Goal: Transaction & Acquisition: Purchase product/service

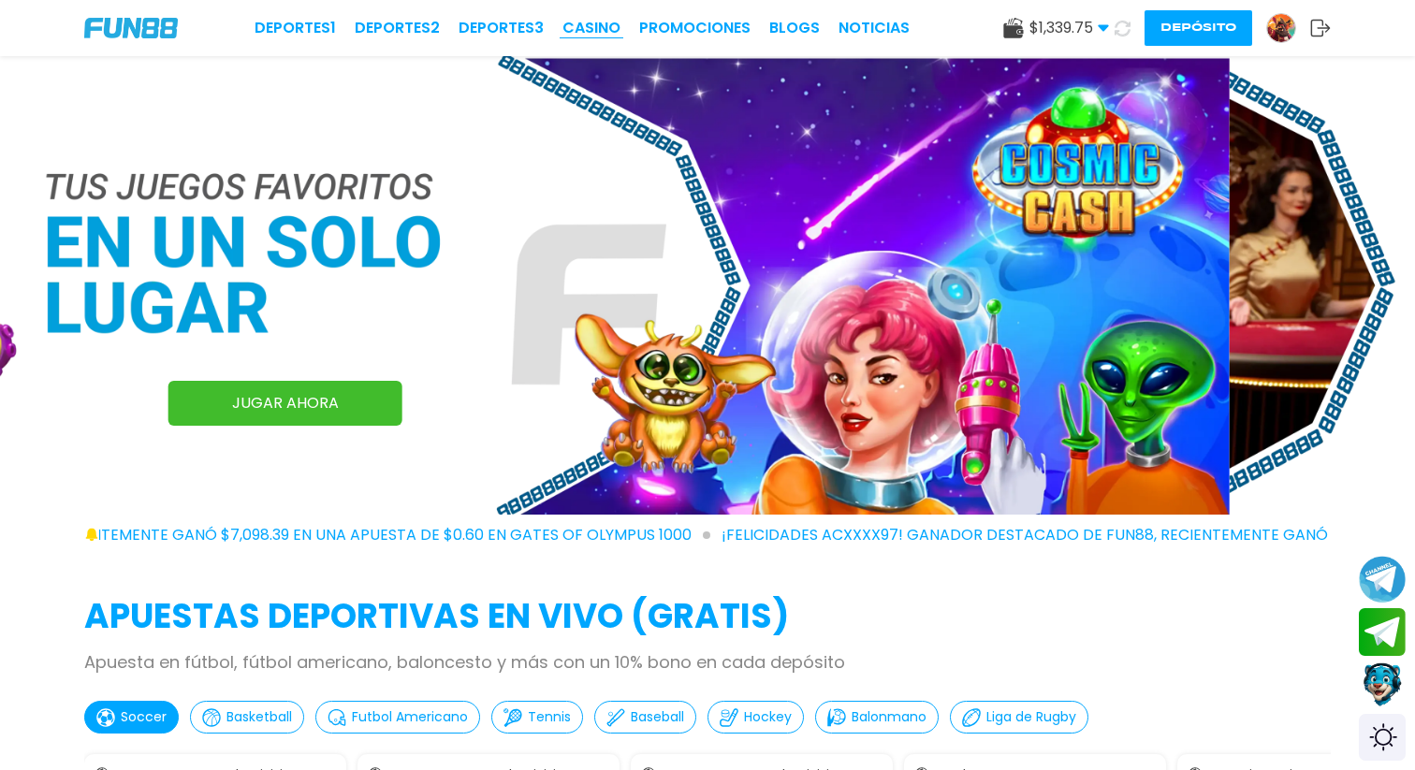
click at [589, 30] on link "CASINO" at bounding box center [591, 28] width 58 height 22
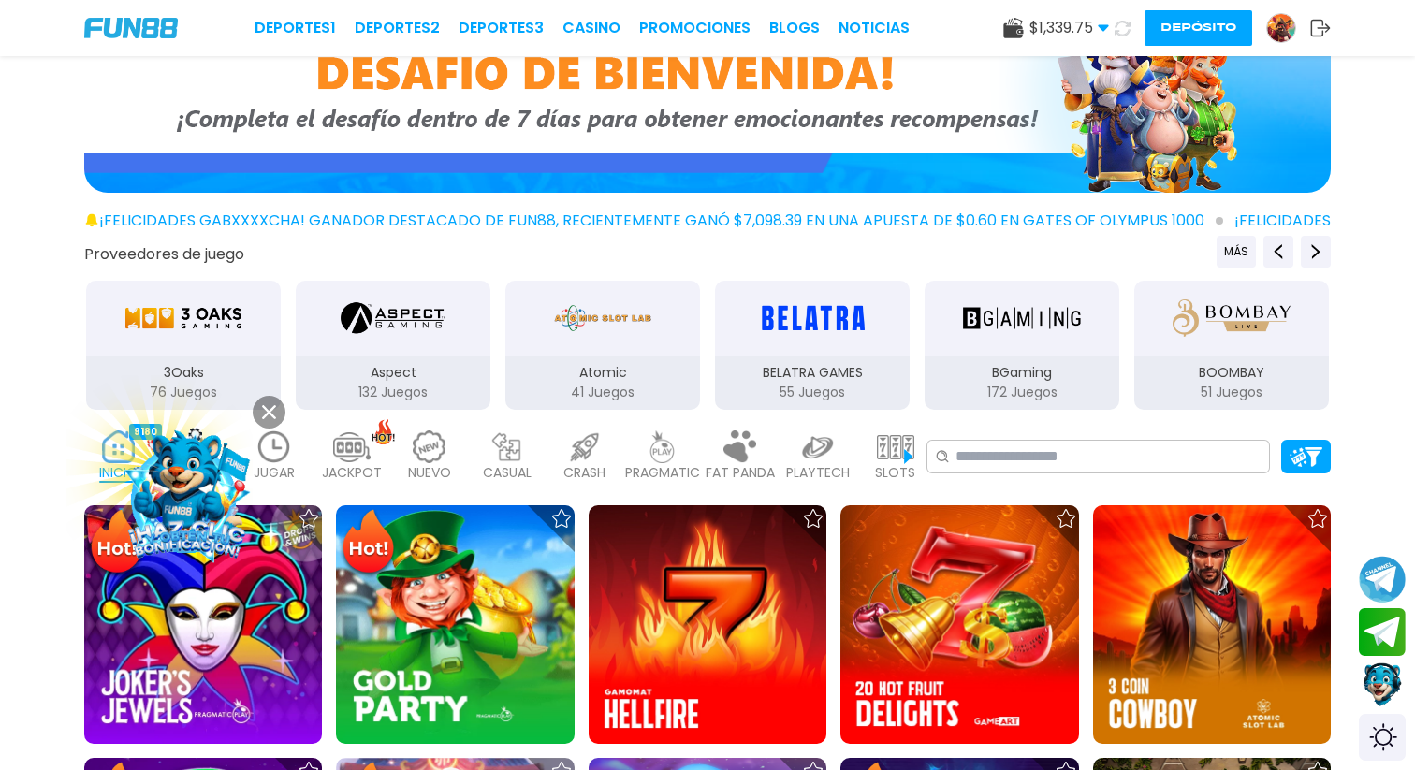
scroll to position [286, 0]
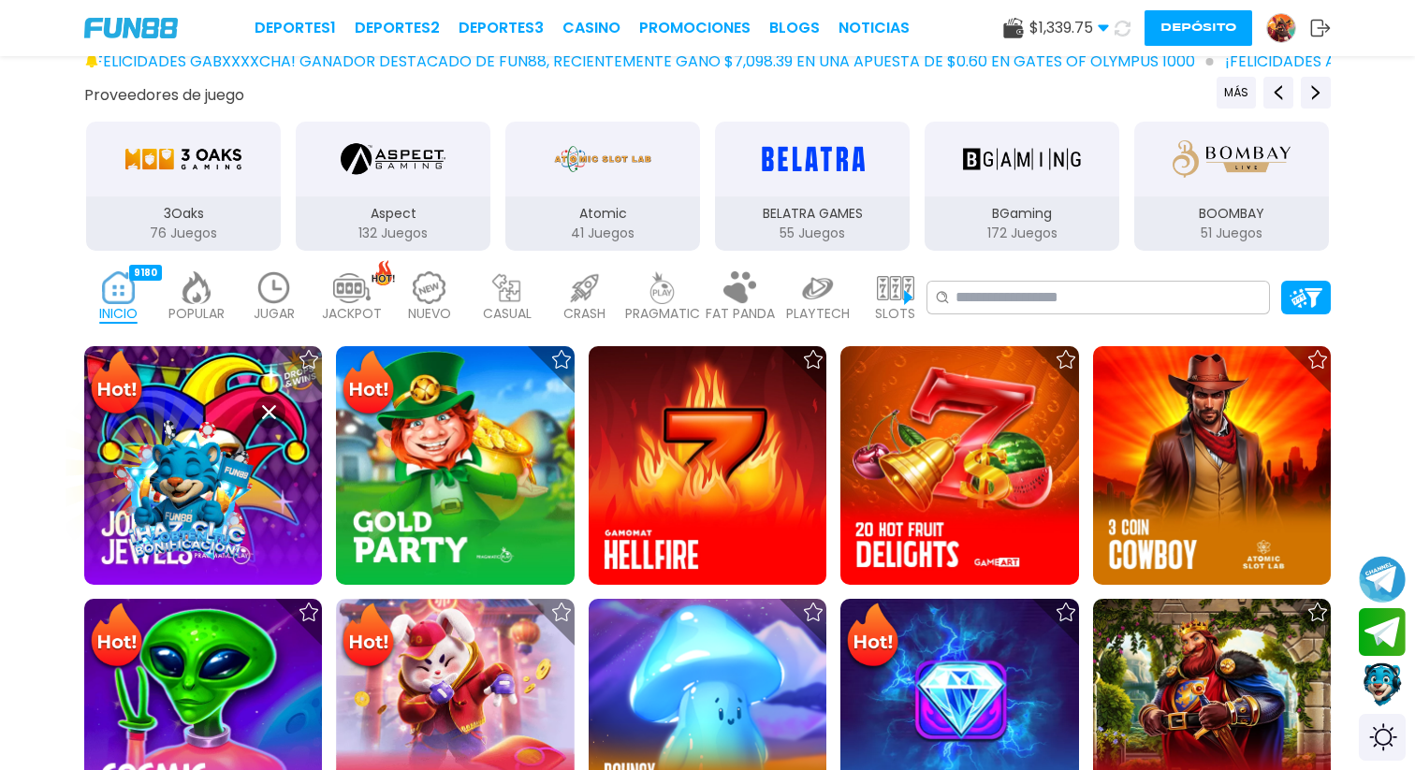
click at [255, 291] on img at bounding box center [273, 287] width 37 height 33
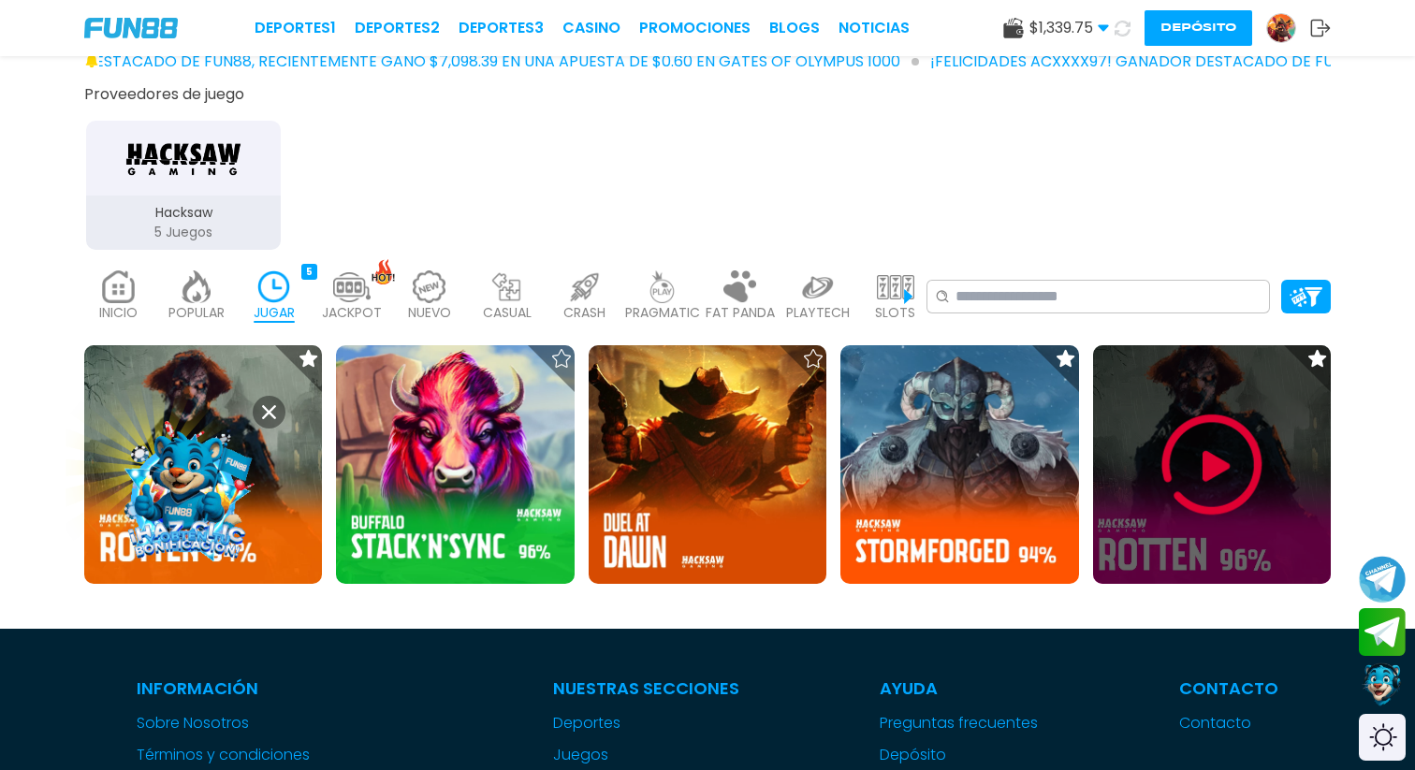
click at [1203, 465] on img at bounding box center [1212, 465] width 112 height 112
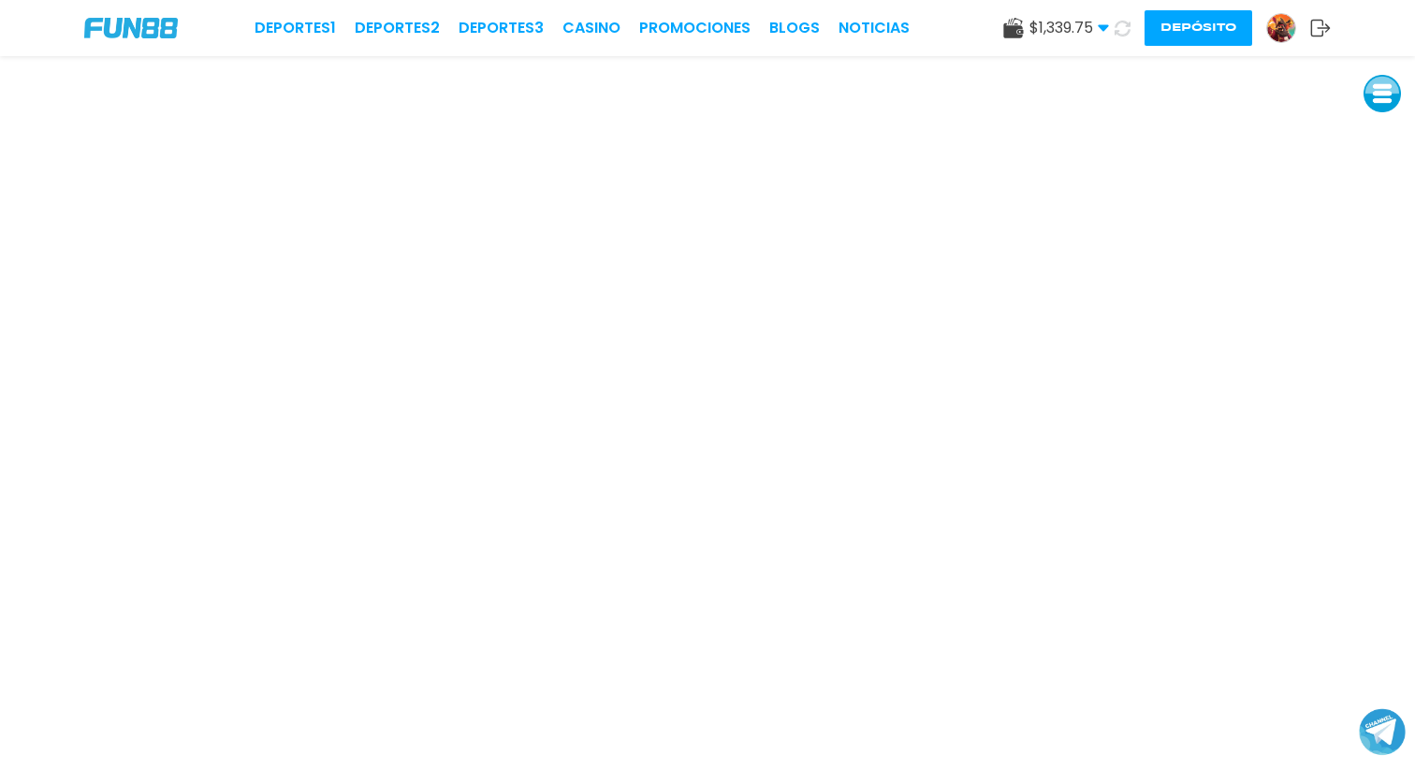
click at [1208, 42] on button "Depósito" at bounding box center [1198, 28] width 108 height 36
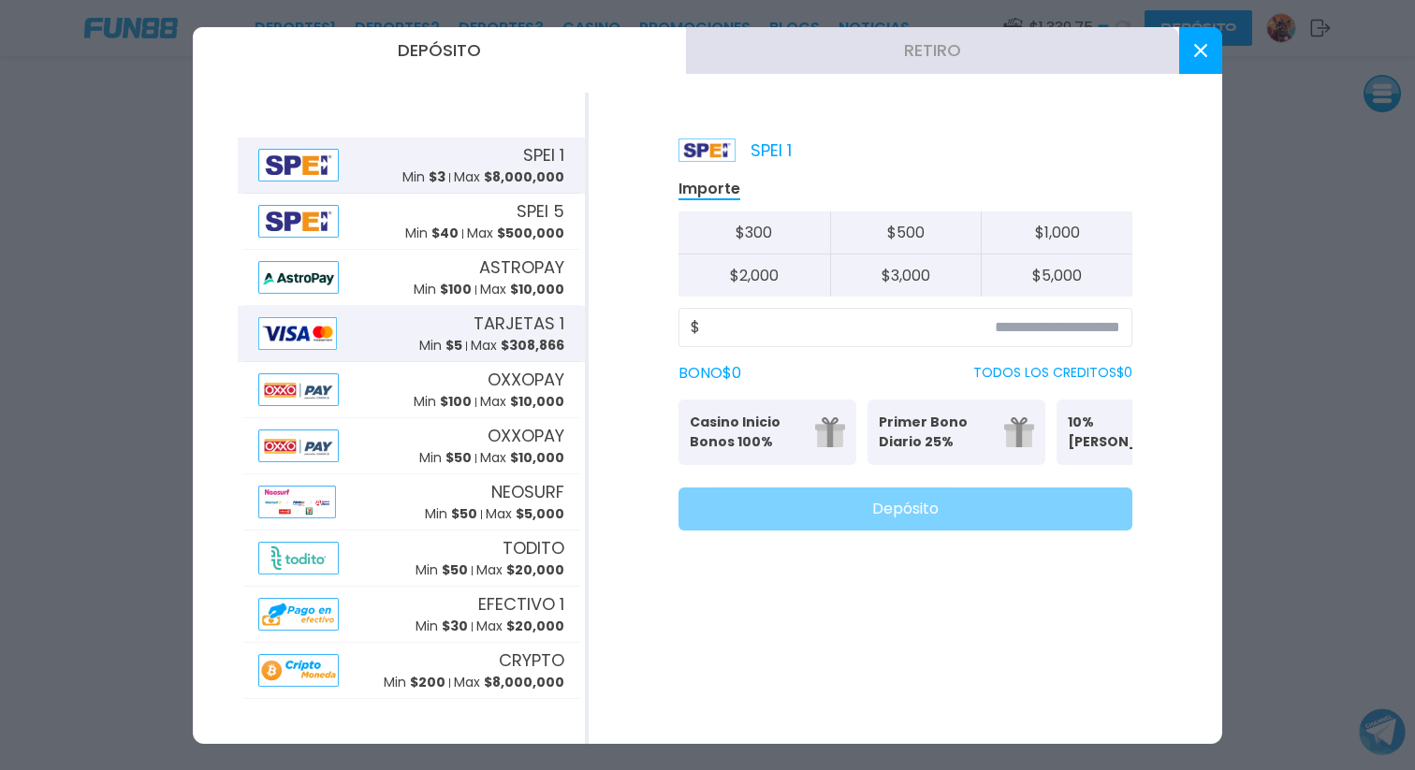
click at [384, 331] on div "TARJETAS 1 Min $ 5 Max $ 308,866" at bounding box center [411, 334] width 336 height 56
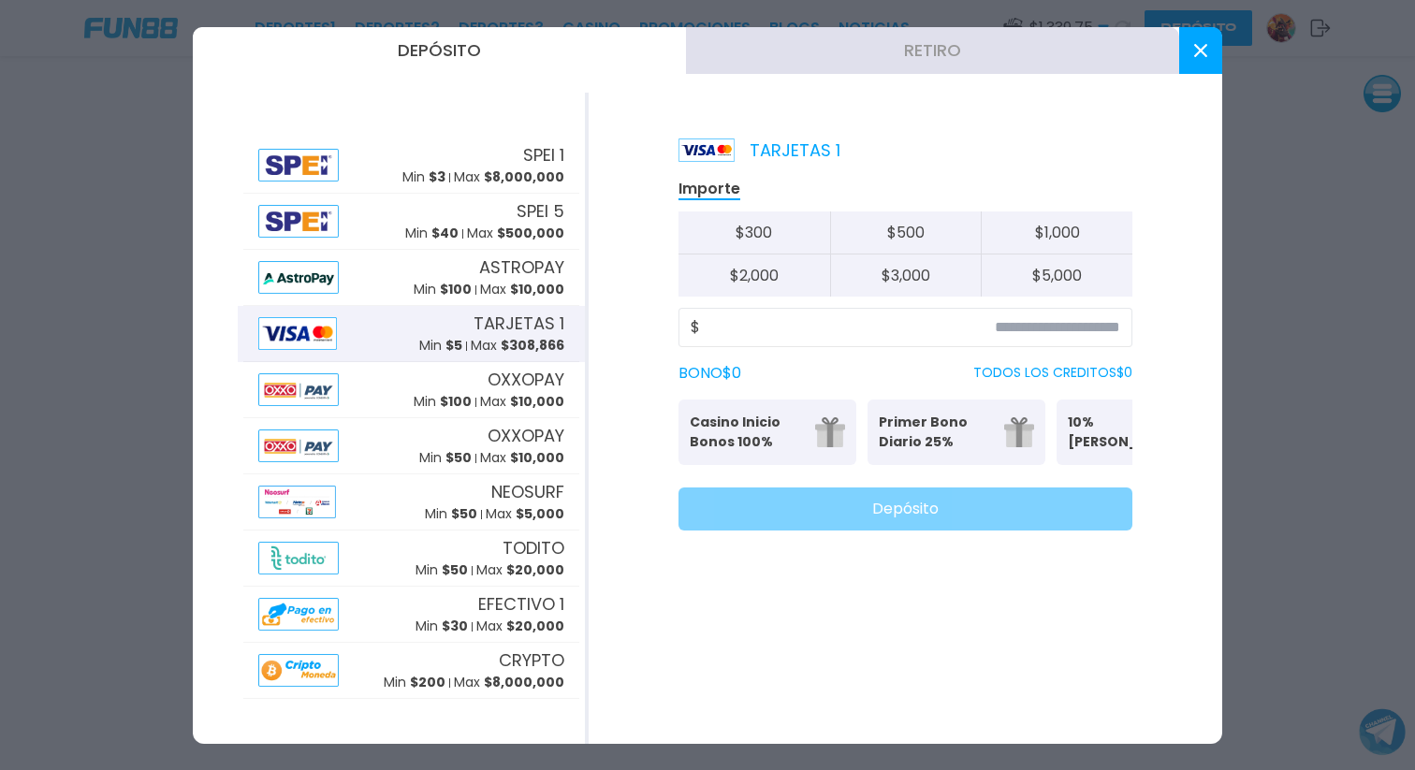
click at [1055, 273] on button "$ 5,000" at bounding box center [1057, 276] width 152 height 42
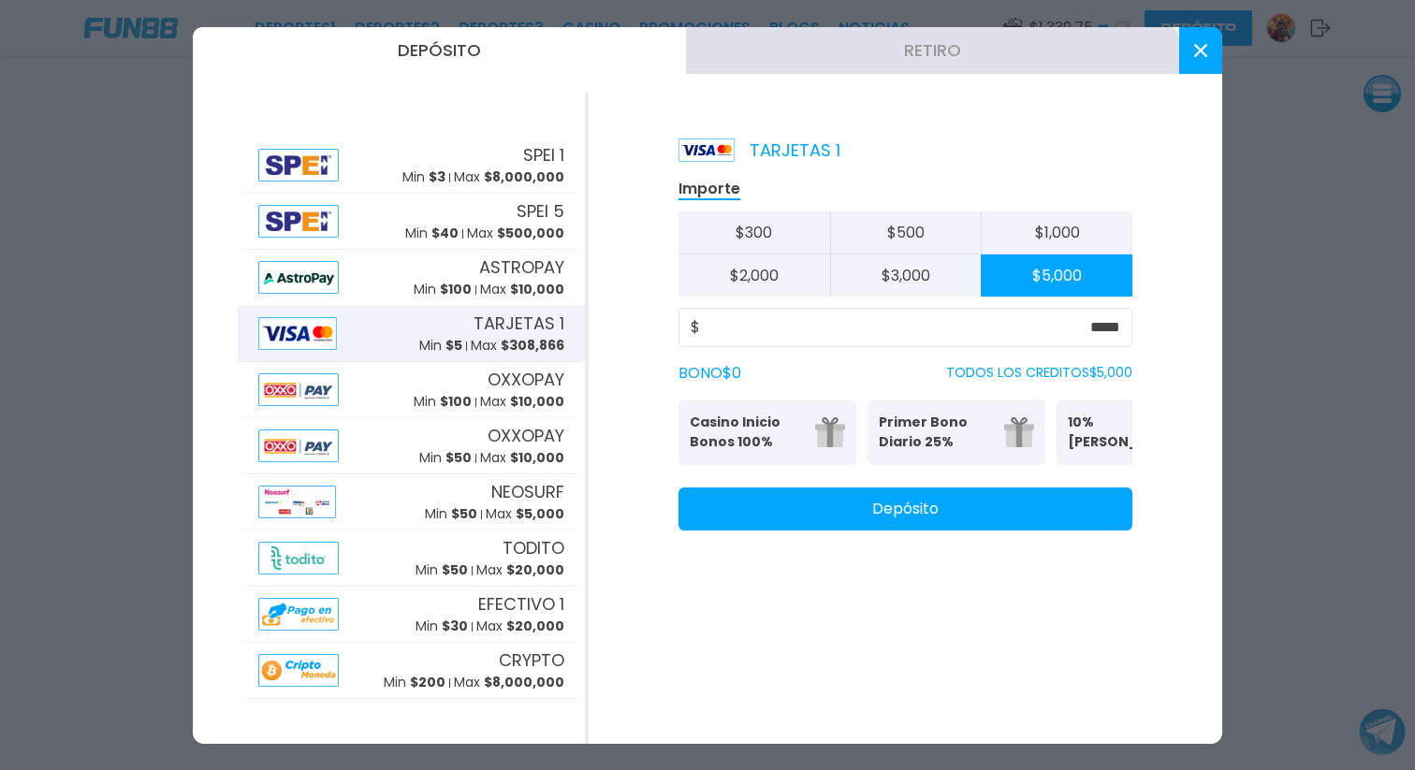
click at [1121, 318] on div "$ *****" at bounding box center [905, 327] width 454 height 39
click at [1115, 328] on input "*****" at bounding box center [910, 327] width 420 height 22
type input "*****"
click at [957, 529] on button "Depósito" at bounding box center [905, 508] width 454 height 43
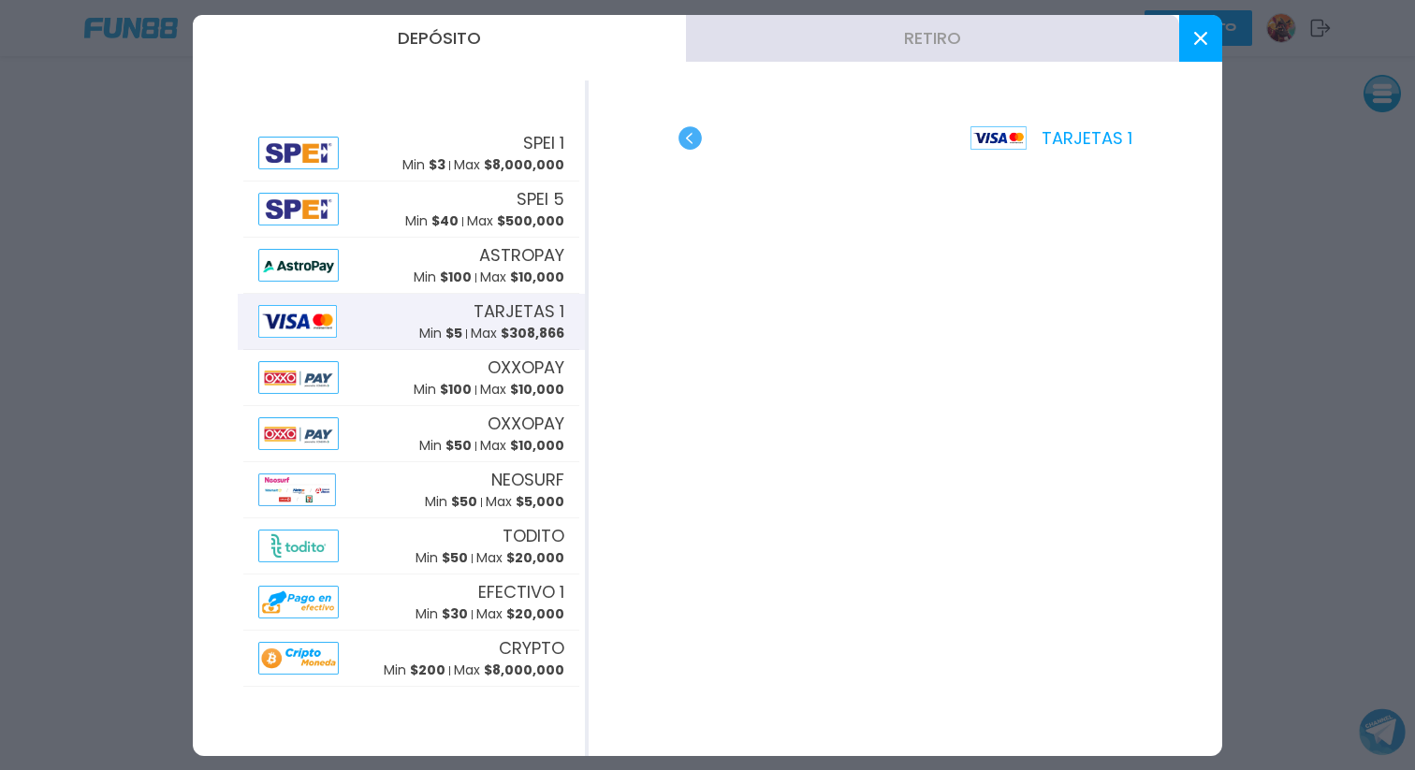
click at [1190, 44] on button at bounding box center [1200, 38] width 43 height 47
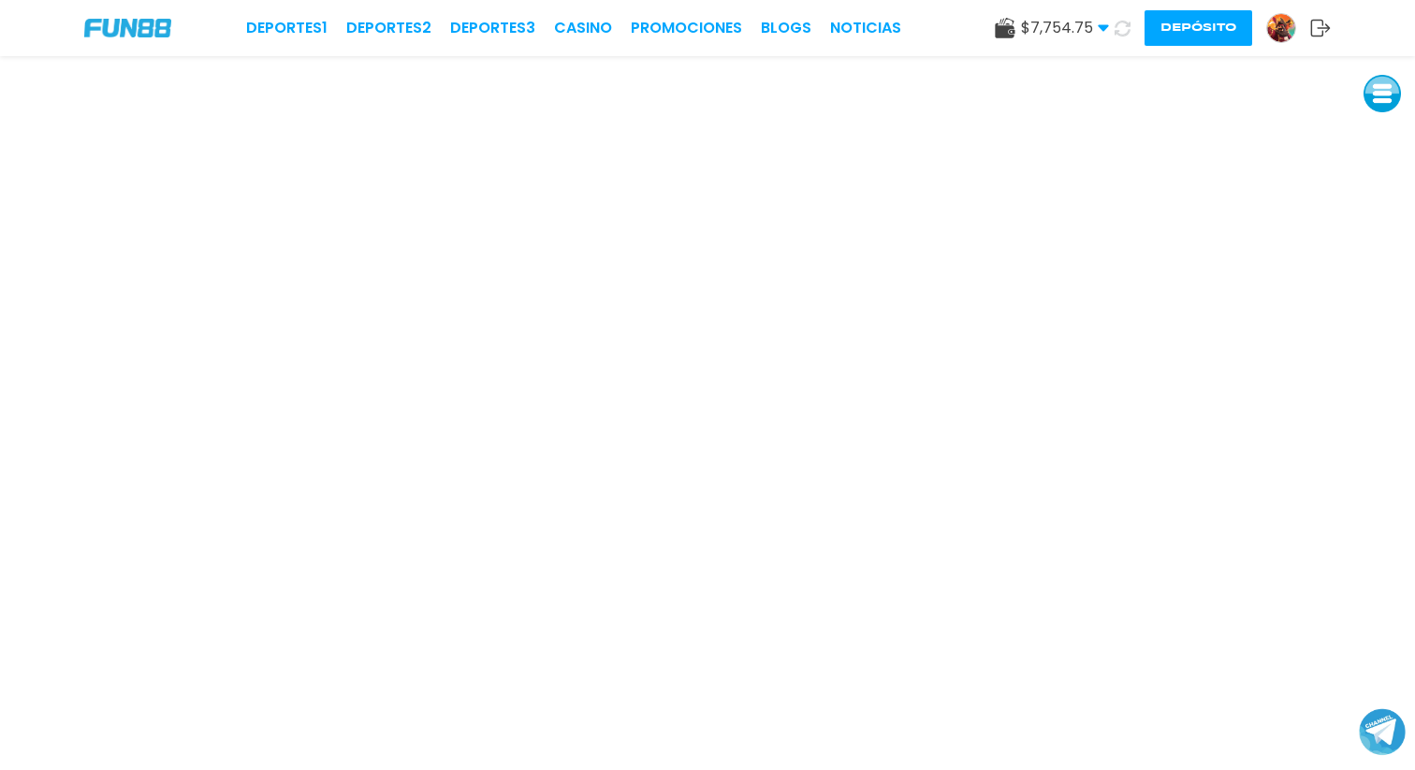
click at [609, 41] on div "Deportes 1 Deportes 2 Deportes 3 CASINO Promociones BLOGS NOTICIAS $ 7,754.75 D…" at bounding box center [707, 28] width 1415 height 56
click at [598, 30] on link "CASINO" at bounding box center [583, 28] width 58 height 22
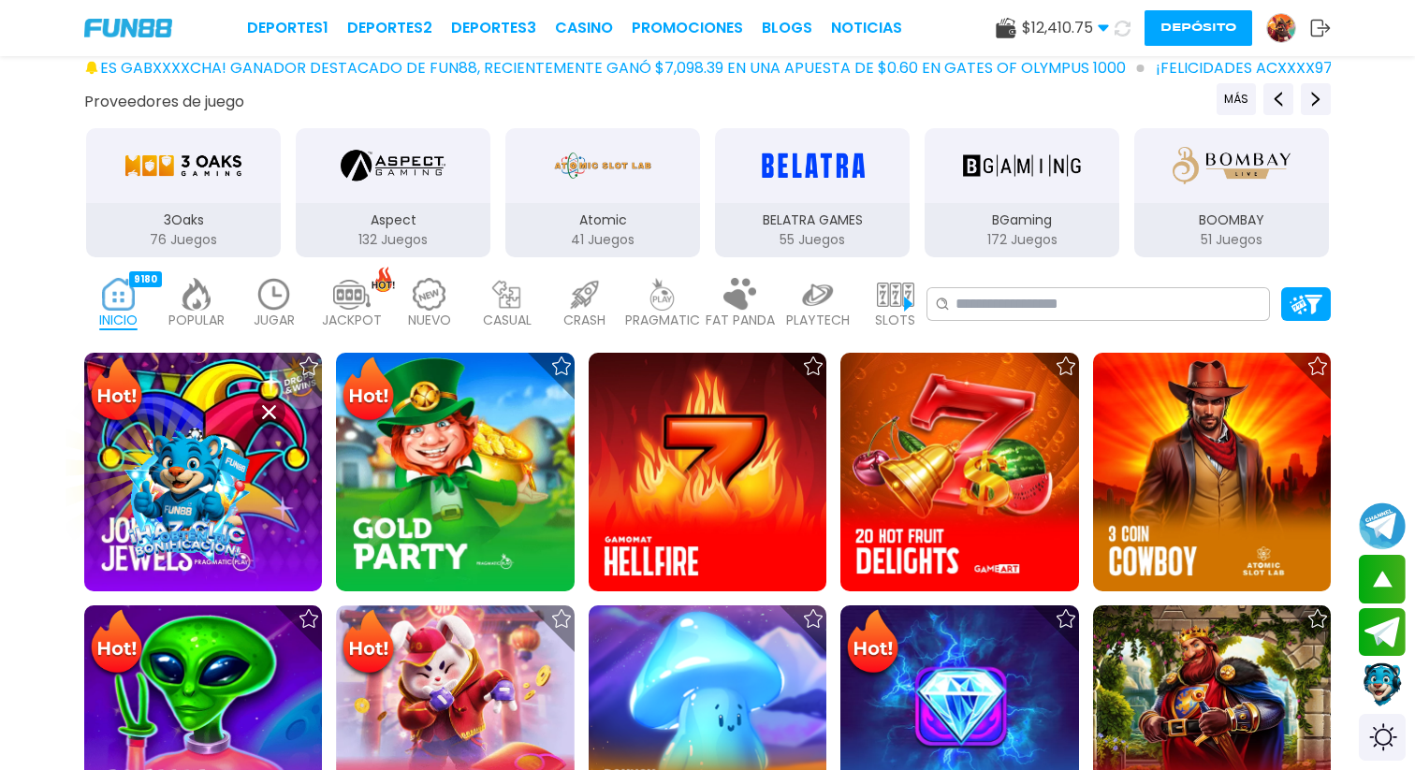
scroll to position [229, 0]
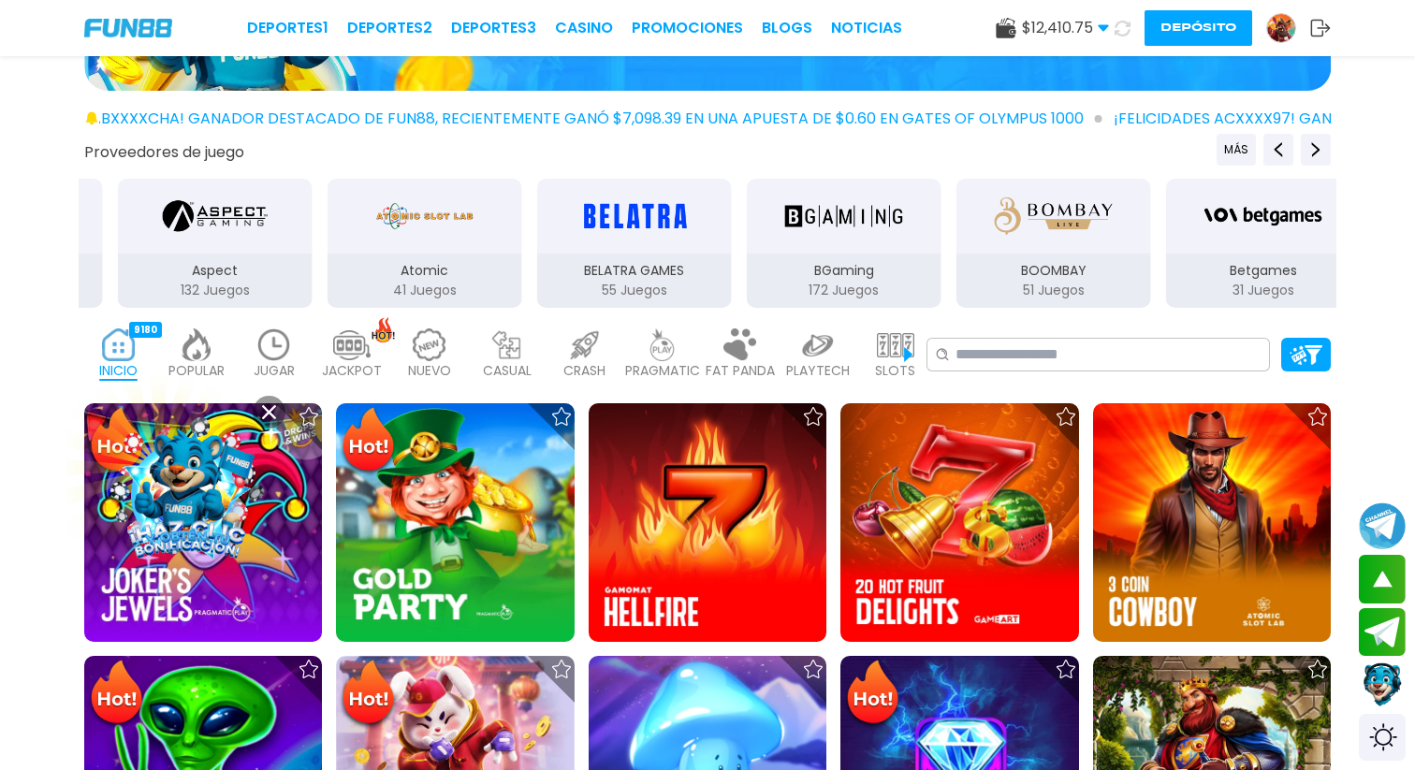
click at [277, 340] on img at bounding box center [273, 344] width 37 height 33
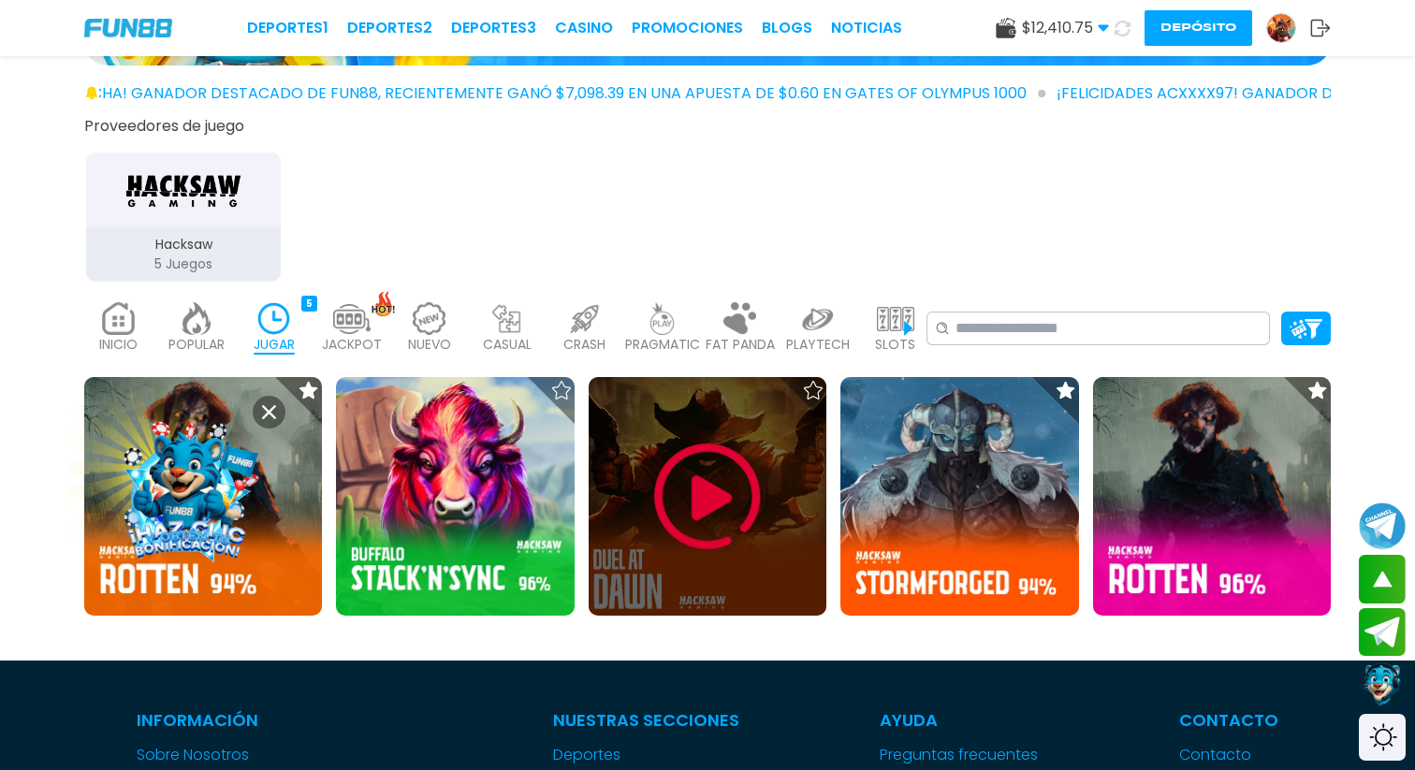
scroll to position [265, 0]
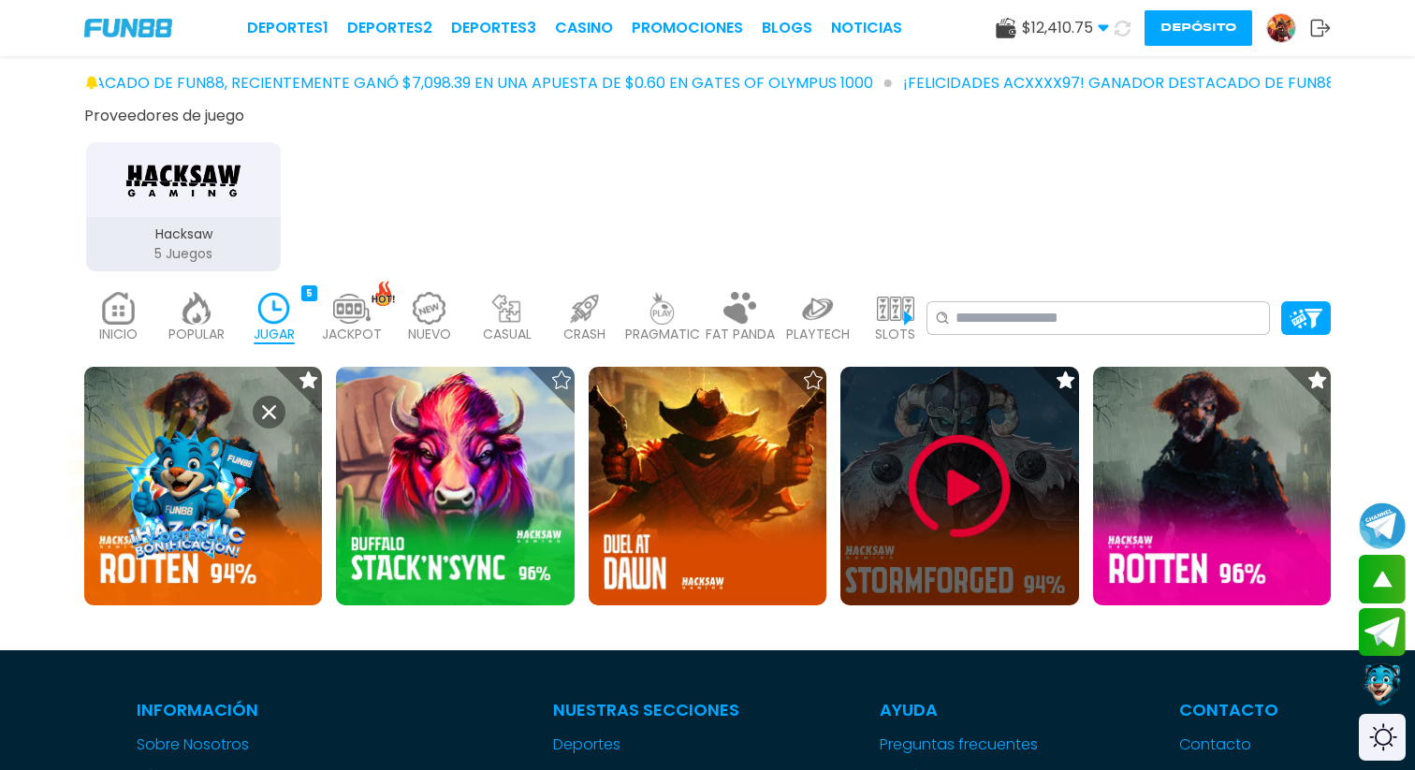
click at [963, 476] on img at bounding box center [959, 486] width 112 height 112
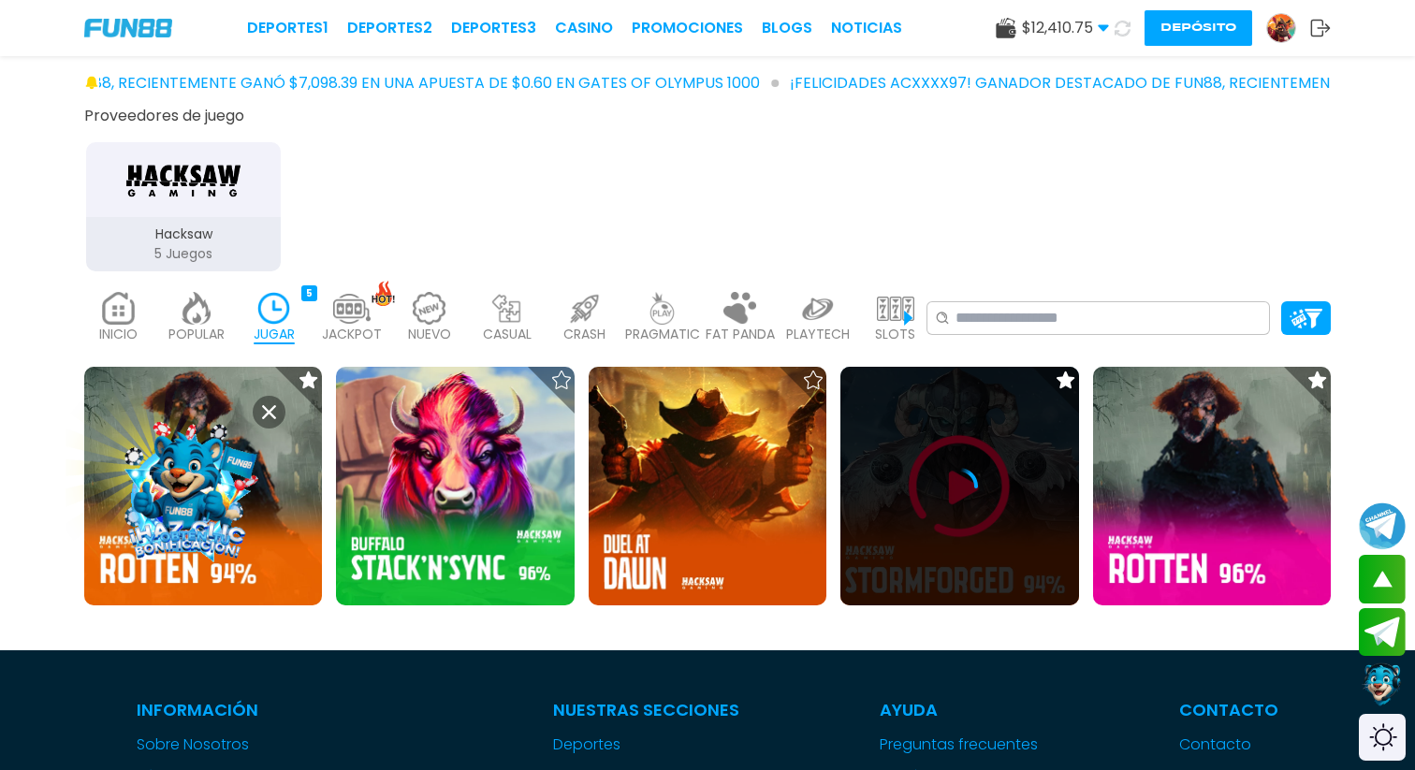
click at [938, 501] on div at bounding box center [959, 486] width 238 height 37
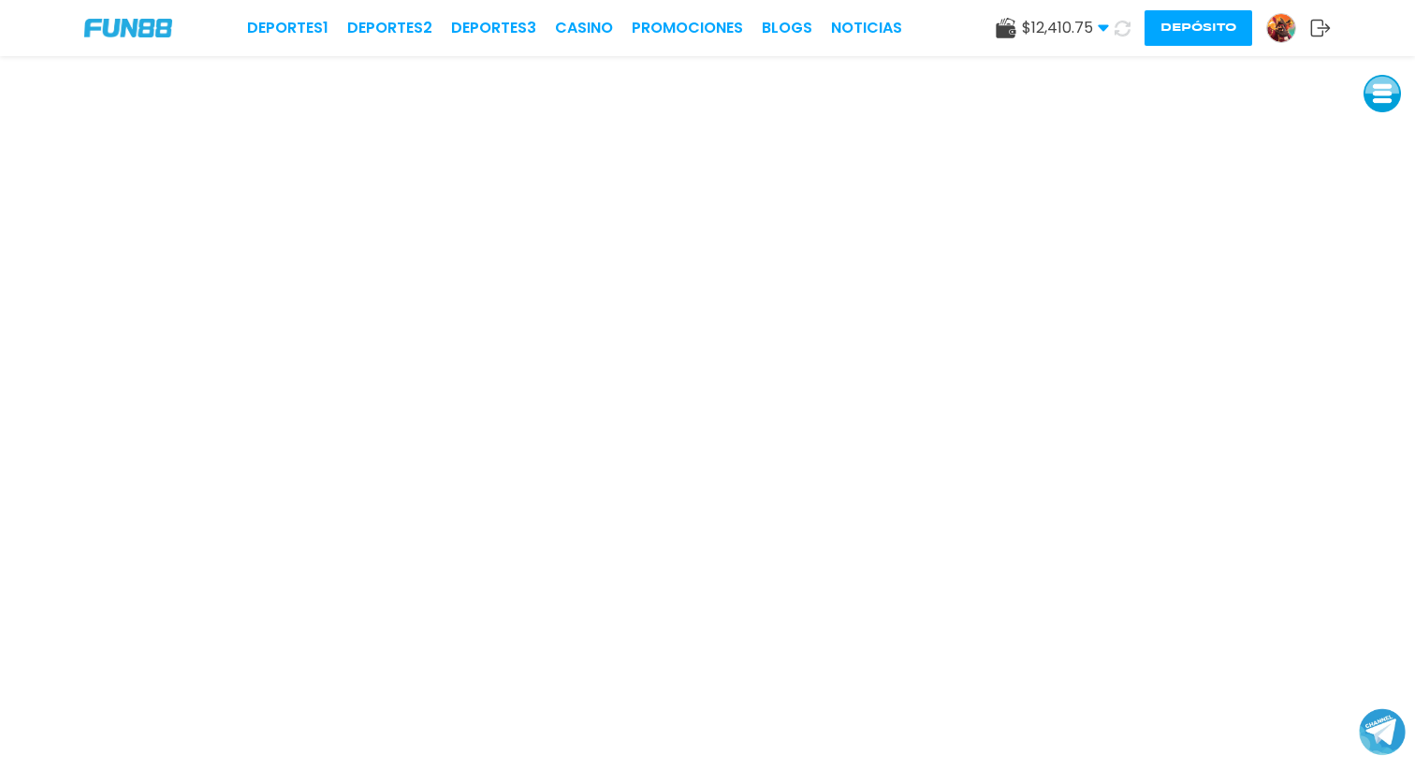
click at [1121, 28] on icon at bounding box center [1122, 28] width 18 height 18
click at [1191, 26] on button "Depósito" at bounding box center [1198, 28] width 108 height 36
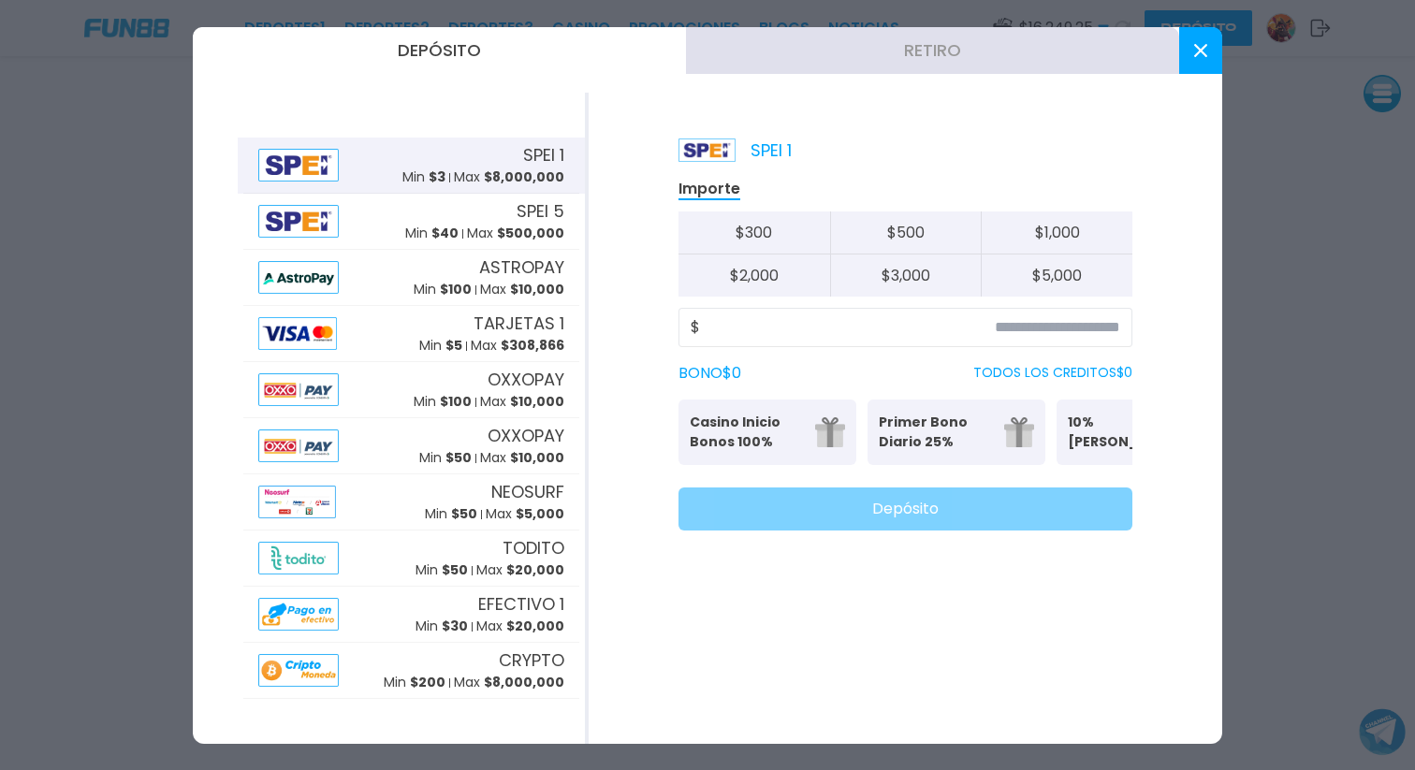
click at [870, 57] on button "Retiro" at bounding box center [932, 50] width 493 height 47
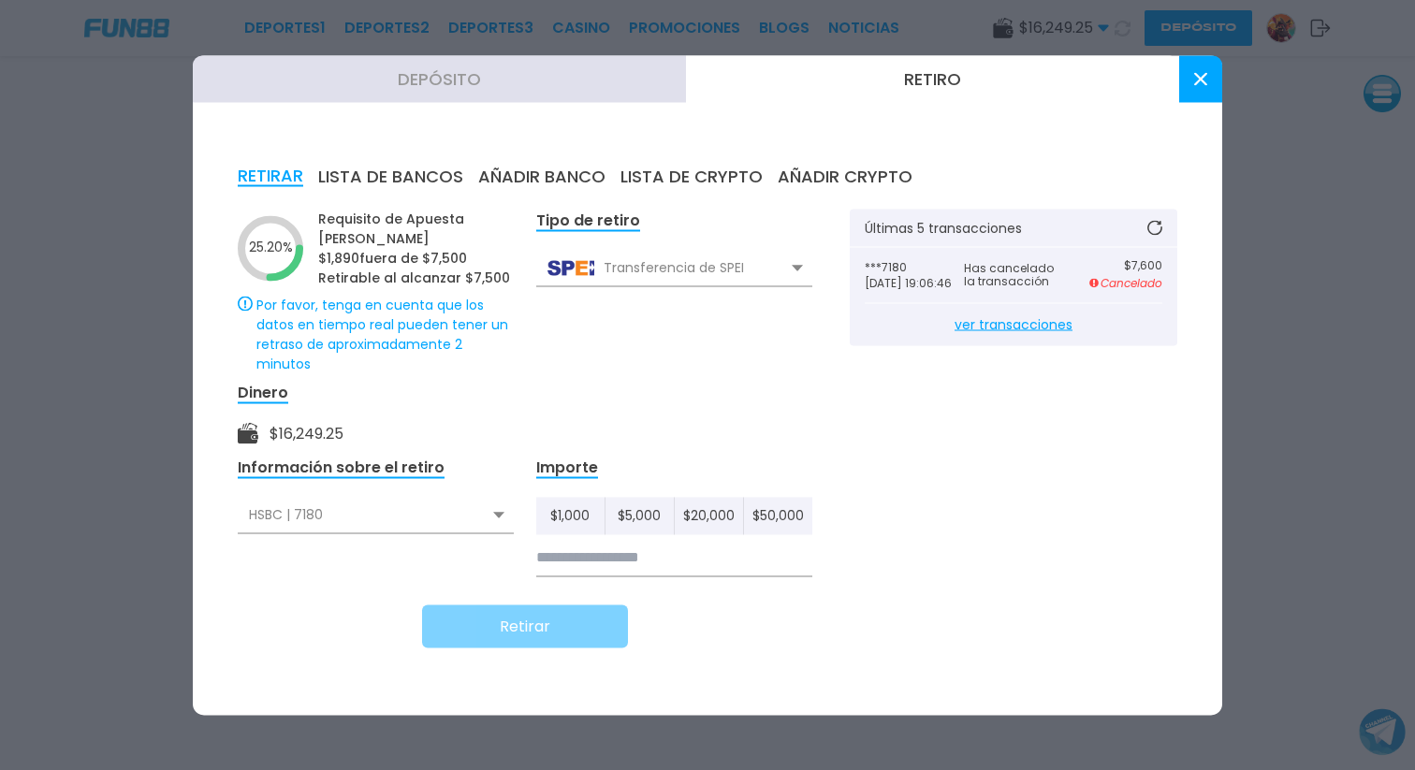
click at [1203, 78] on icon at bounding box center [1200, 78] width 13 height 13
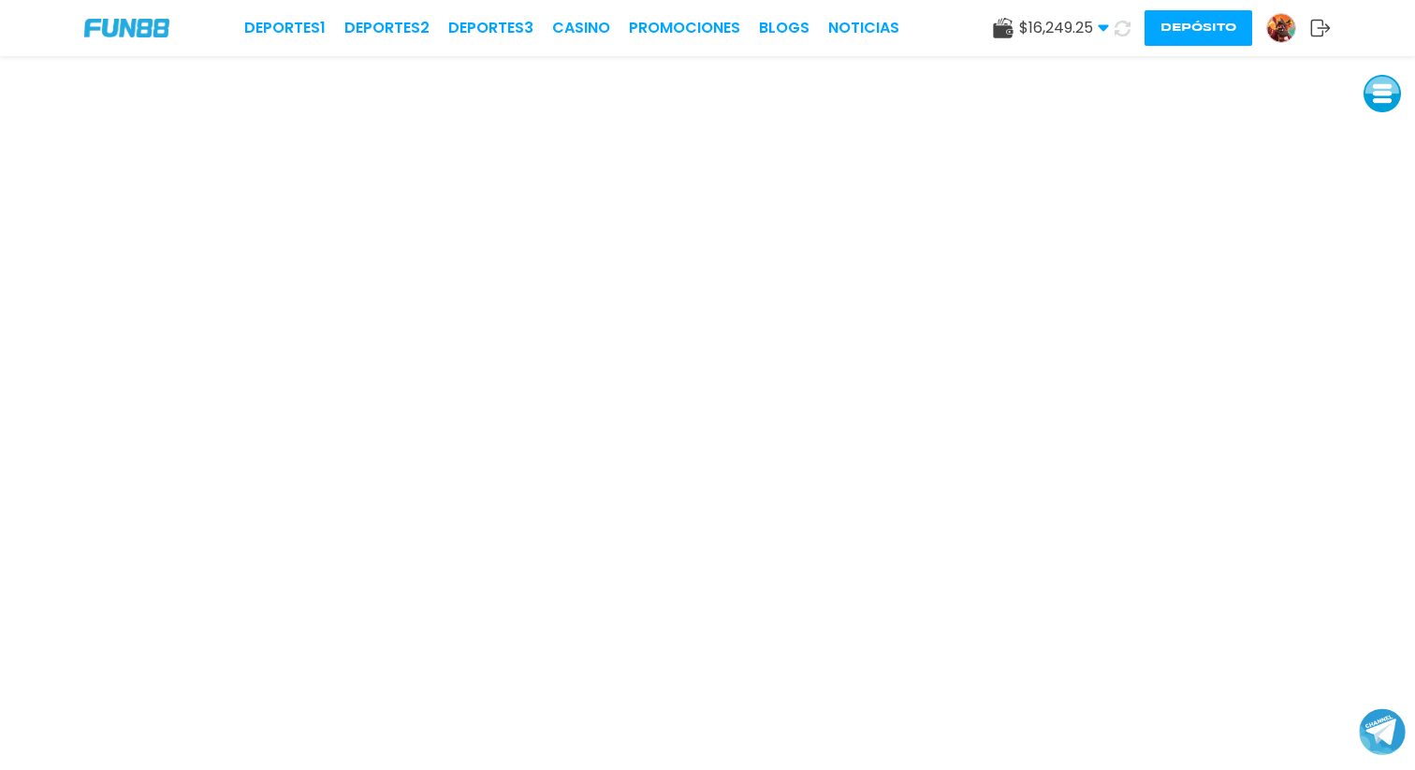
click at [1180, 29] on button "Depósito" at bounding box center [1198, 28] width 108 height 36
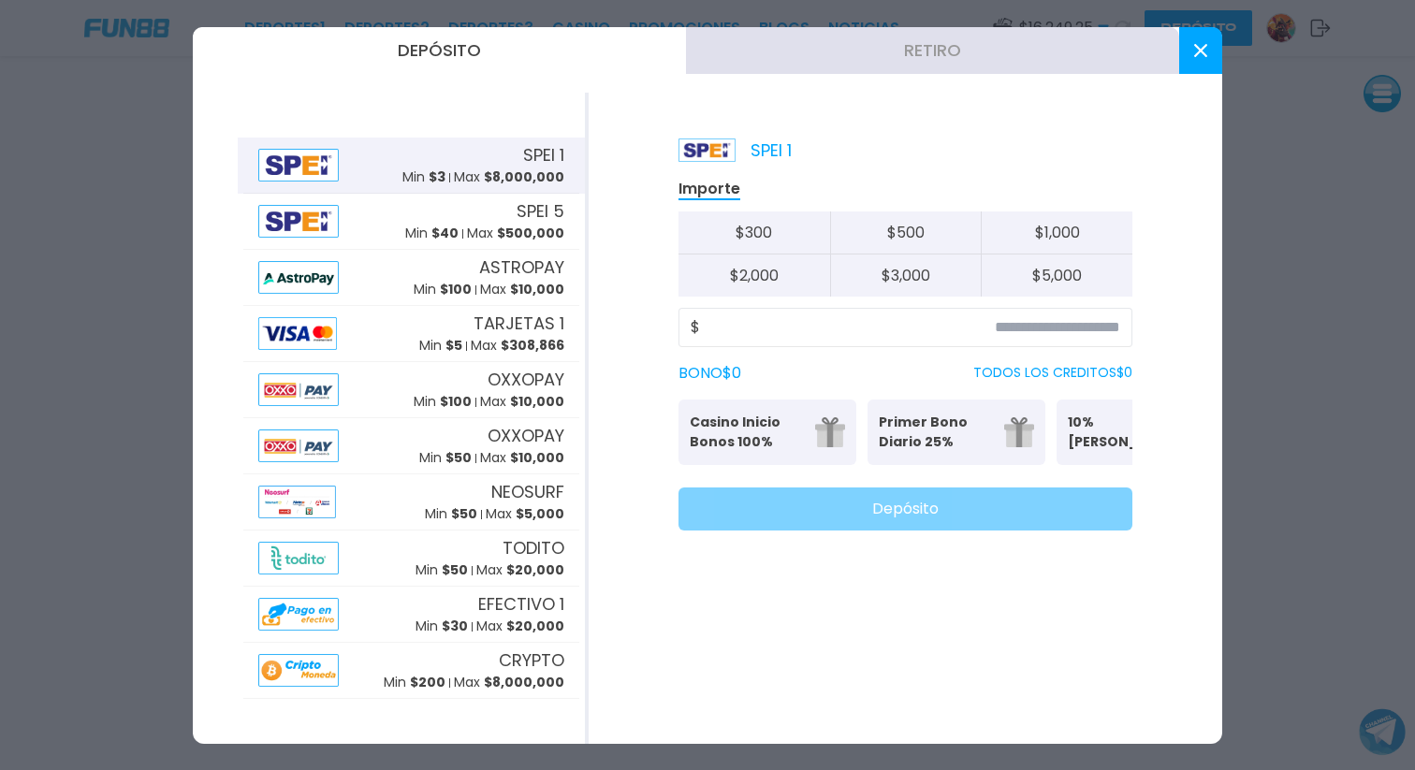
click at [909, 59] on button "Retiro" at bounding box center [932, 50] width 493 height 47
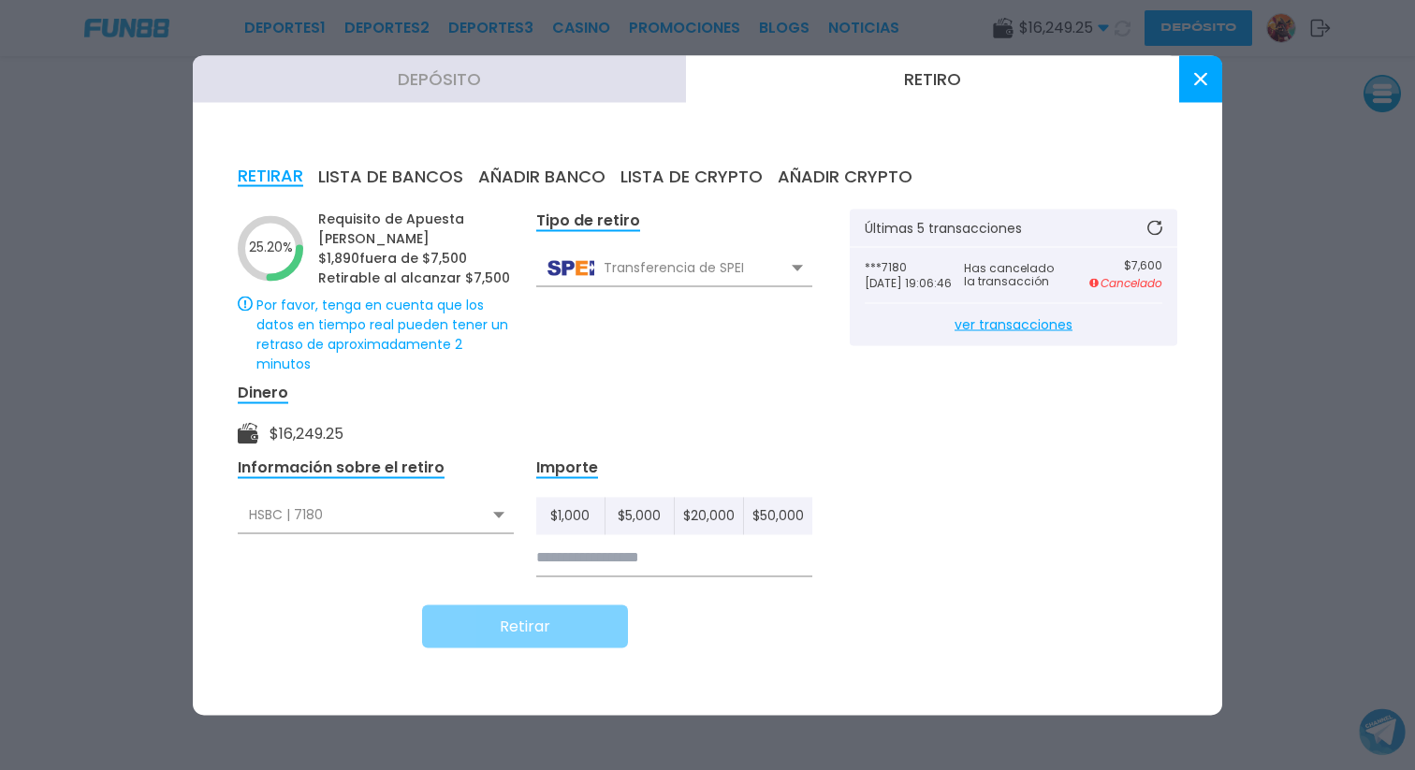
click at [1203, 74] on use at bounding box center [1200, 78] width 13 height 13
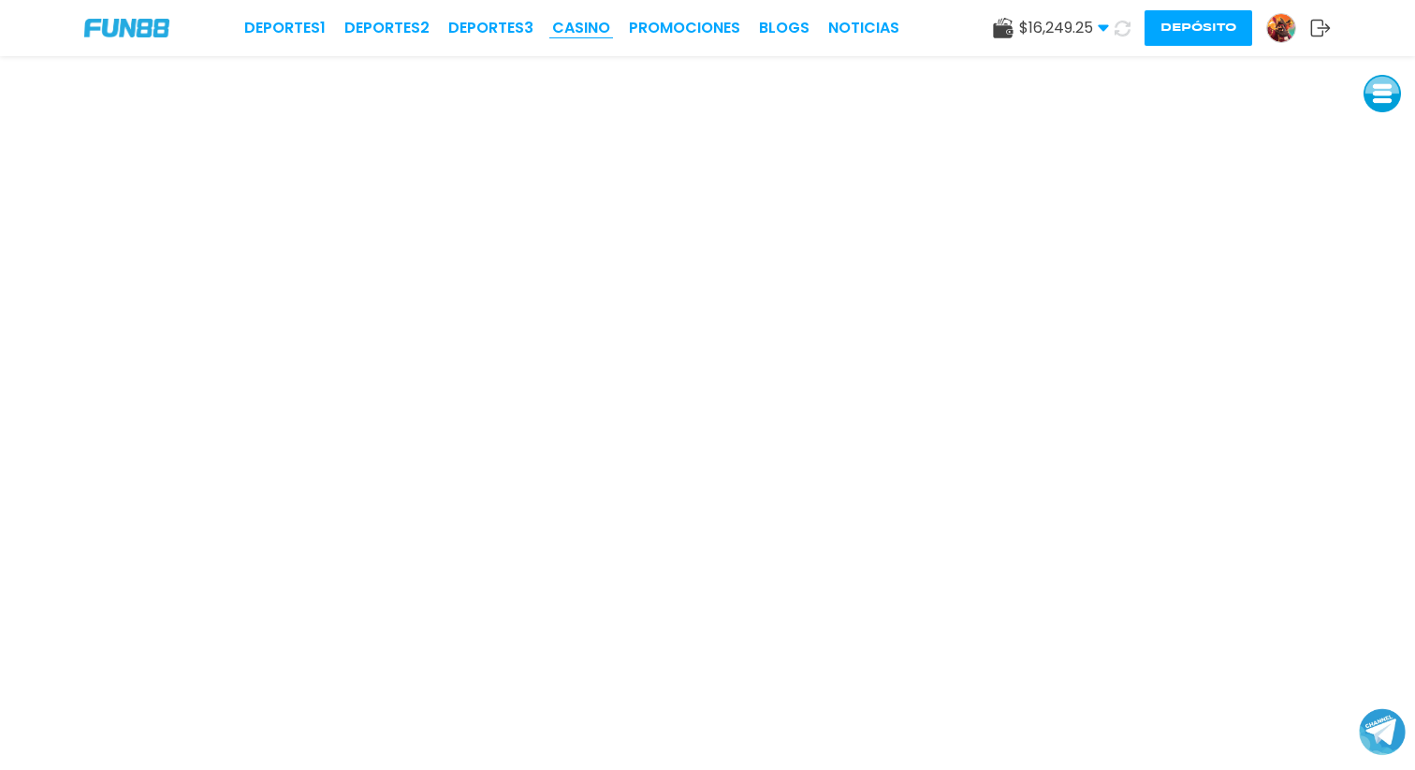
click at [582, 25] on link "CASINO" at bounding box center [581, 28] width 58 height 22
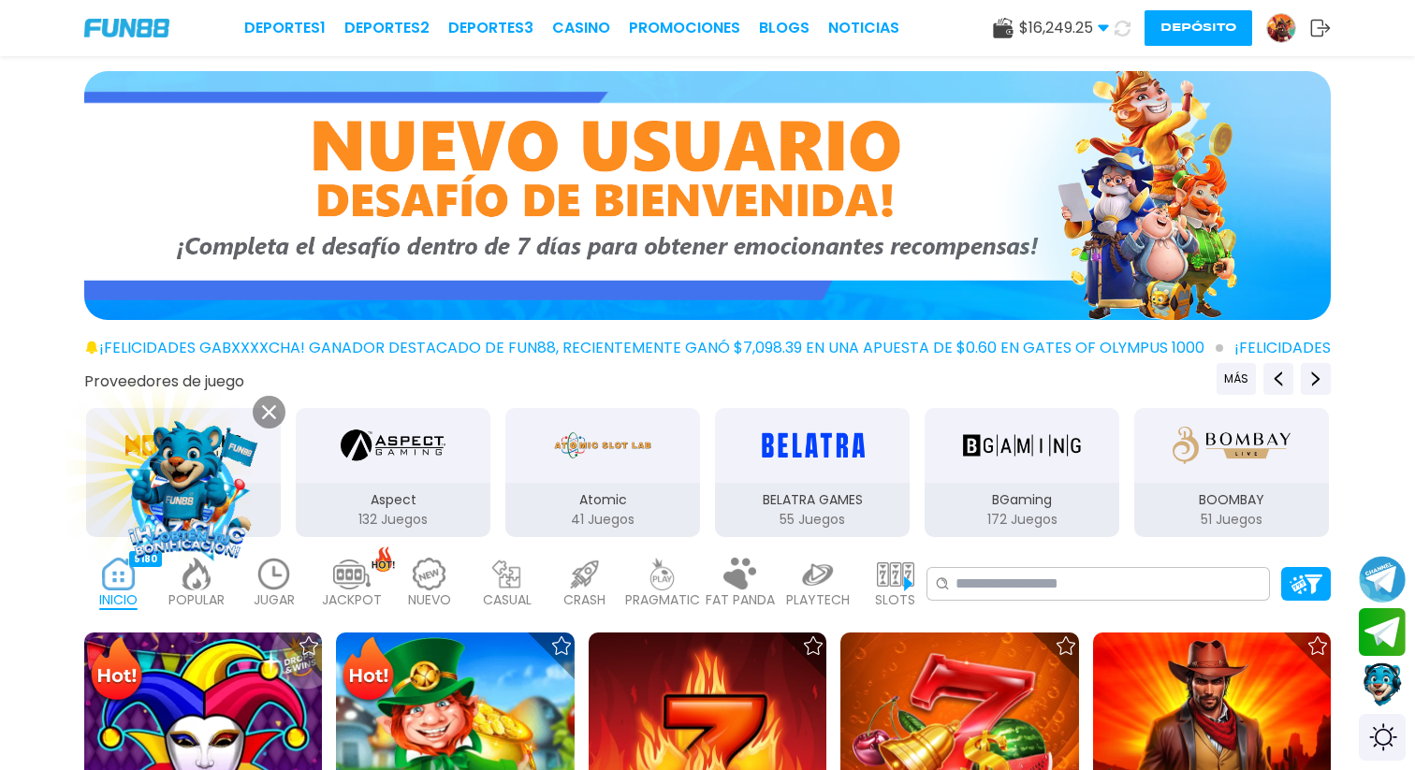
click at [257, 571] on img at bounding box center [187, 489] width 170 height 170
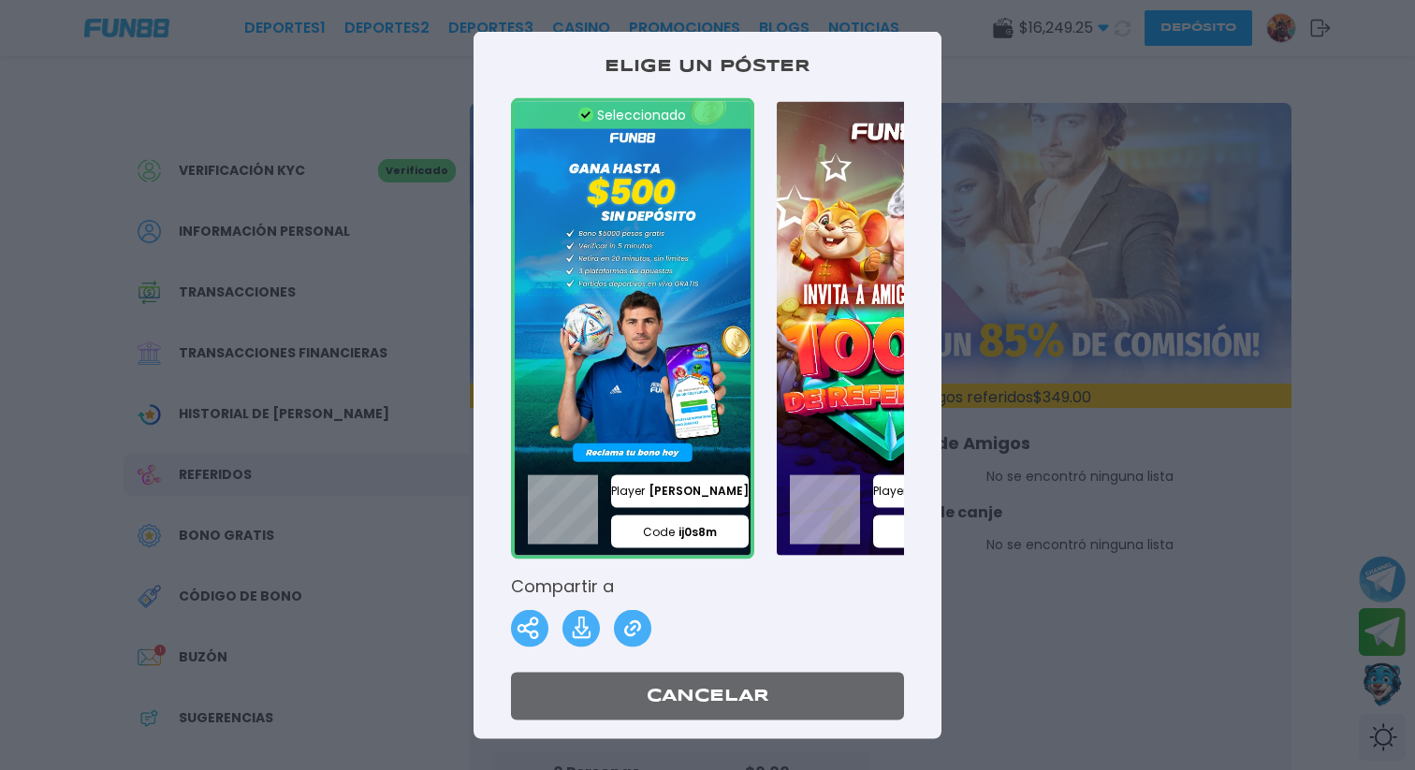
click at [758, 698] on button "Cancelar" at bounding box center [707, 697] width 393 height 48
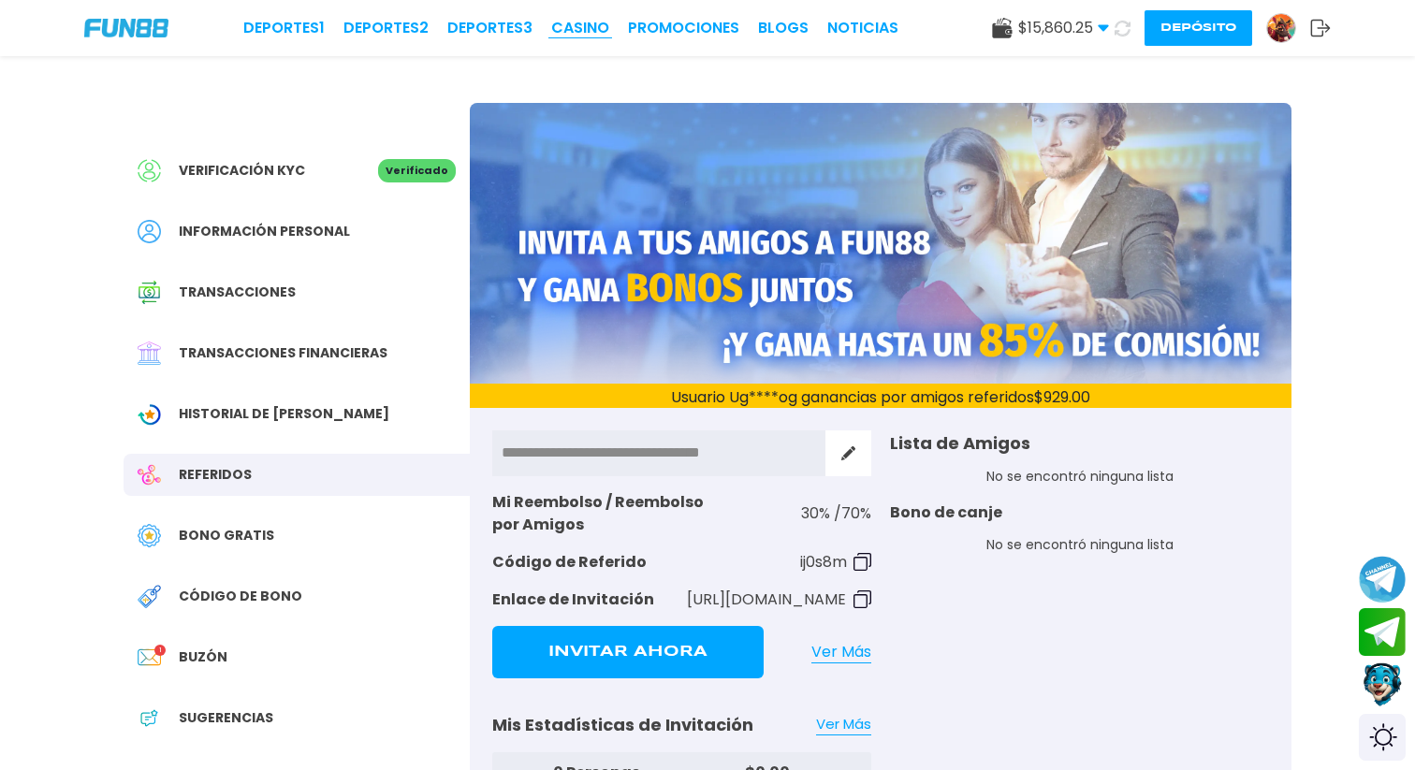
click at [589, 32] on link "CASINO" at bounding box center [580, 28] width 58 height 22
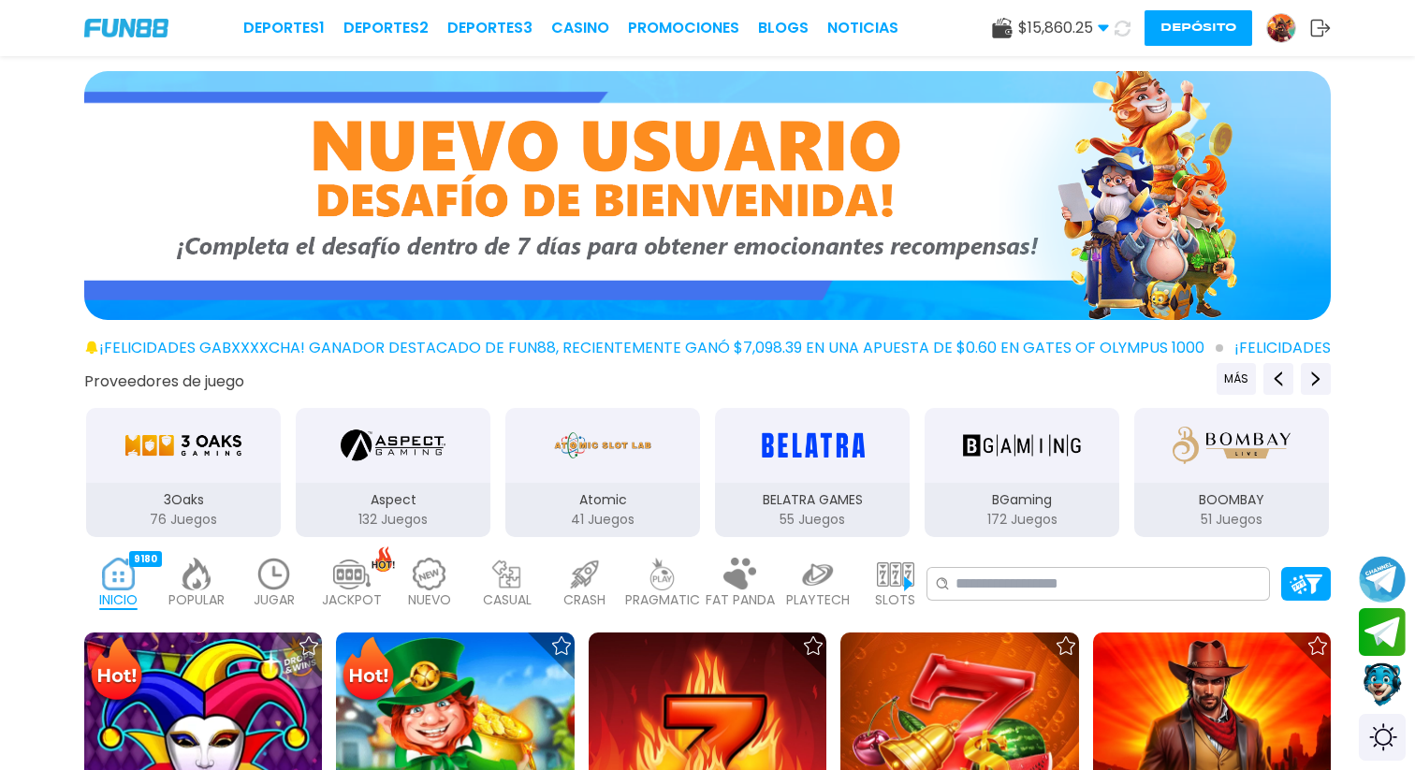
click at [284, 582] on img at bounding box center [273, 574] width 37 height 33
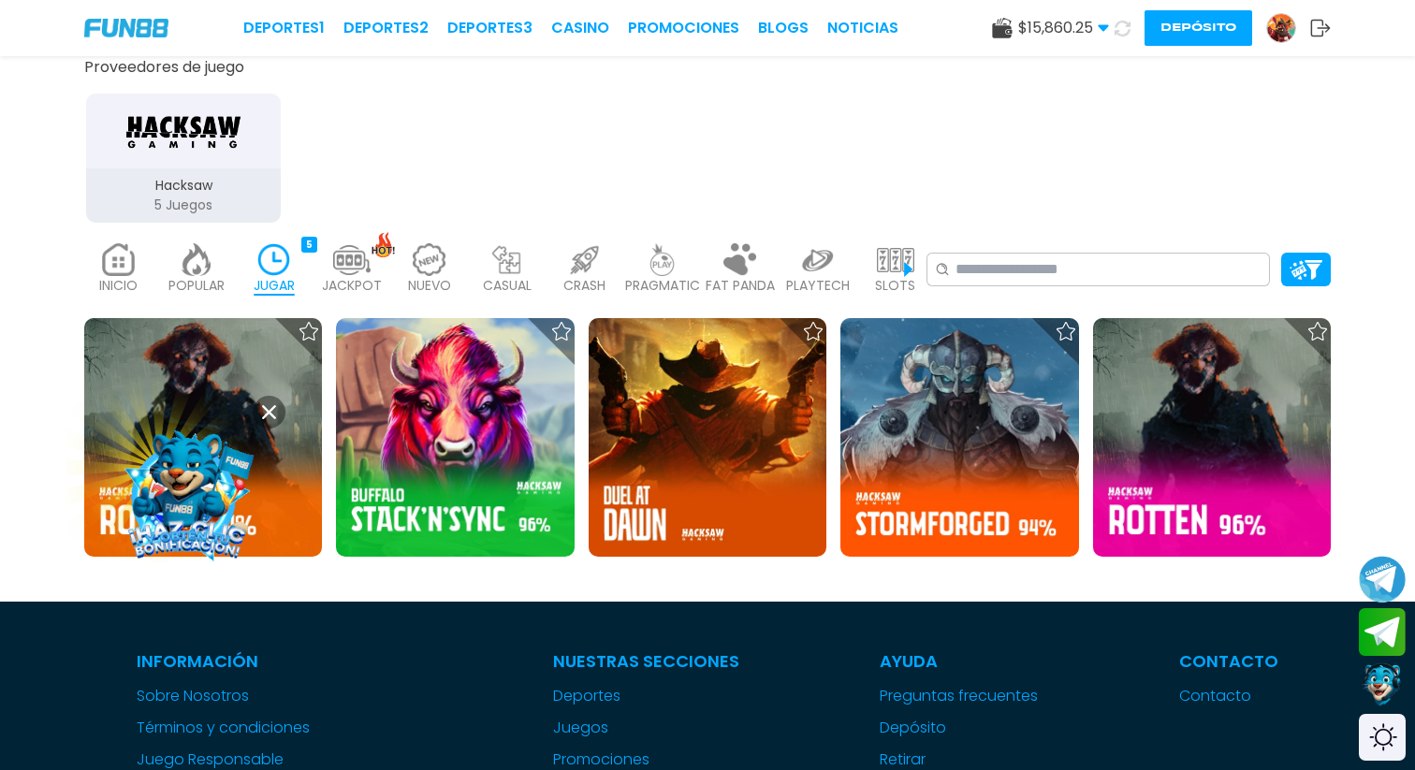
scroll to position [495, 0]
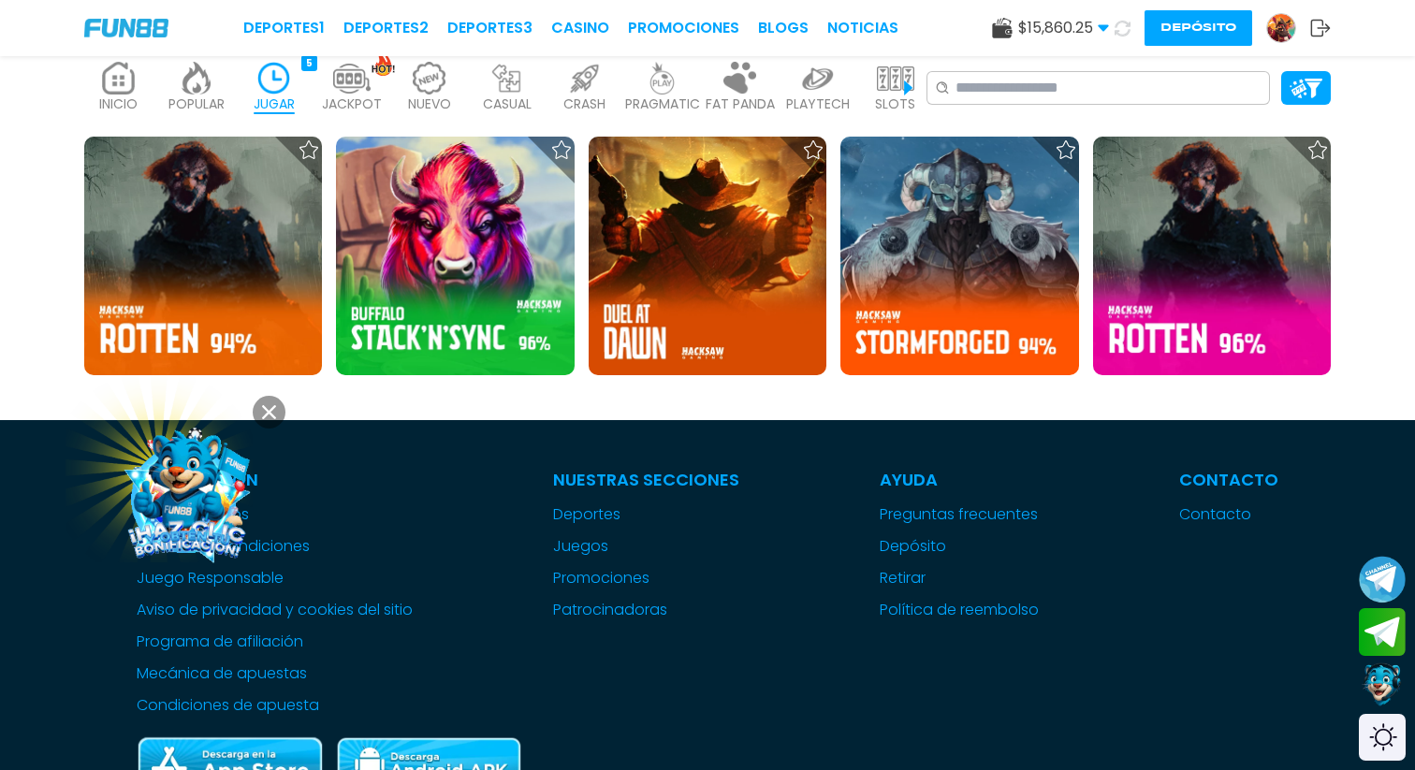
click at [265, 415] on use at bounding box center [269, 412] width 14 height 14
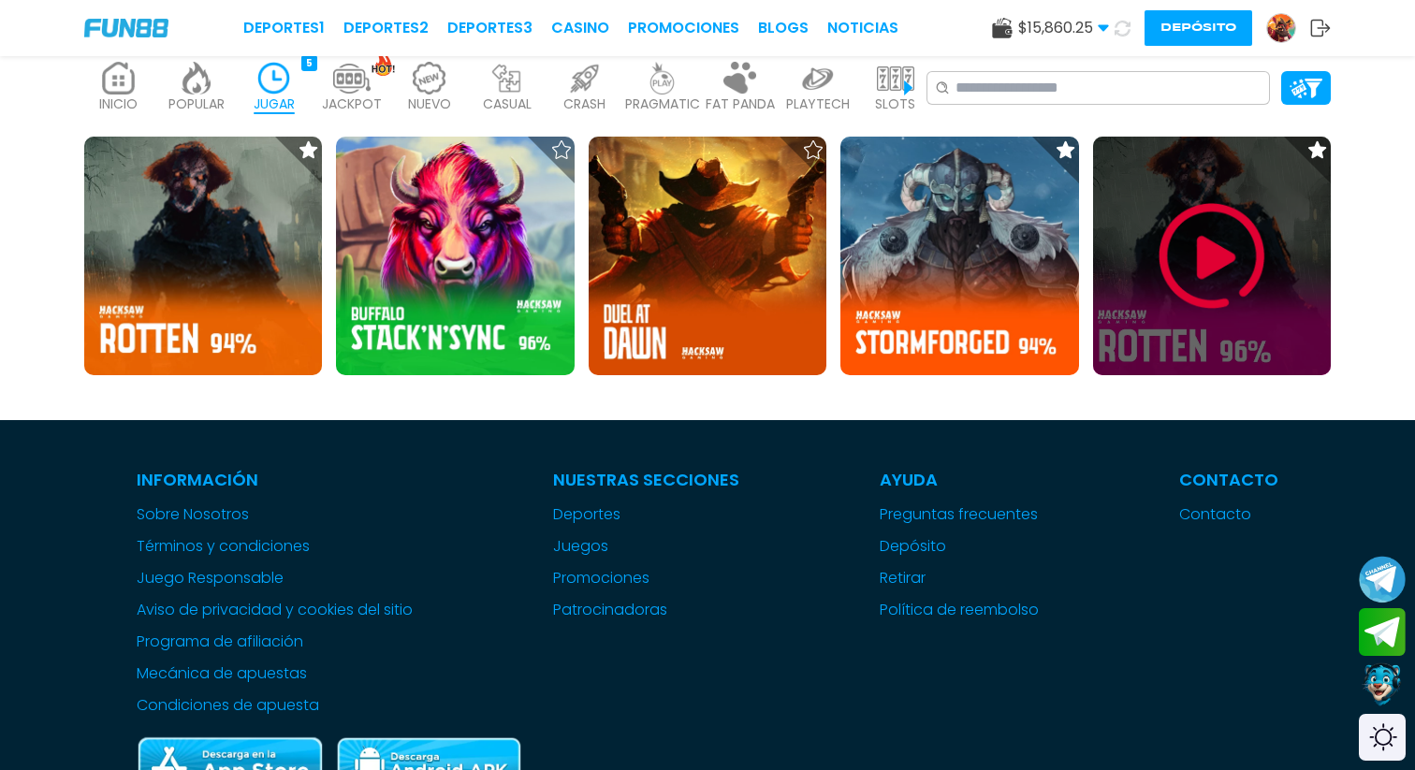
click at [1211, 260] on img at bounding box center [1212, 256] width 112 height 112
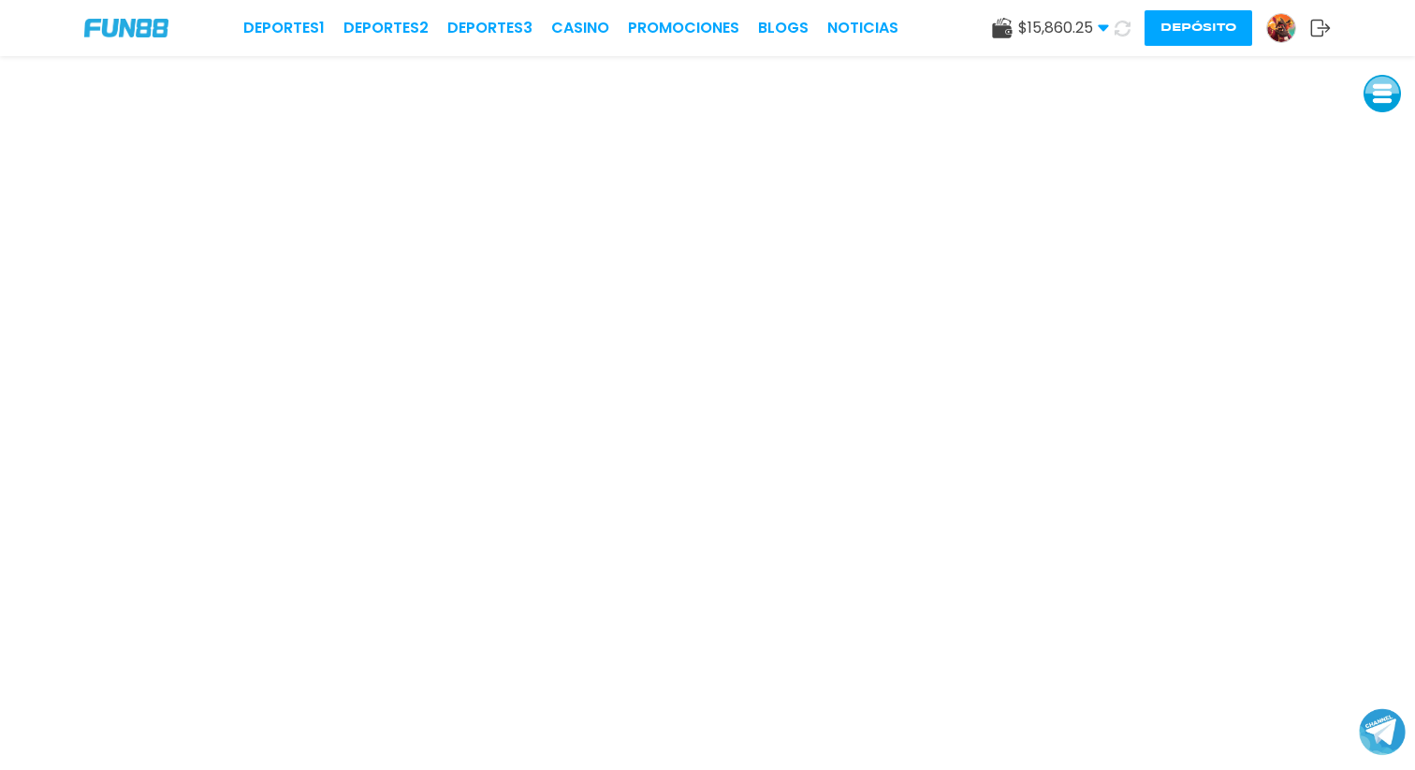
click at [1206, 29] on button "Depósito" at bounding box center [1198, 28] width 108 height 36
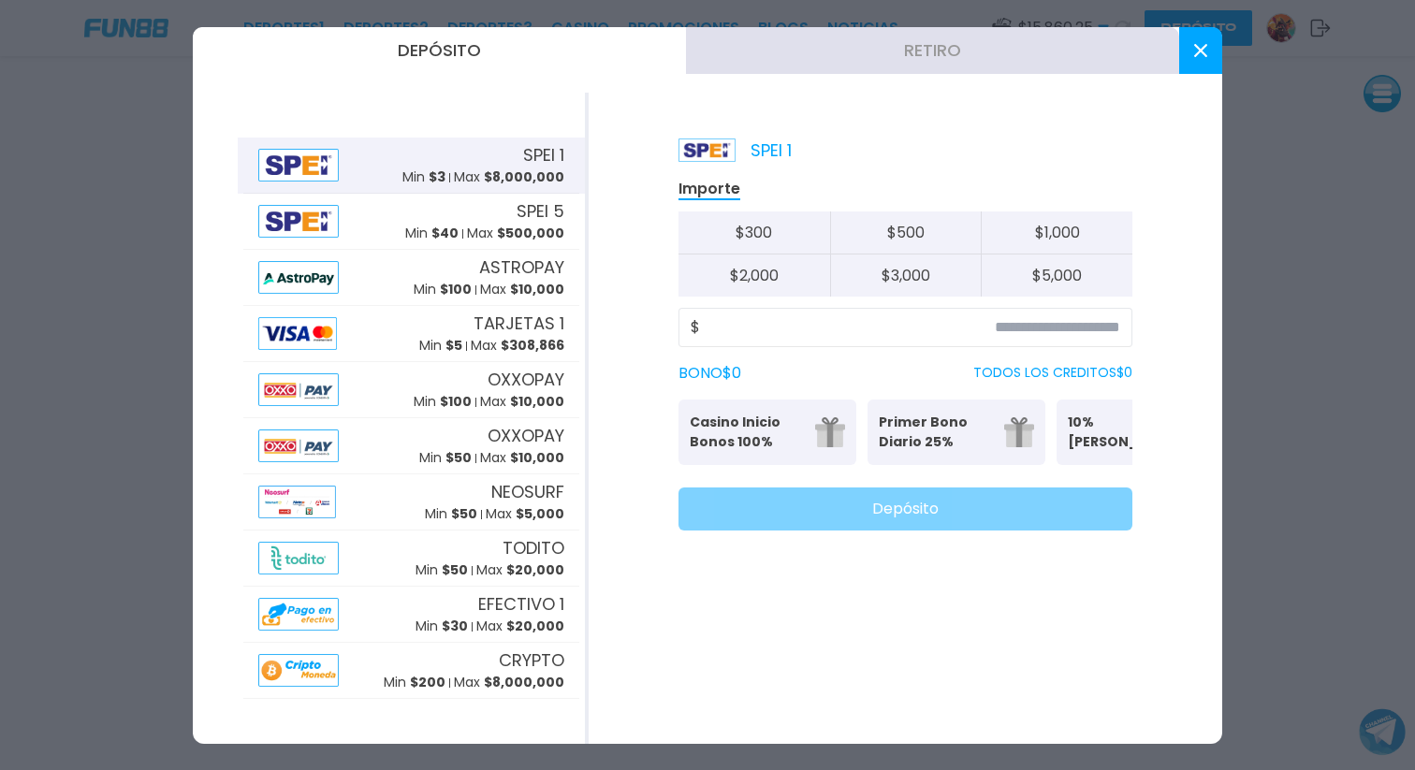
click at [897, 58] on button "Retiro" at bounding box center [932, 50] width 493 height 47
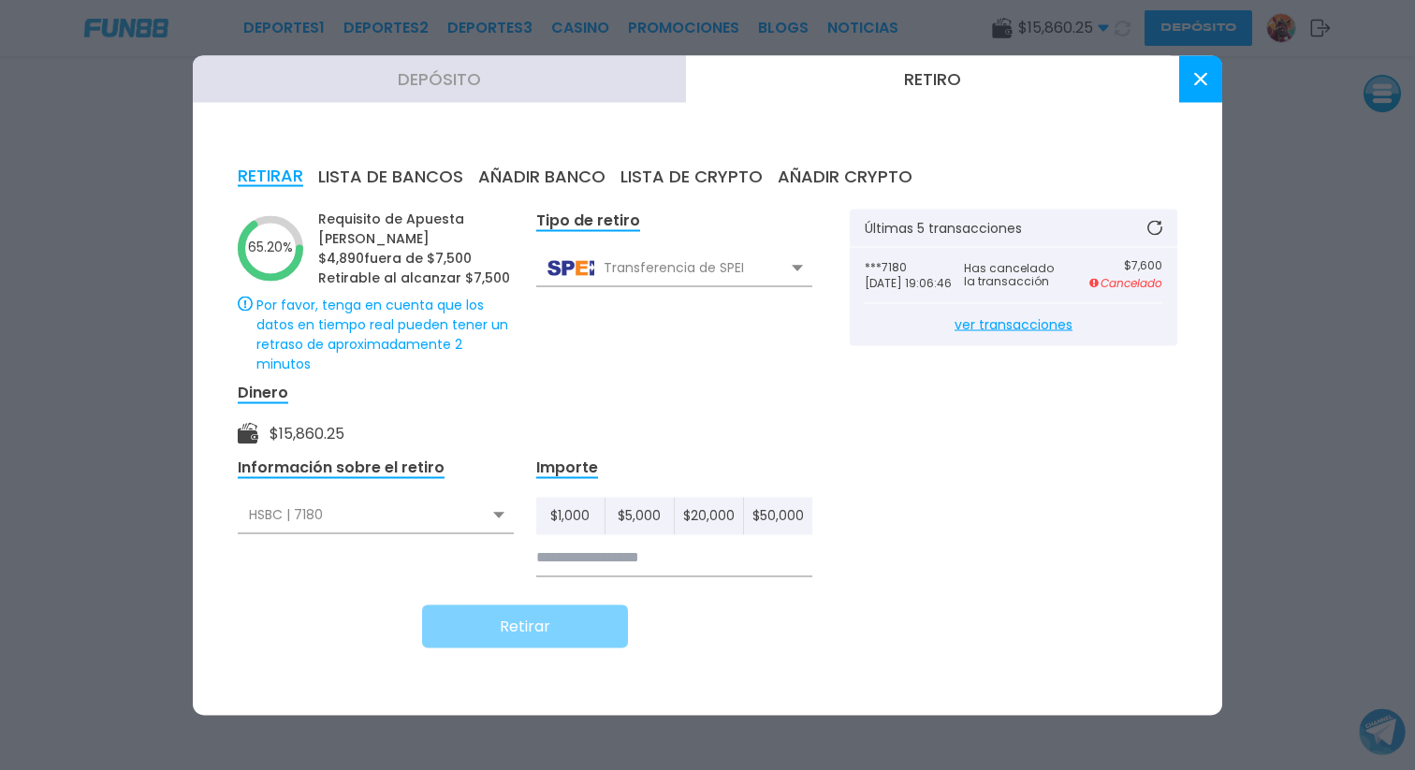
click at [1207, 80] on button at bounding box center [1200, 78] width 43 height 47
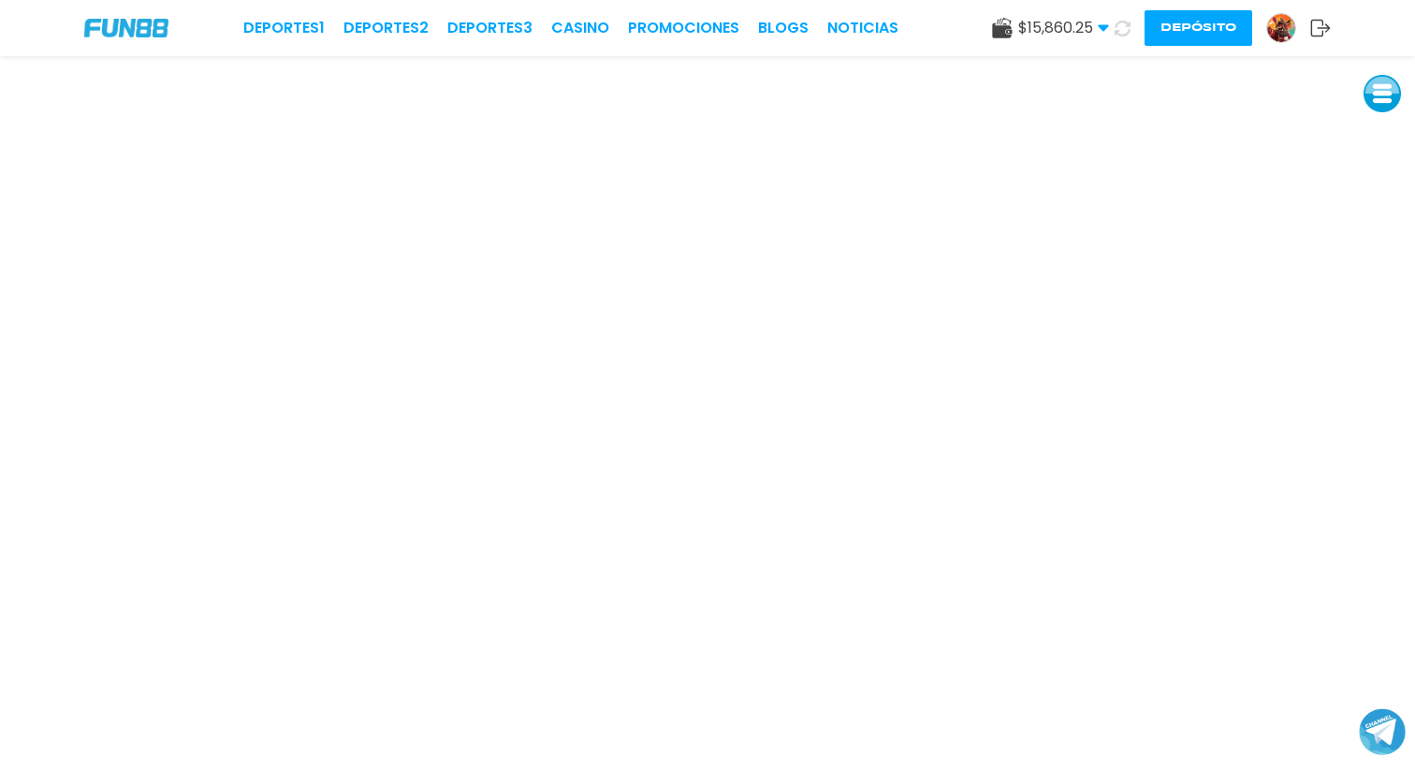
click at [1214, 31] on button "Depósito" at bounding box center [1198, 28] width 108 height 36
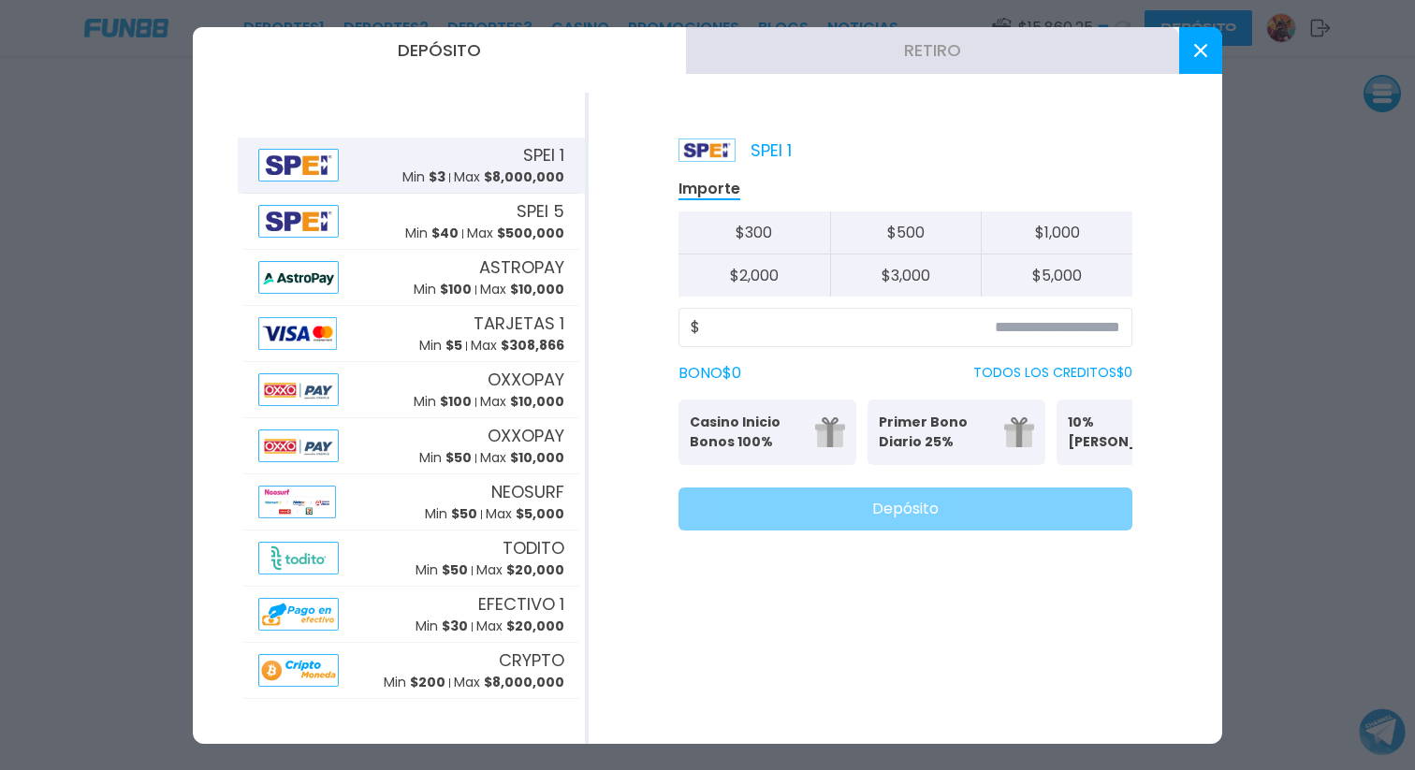
click at [926, 54] on button "Retiro" at bounding box center [932, 50] width 493 height 47
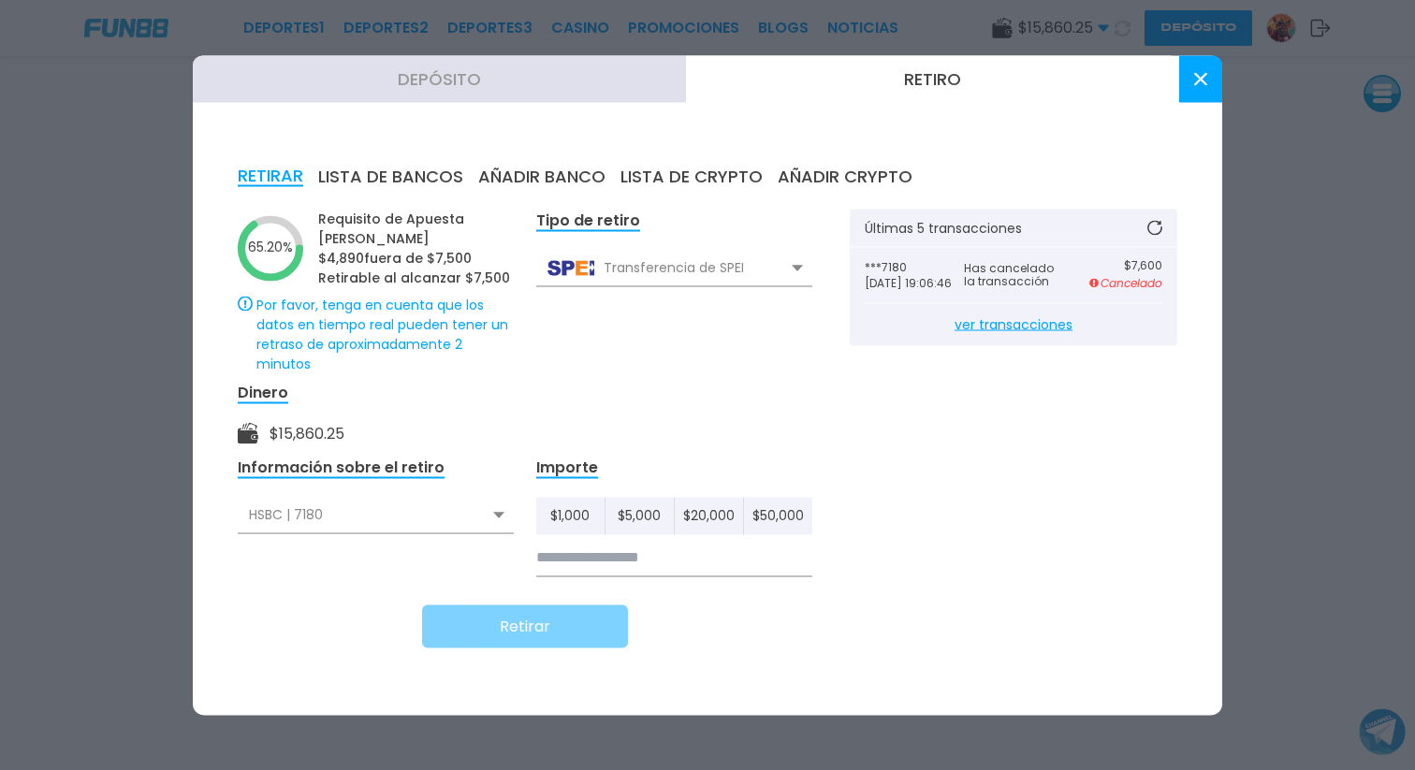
click at [1194, 81] on icon at bounding box center [1200, 78] width 13 height 13
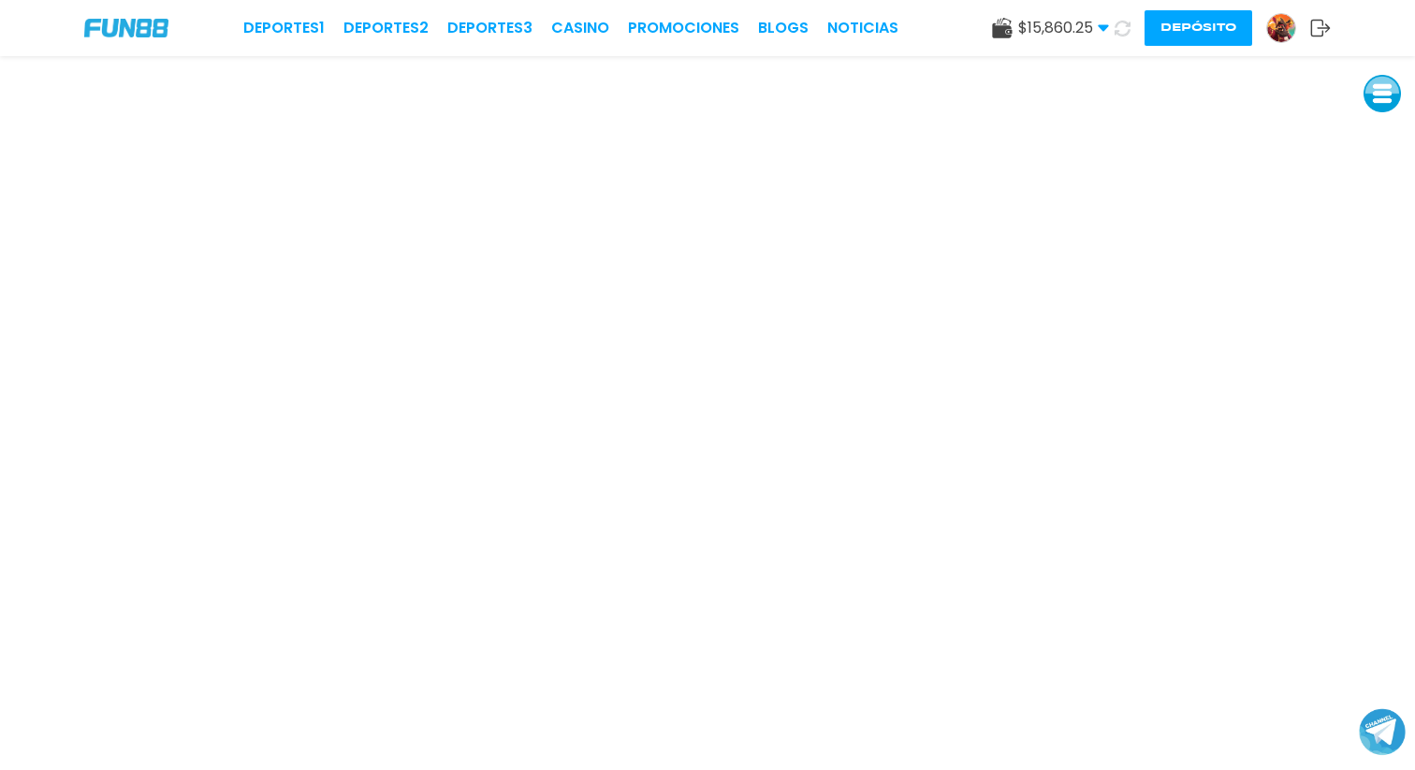
click at [1209, 15] on button "Depósito" at bounding box center [1198, 28] width 108 height 36
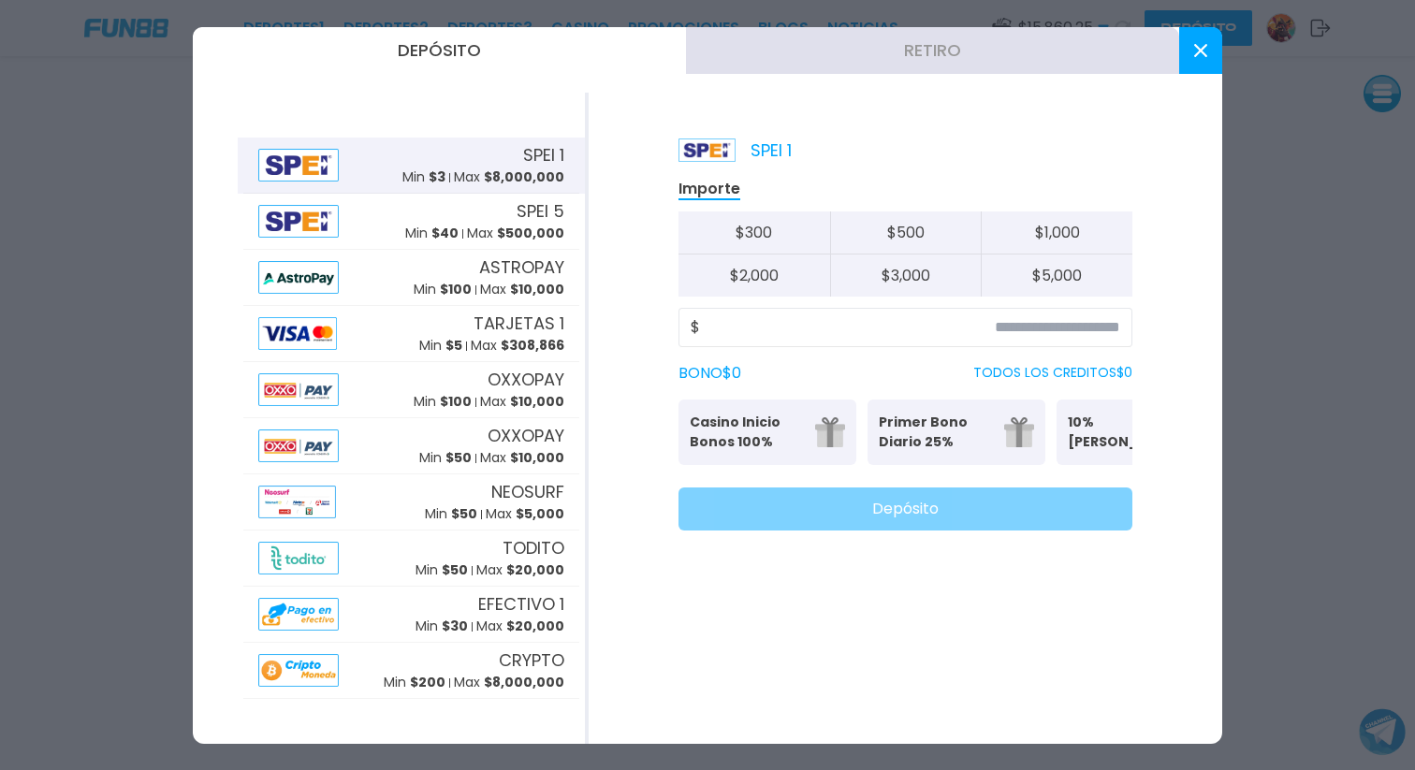
click at [913, 49] on button "Retiro" at bounding box center [932, 50] width 493 height 47
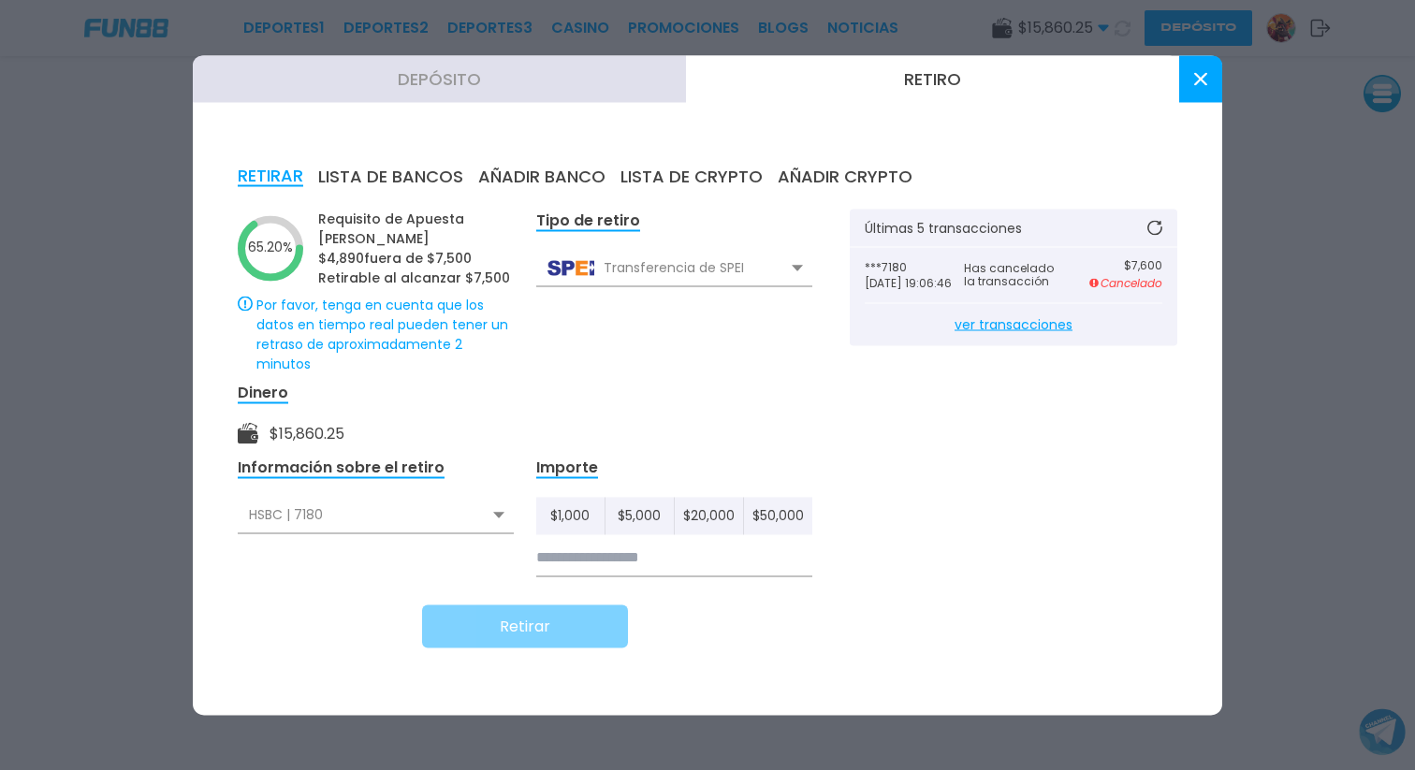
click at [1198, 72] on icon at bounding box center [1200, 78] width 13 height 13
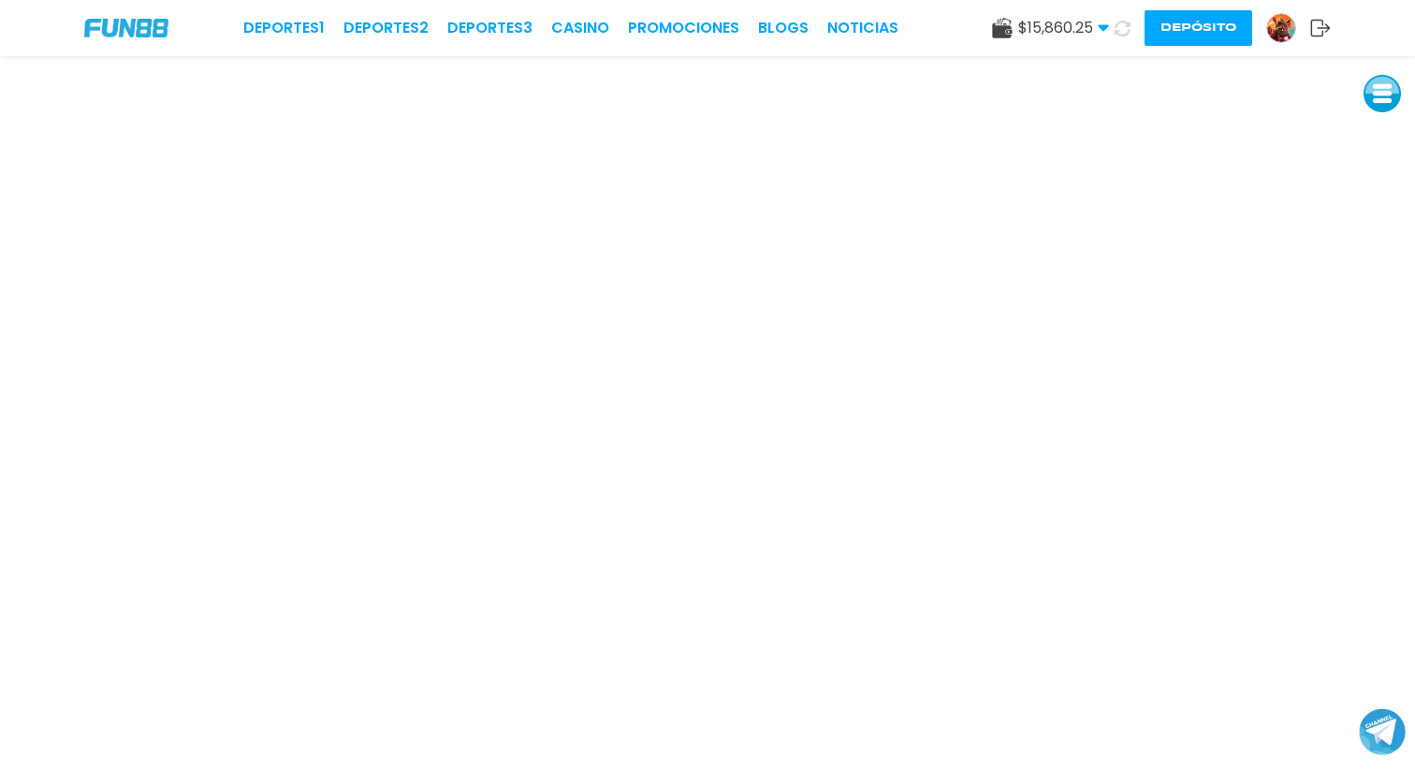
click at [1128, 32] on icon at bounding box center [1122, 29] width 16 height 16
click at [1169, 27] on button "Depósito" at bounding box center [1198, 28] width 108 height 36
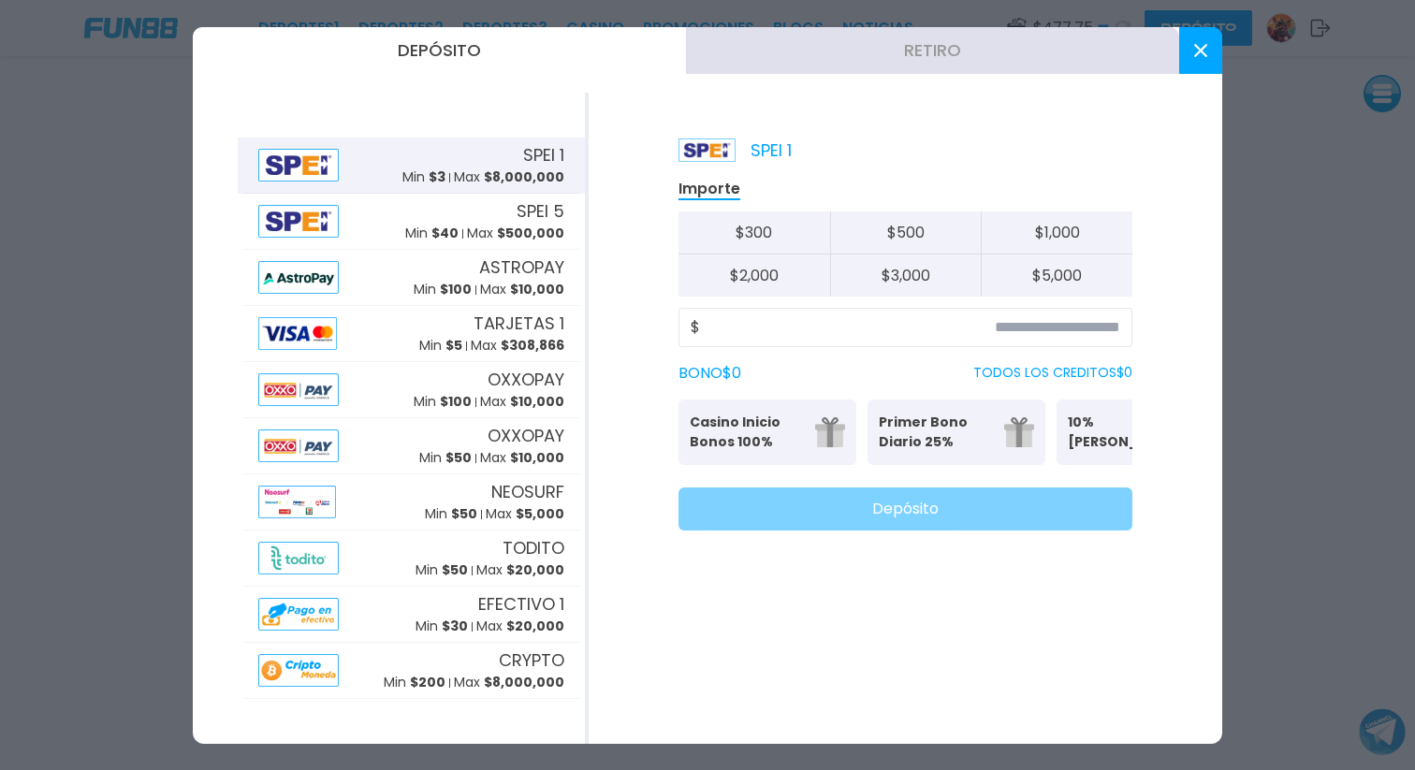
click at [882, 64] on button "Retiro" at bounding box center [932, 50] width 493 height 47
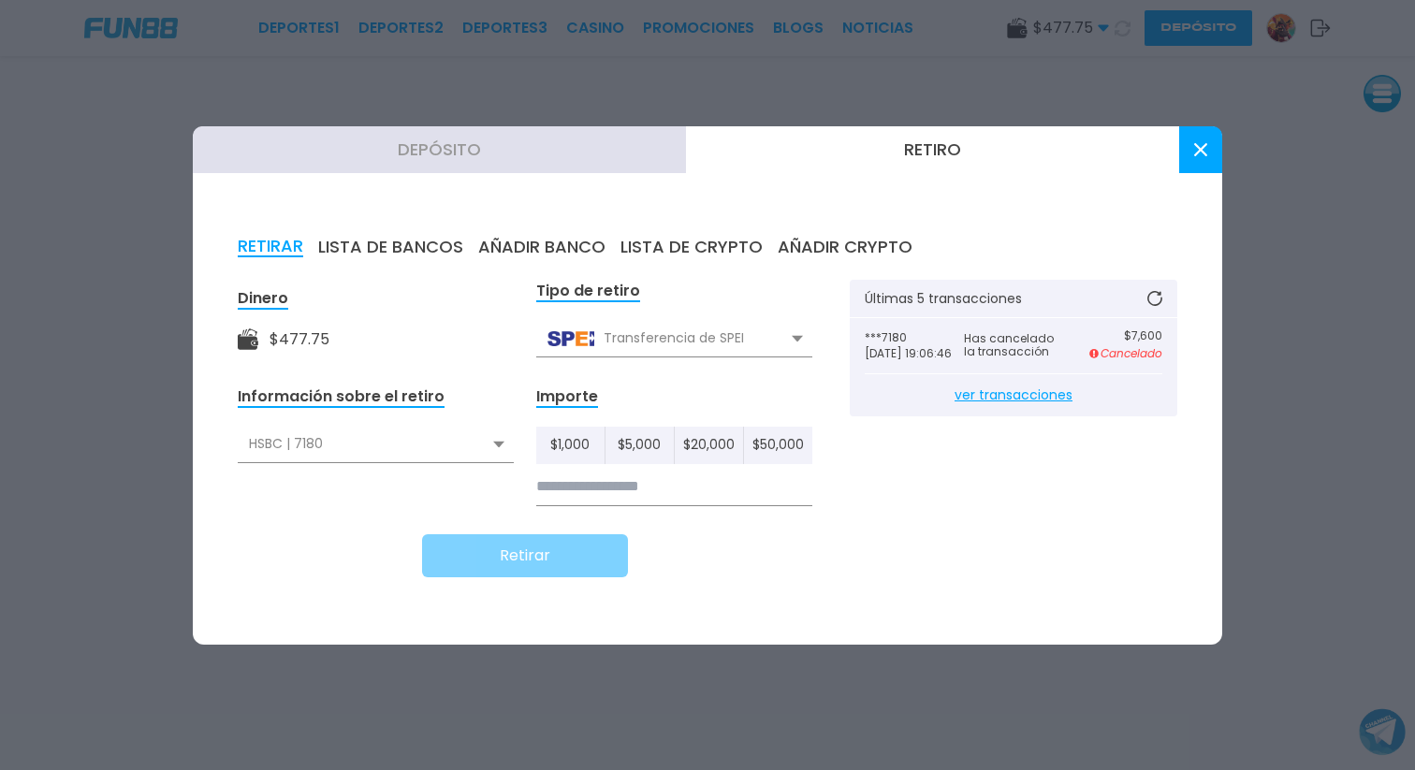
click at [520, 146] on button "Depósito" at bounding box center [439, 149] width 493 height 47
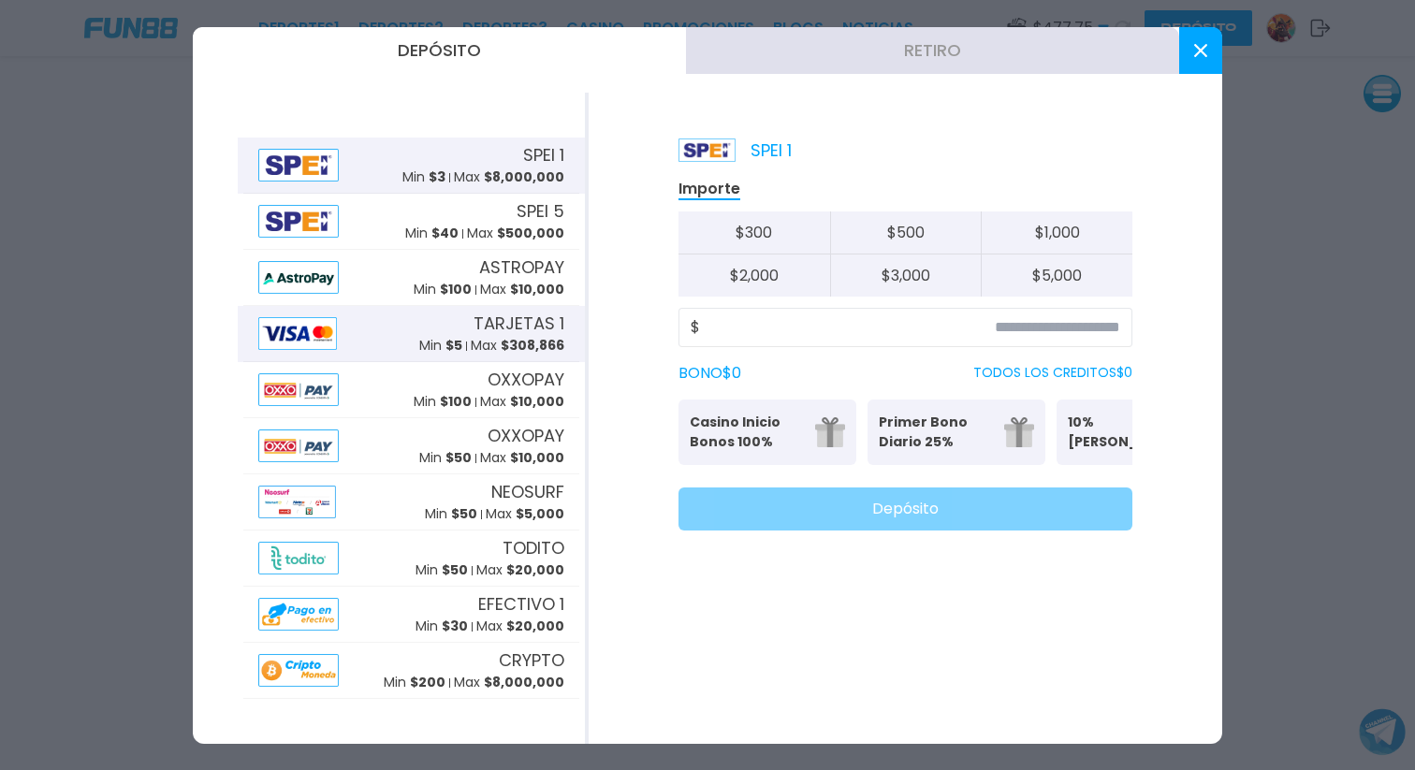
click at [452, 333] on div "TARJETAS 1 Min $ 5 Max $ 308,866" at bounding box center [491, 333] width 145 height 45
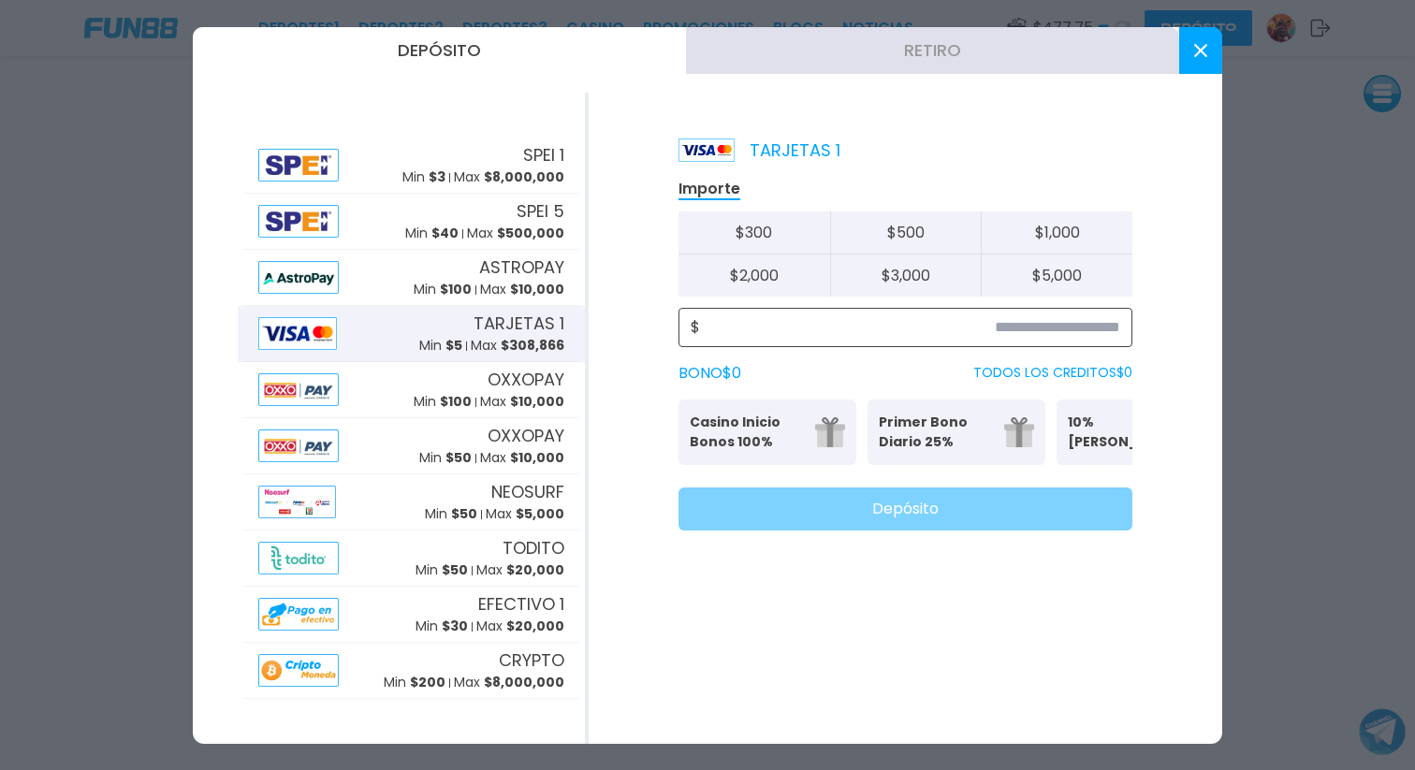
click at [1045, 319] on input at bounding box center [910, 327] width 420 height 22
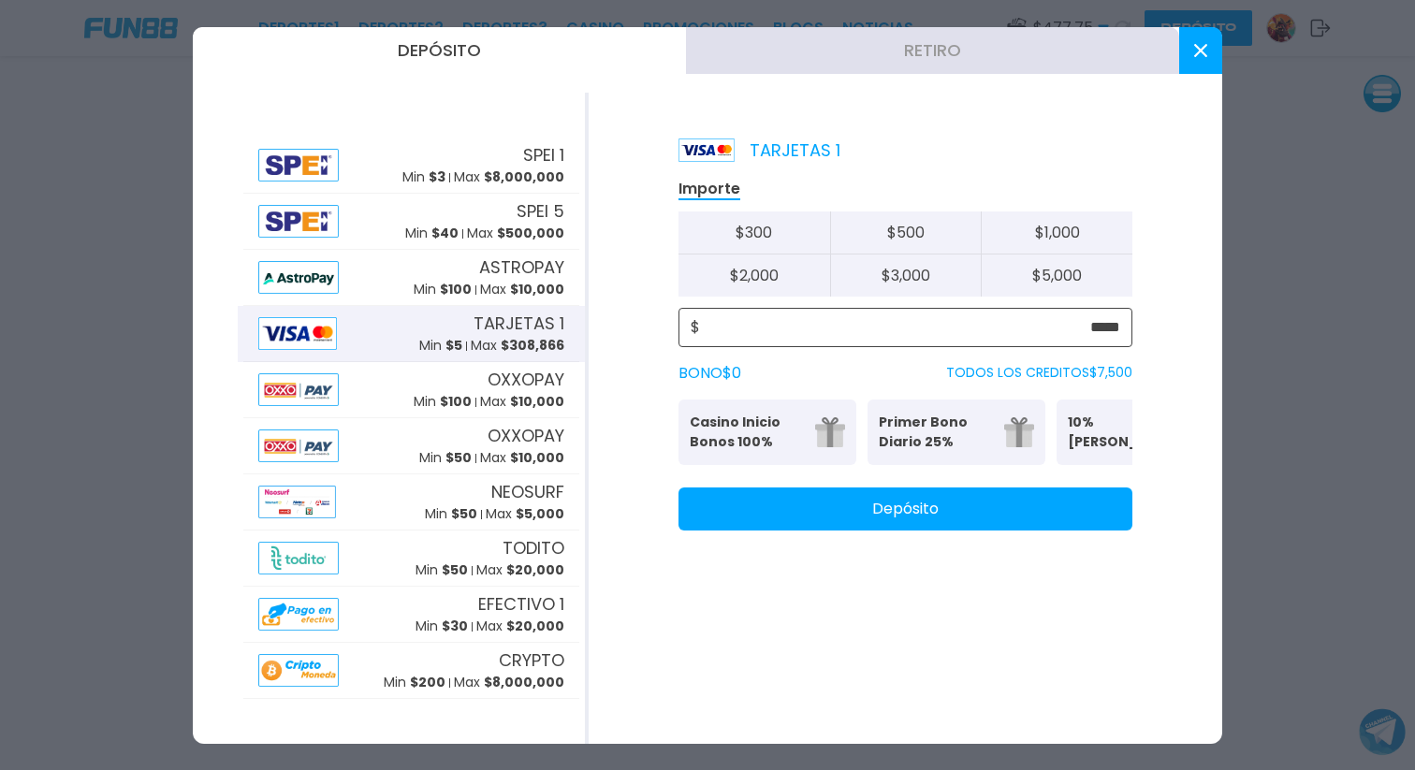
type input "*****"
click at [887, 527] on button "Depósito" at bounding box center [905, 508] width 454 height 43
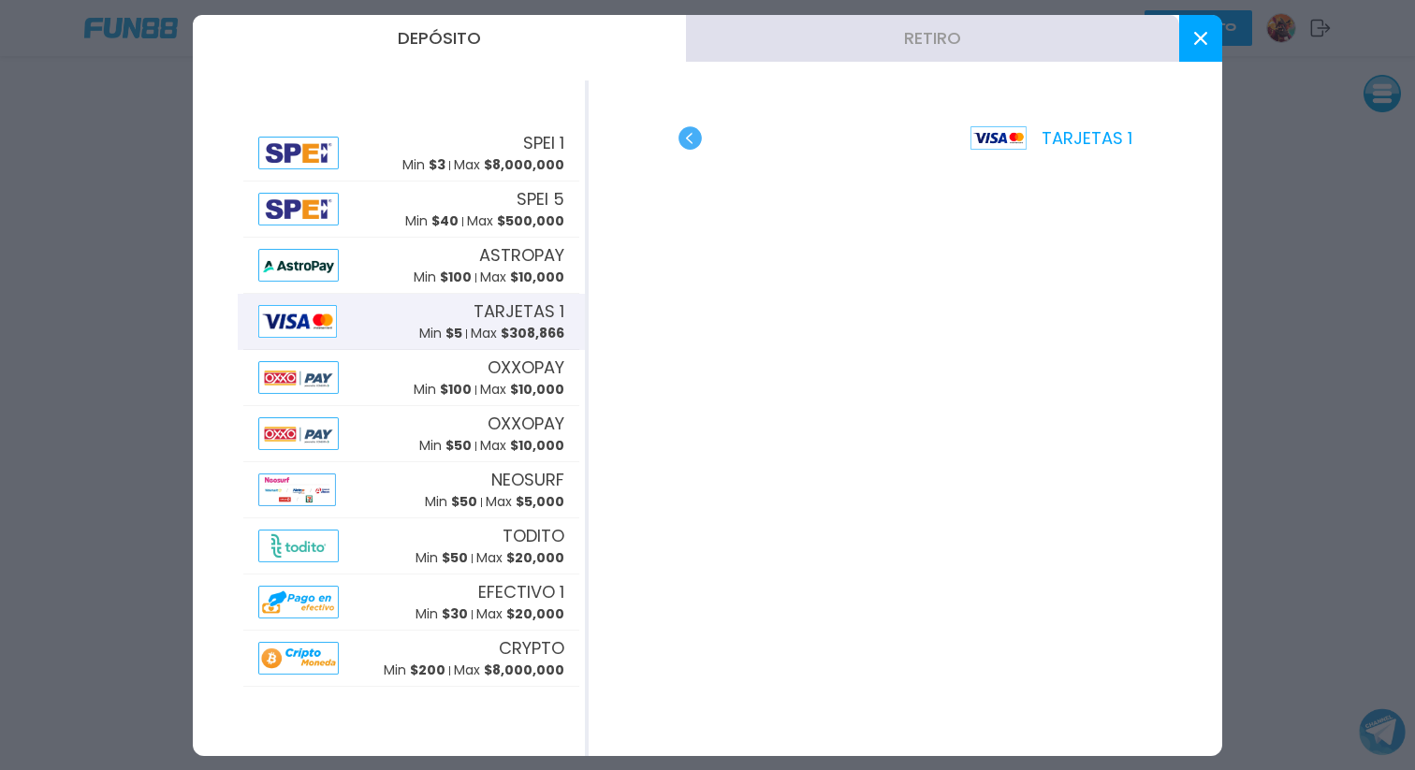
click at [1197, 39] on use at bounding box center [1200, 38] width 13 height 13
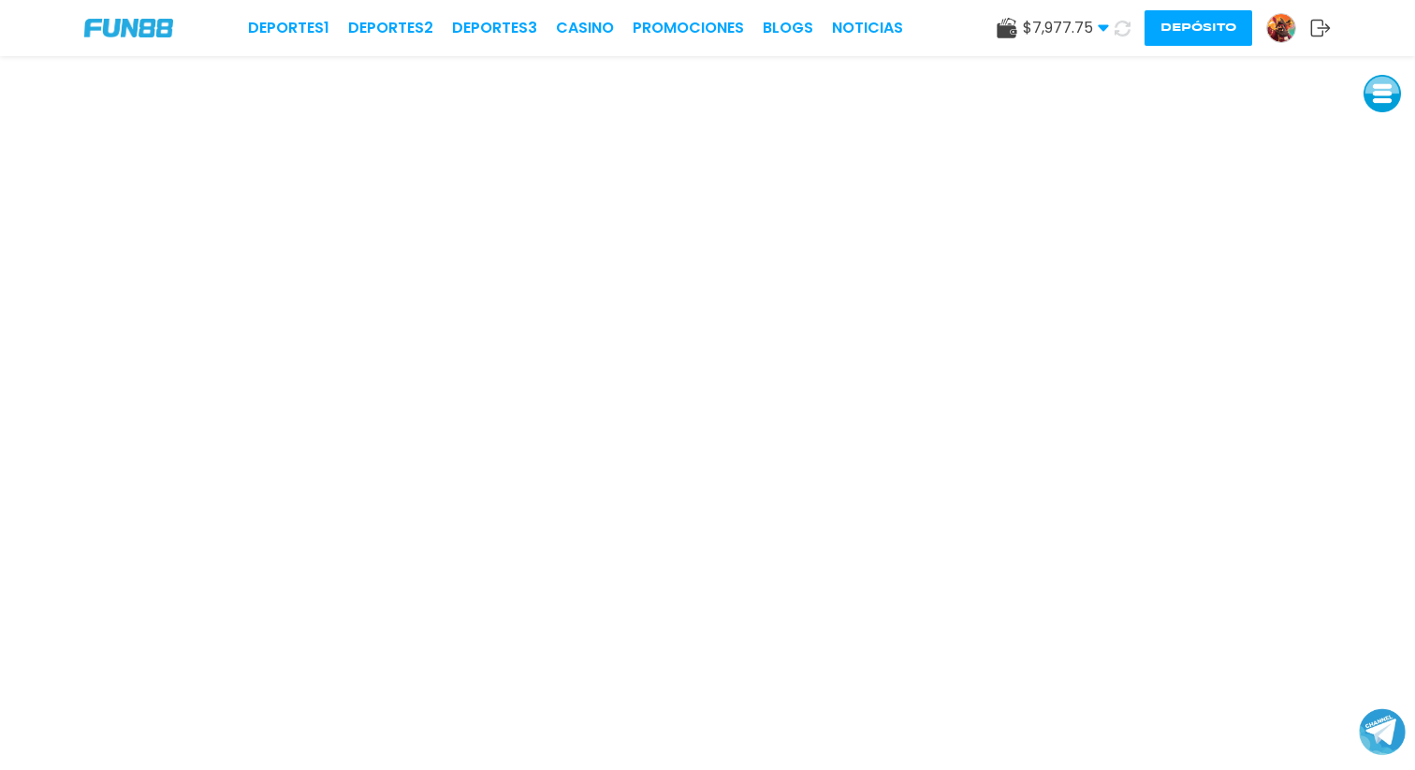
click at [1200, 23] on button "Depósito" at bounding box center [1198, 28] width 108 height 36
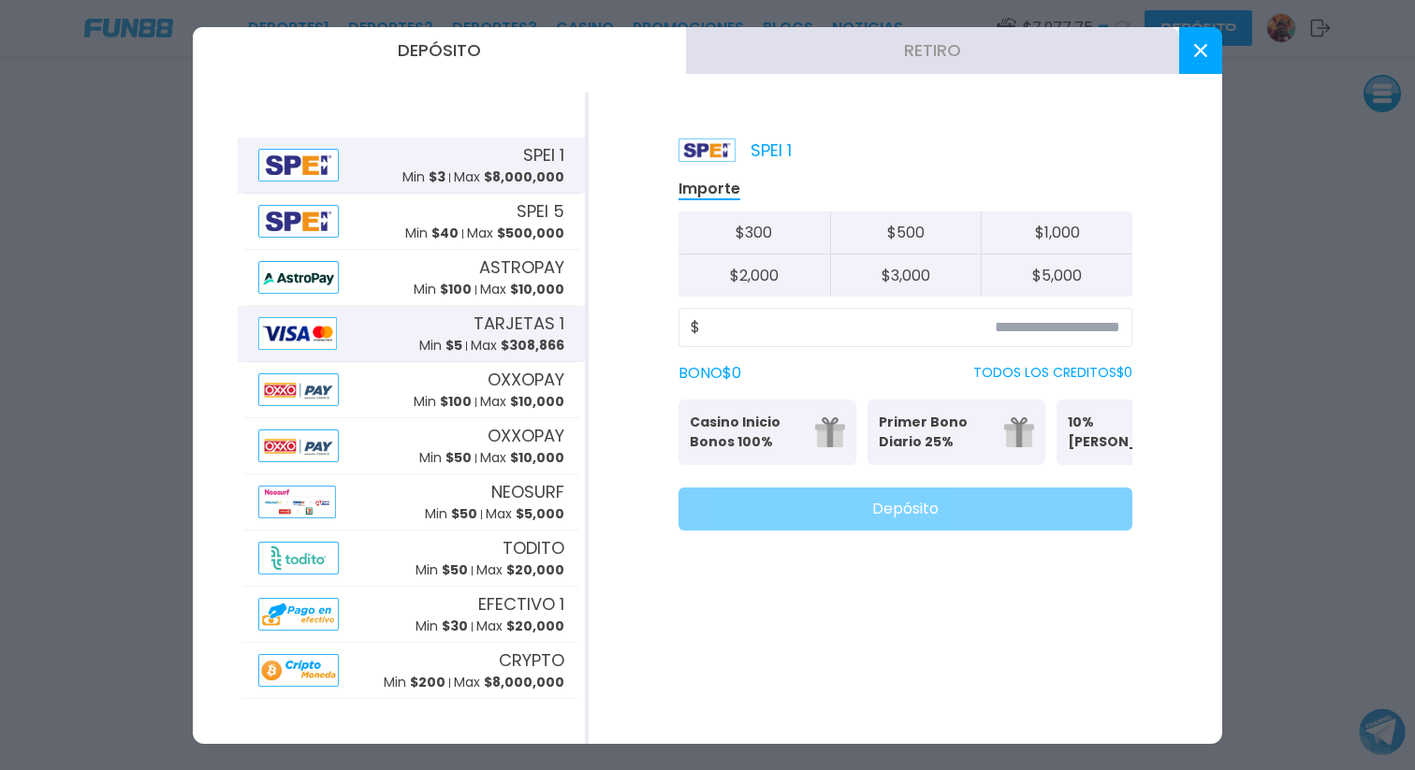
click at [388, 331] on div "TARJETAS 1 Min $ 5 Max $ 308,866" at bounding box center [411, 334] width 336 height 56
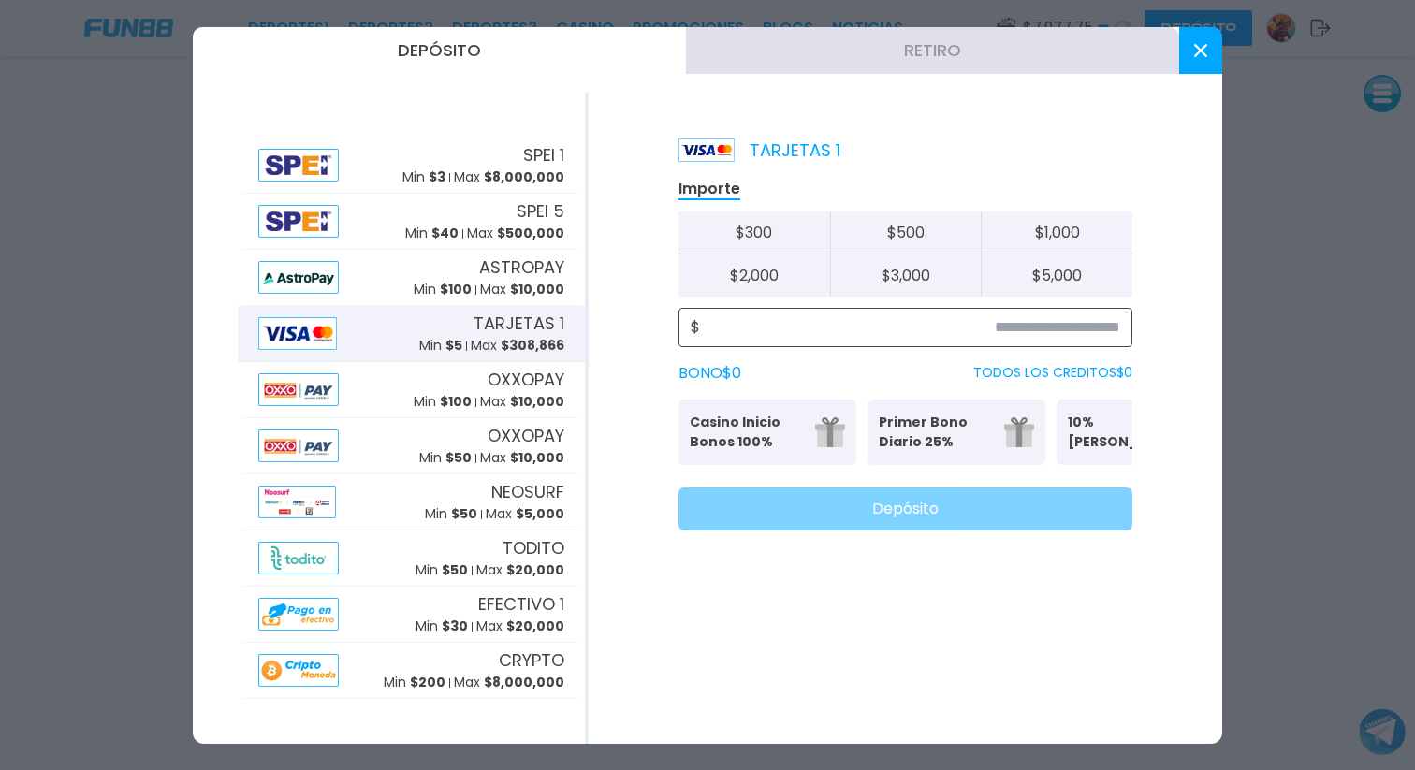
click at [969, 324] on input at bounding box center [910, 327] width 420 height 22
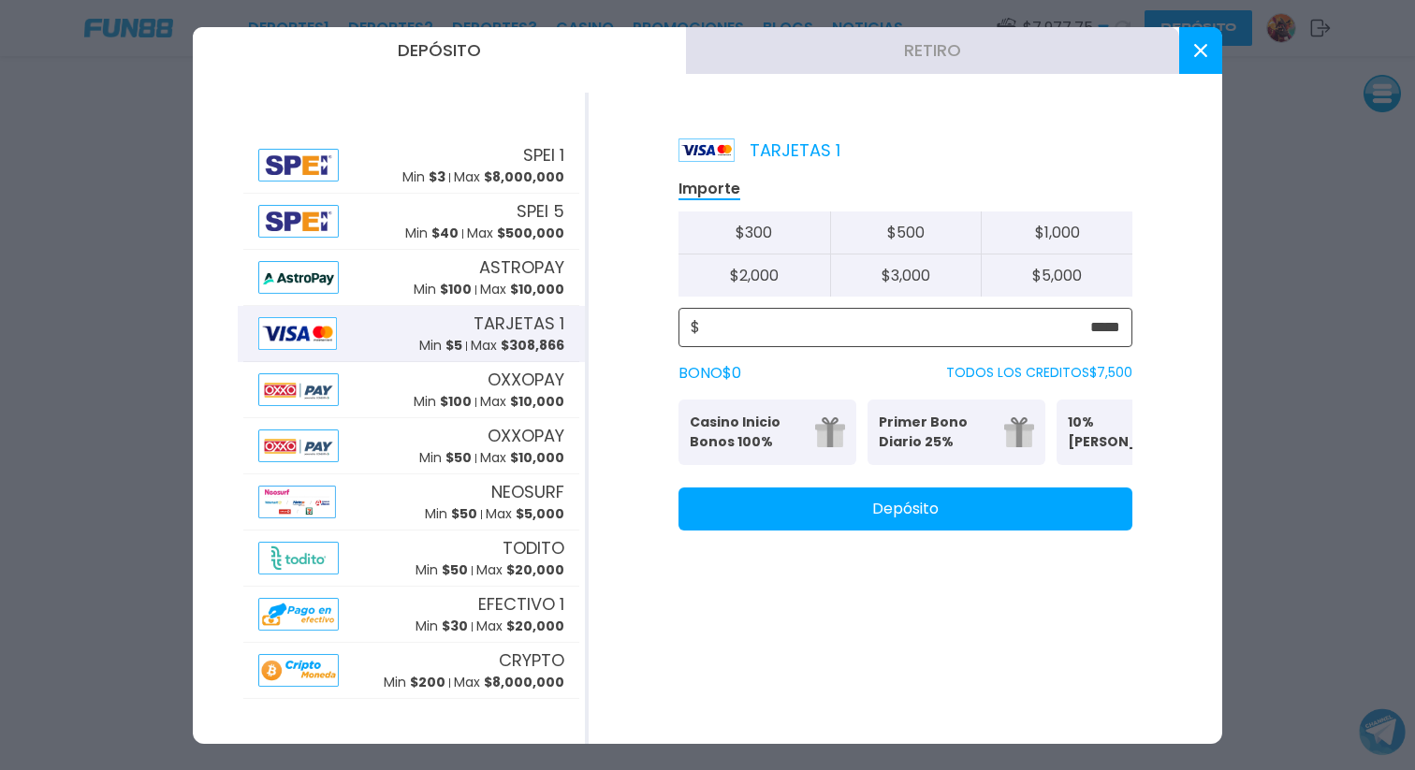
type input "*****"
click at [962, 531] on button "Depósito" at bounding box center [905, 508] width 454 height 43
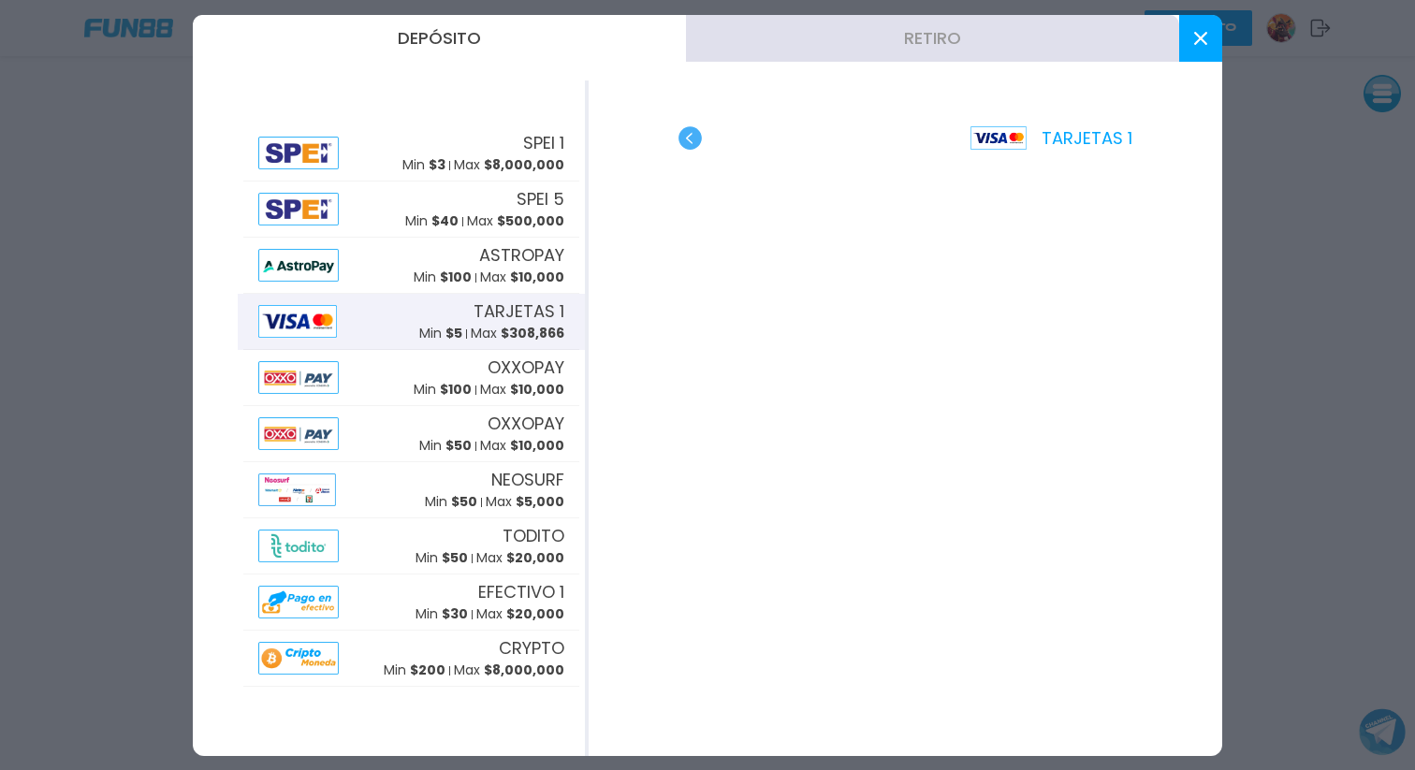
click at [1201, 46] on button at bounding box center [1200, 38] width 43 height 47
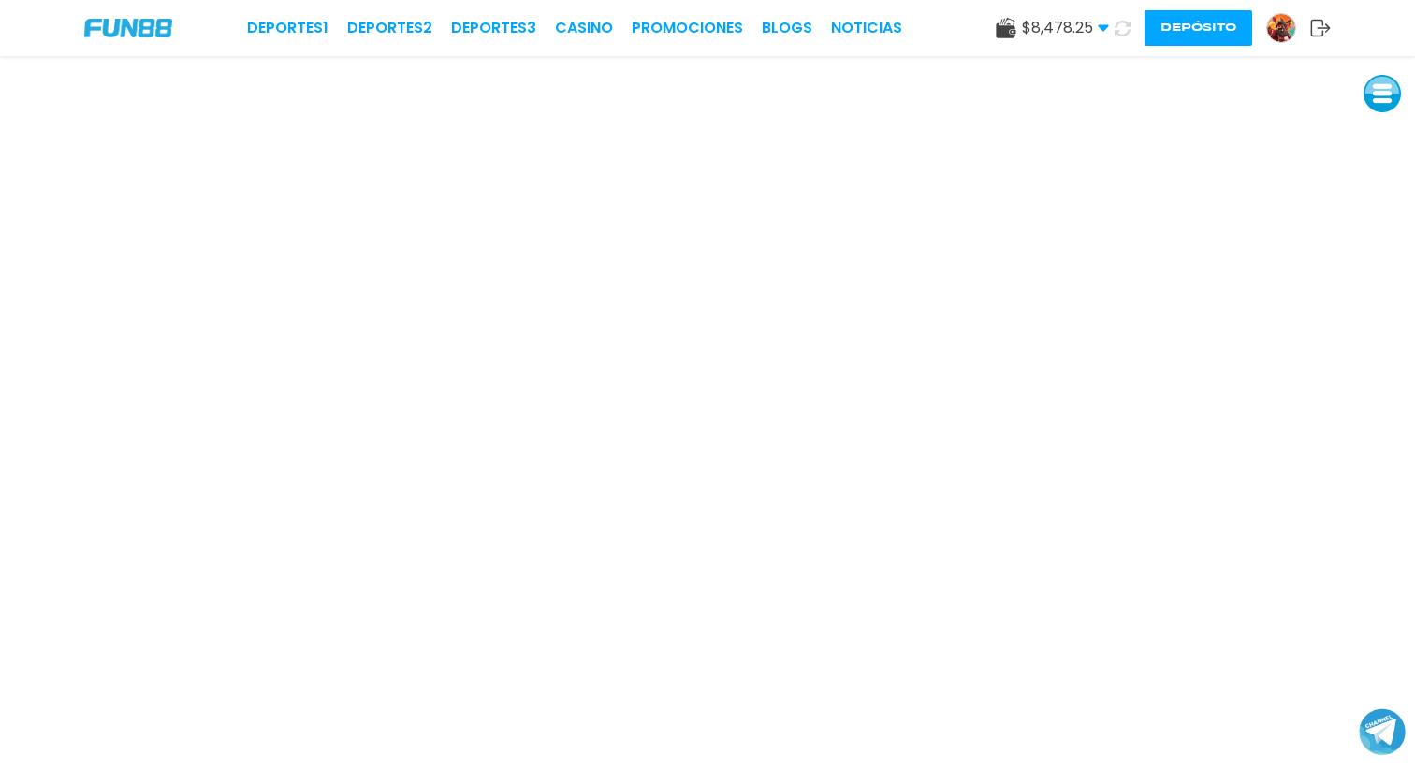
click at [1197, 43] on button "Depósito" at bounding box center [1198, 28] width 108 height 36
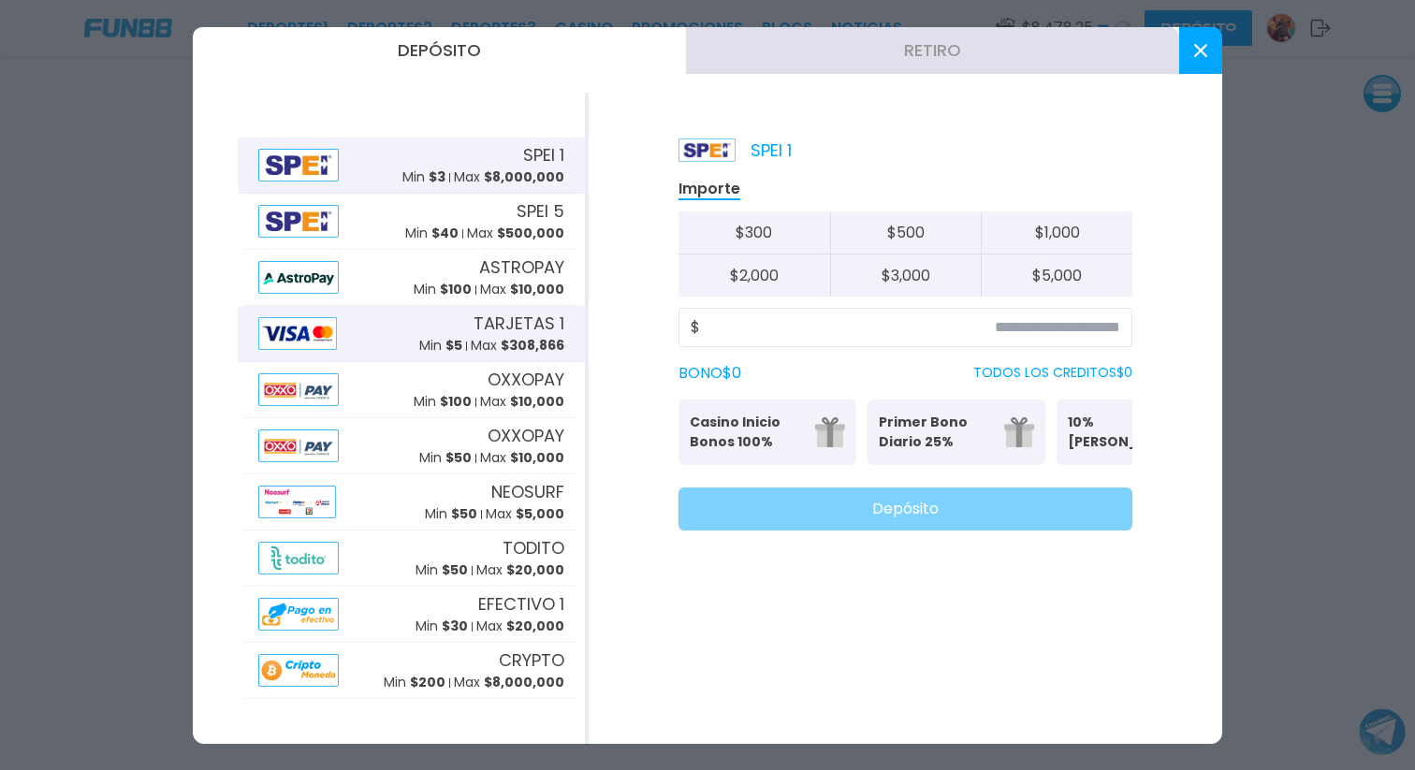
click at [382, 331] on div "TARJETAS 1 Min $ 5 Max $ 308,866" at bounding box center [411, 334] width 336 height 56
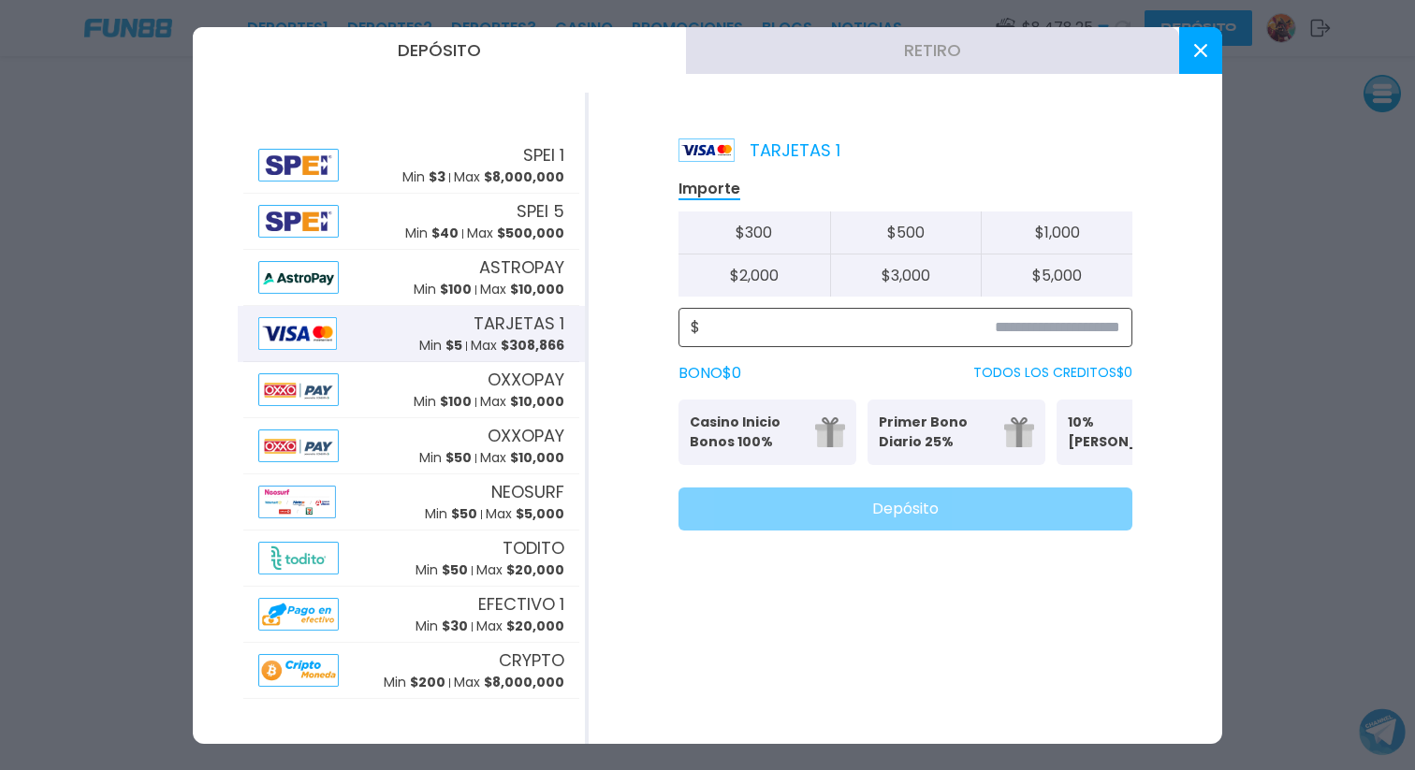
click at [1079, 329] on input at bounding box center [910, 327] width 420 height 22
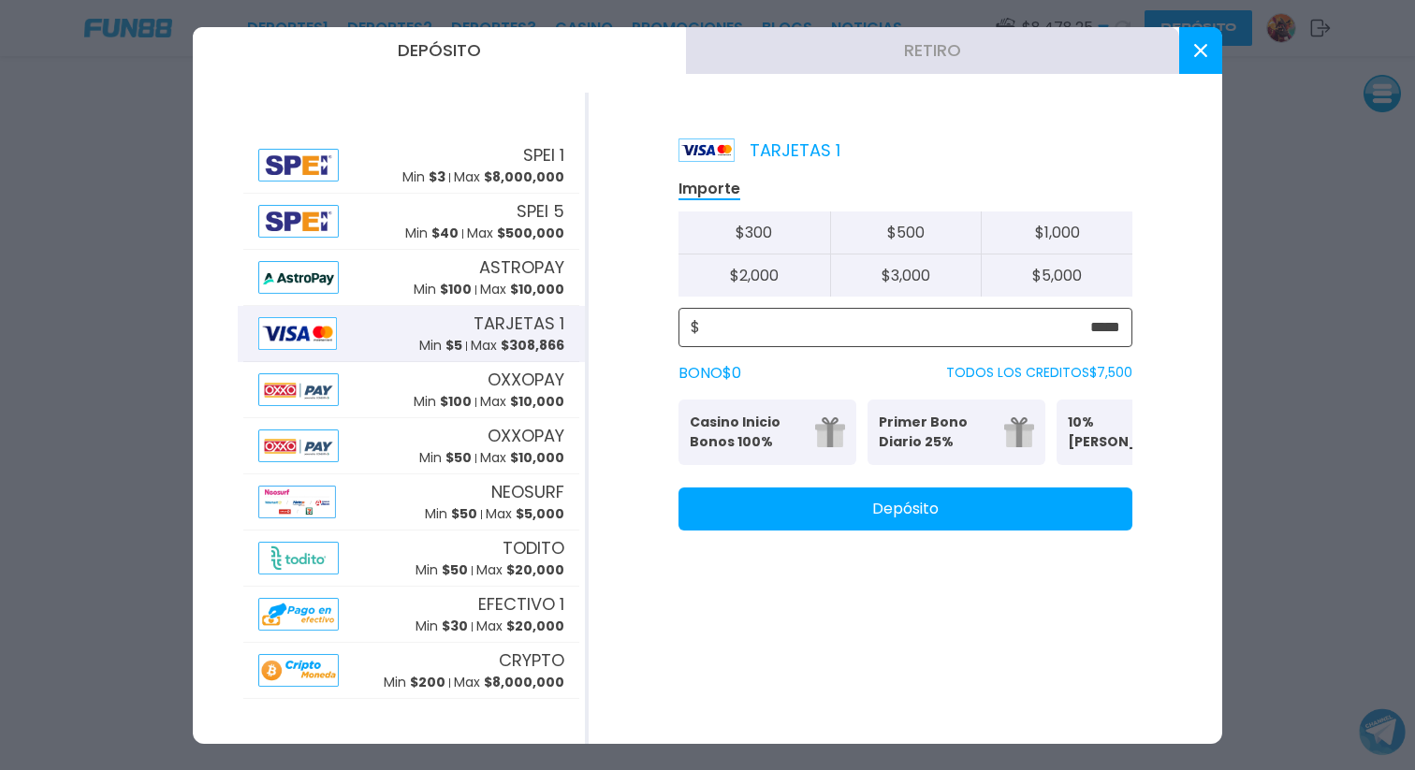
type input "*****"
click at [1035, 528] on button "Depósito" at bounding box center [905, 508] width 454 height 43
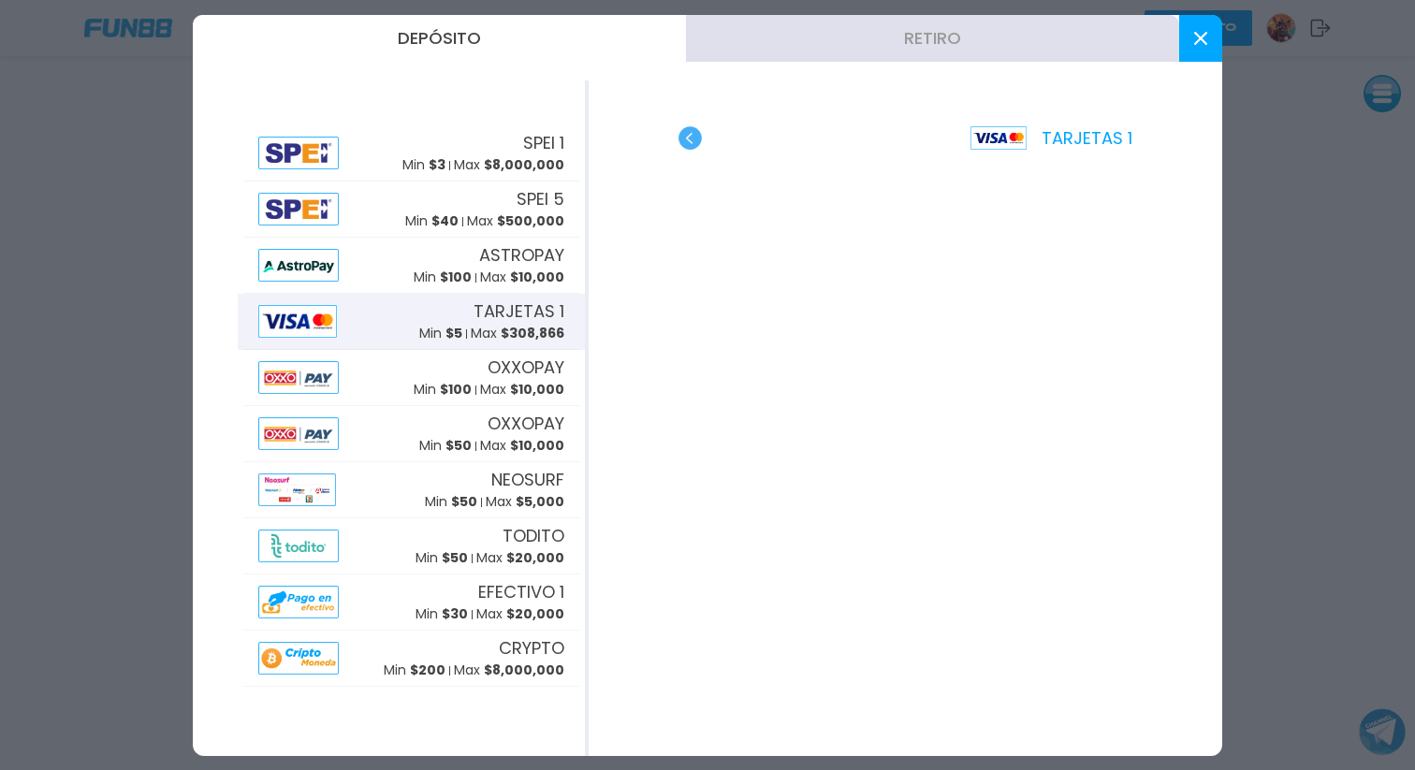
click at [1200, 42] on icon at bounding box center [1200, 38] width 13 height 13
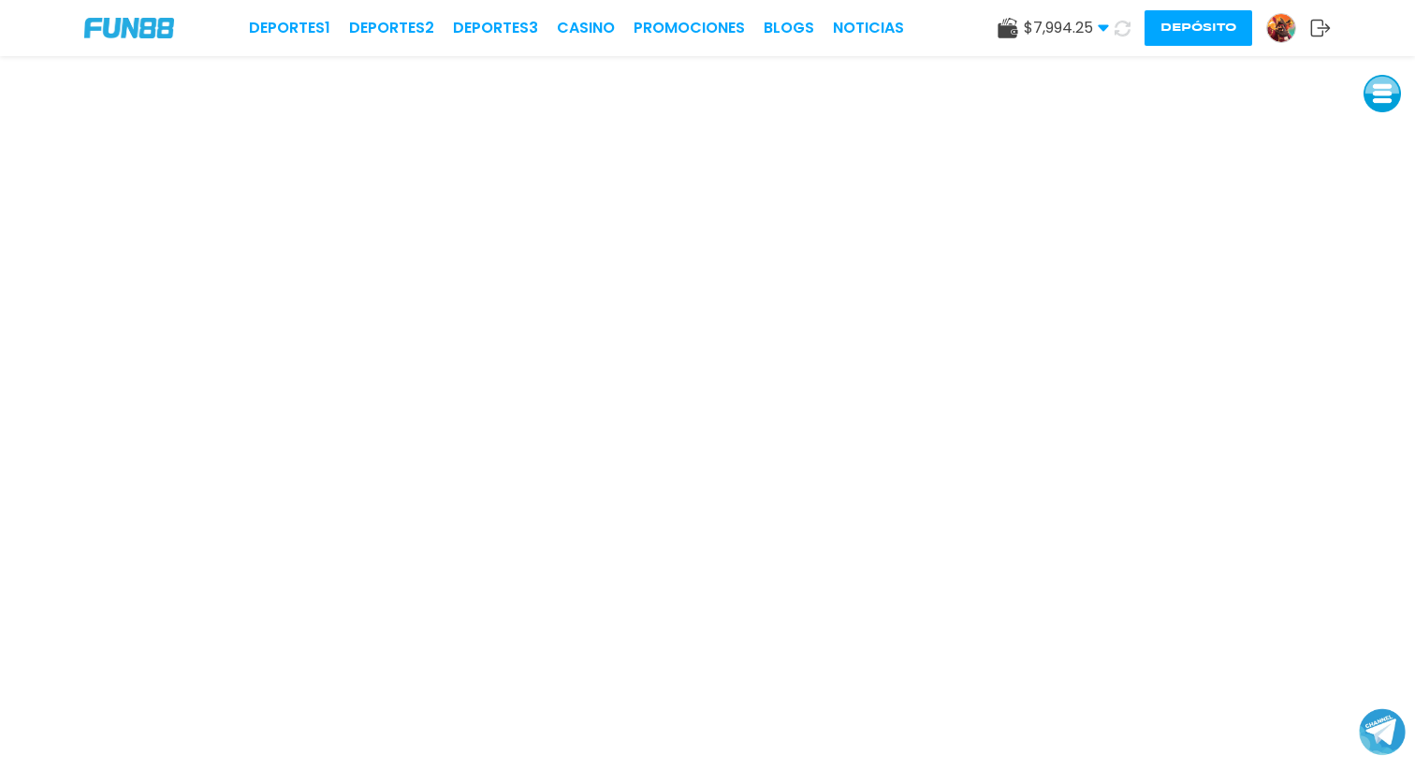
click at [1216, 26] on button "Depósito" at bounding box center [1198, 28] width 108 height 36
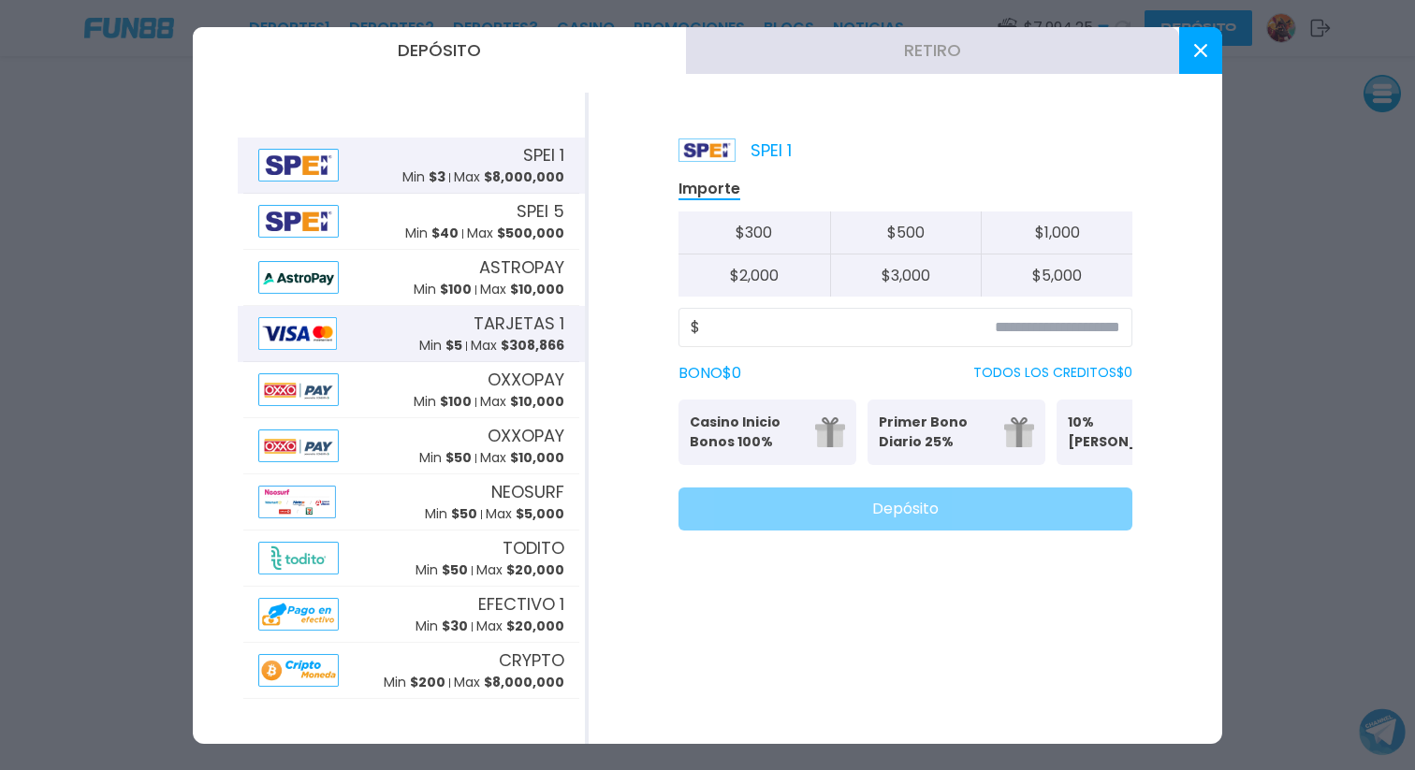
click at [400, 342] on div "TARJETAS 1 Min $ 5 Max $ 308,866" at bounding box center [411, 334] width 336 height 56
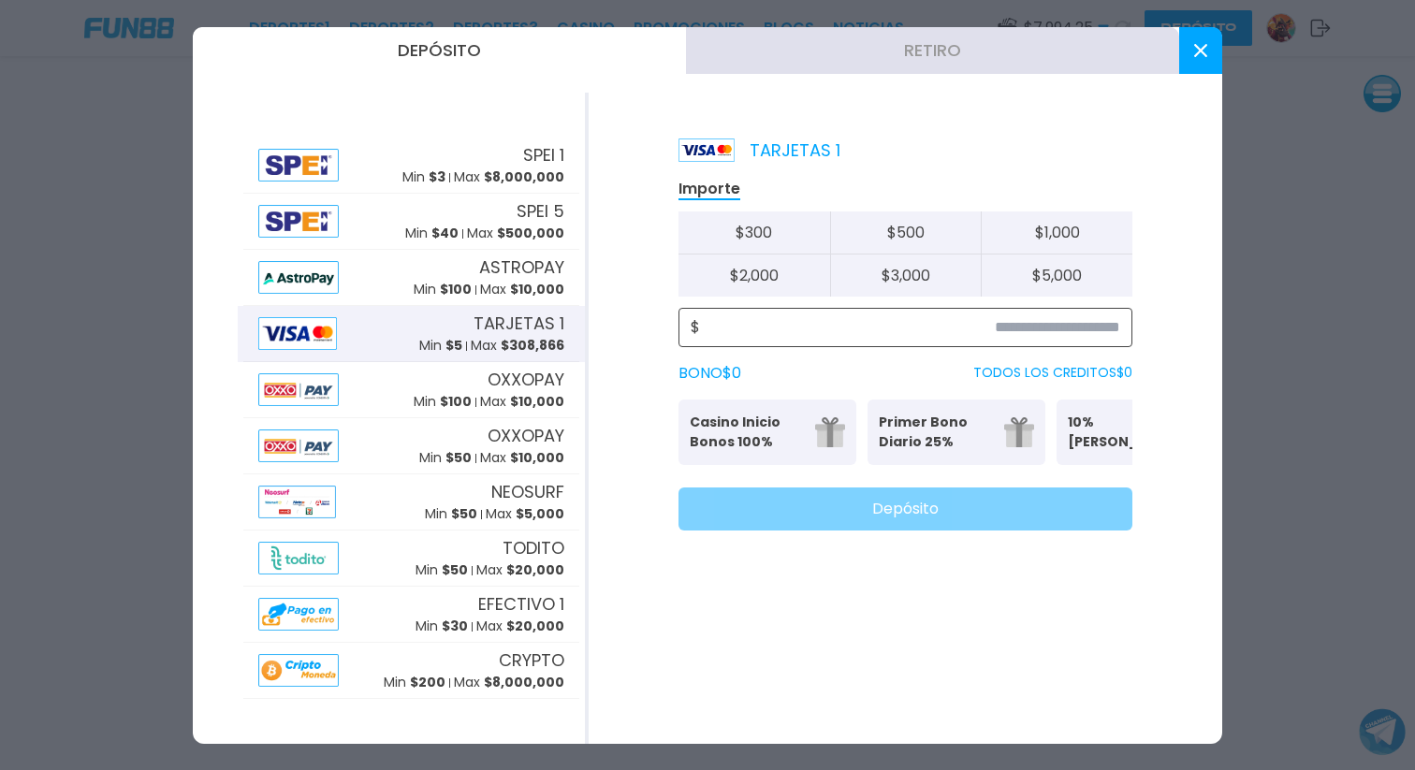
click at [1025, 325] on input at bounding box center [910, 327] width 420 height 22
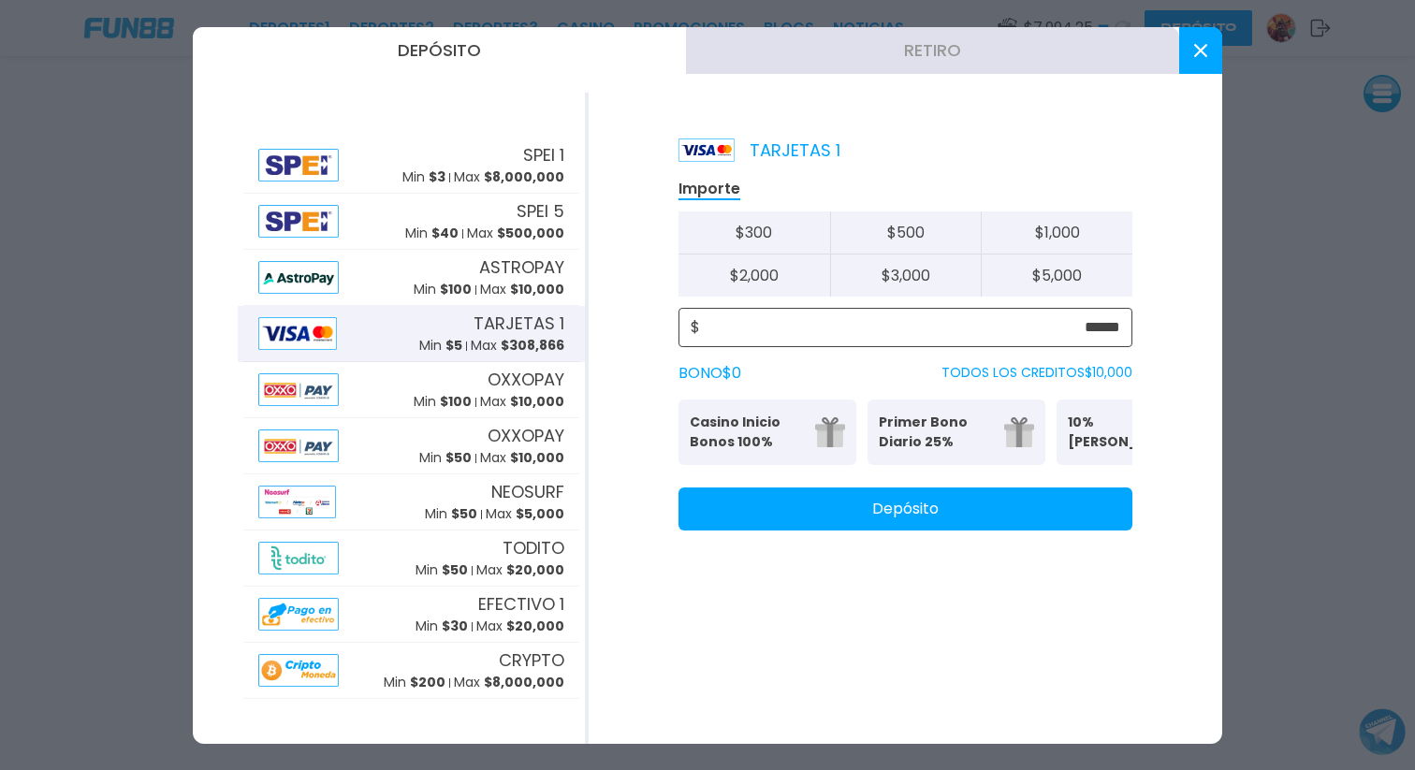
type input "******"
click at [933, 517] on button "Depósito" at bounding box center [905, 508] width 454 height 43
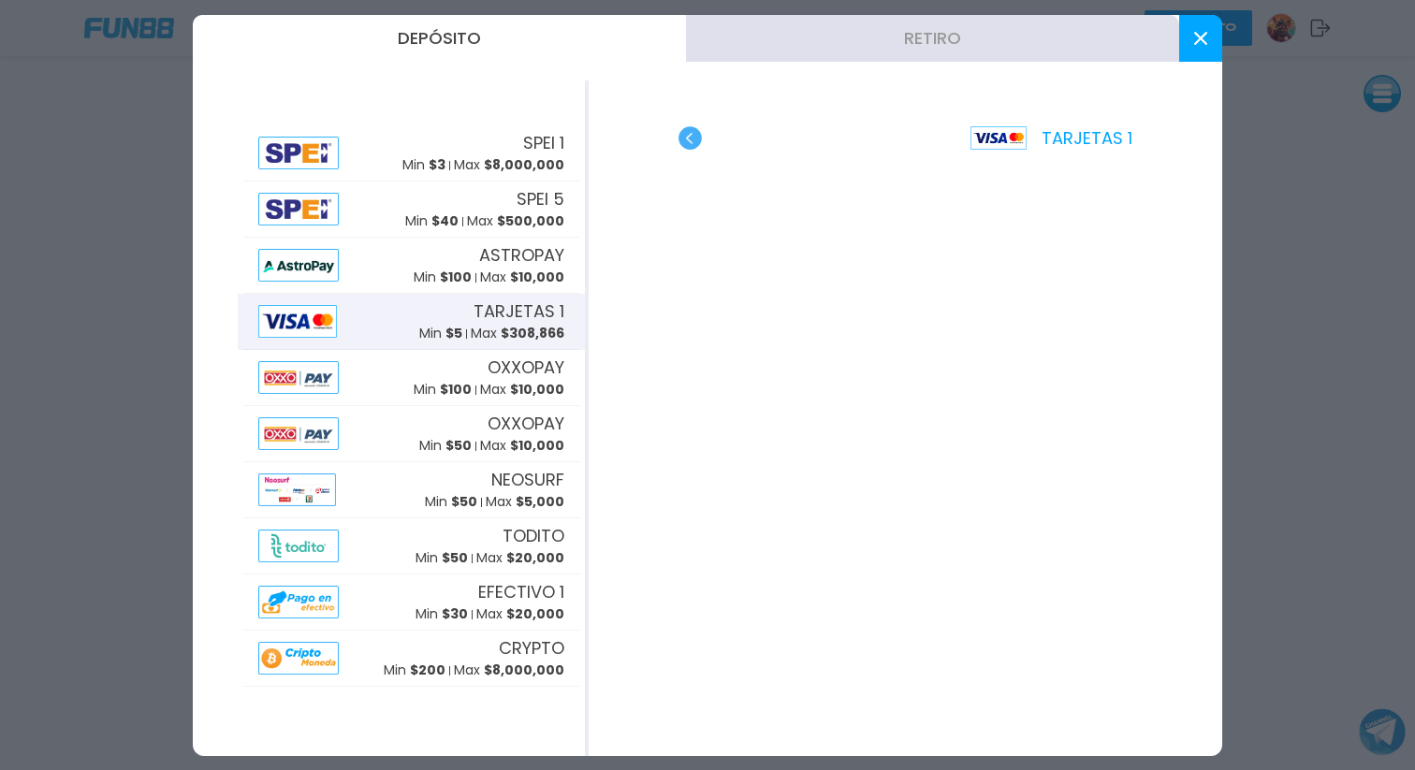
click at [1198, 35] on use at bounding box center [1200, 38] width 13 height 13
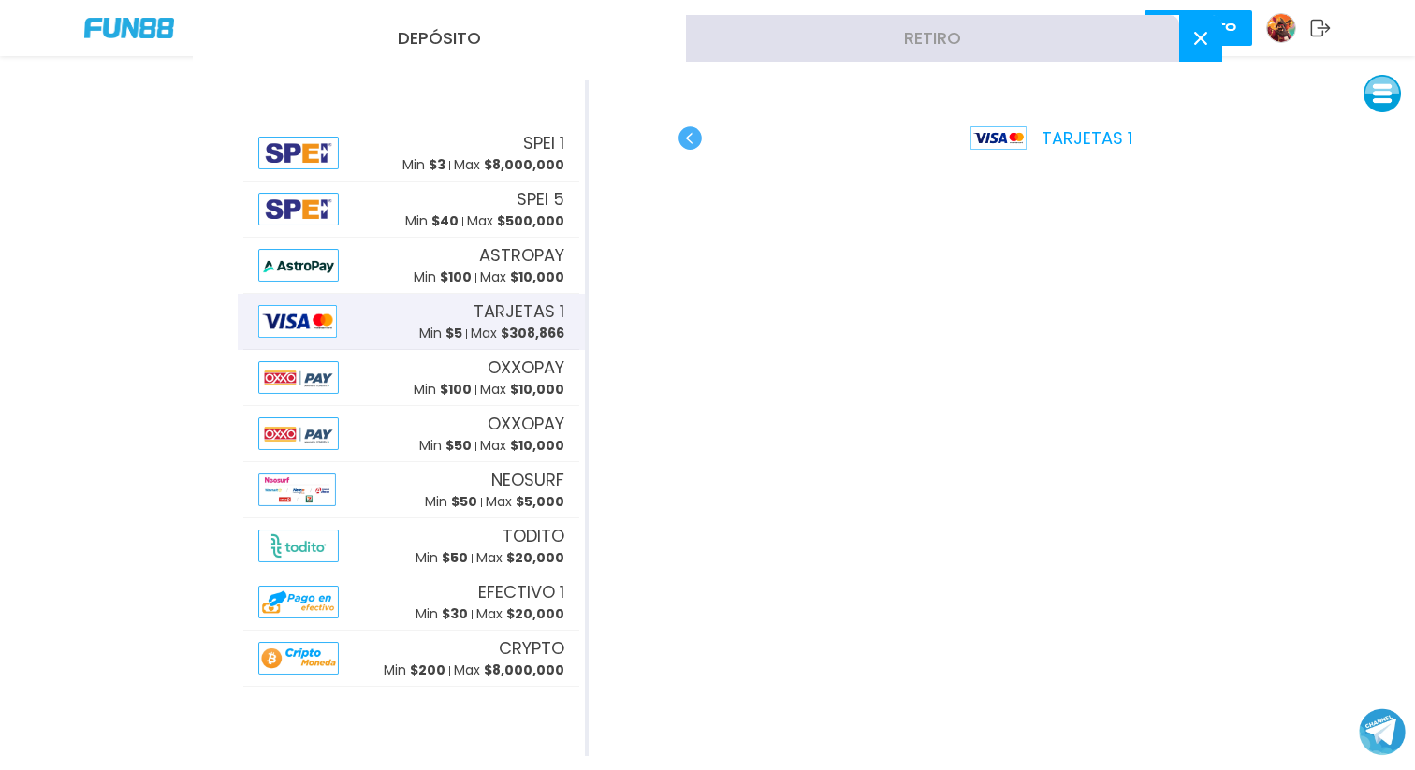
click at [1198, 35] on use at bounding box center [1200, 38] width 13 height 13
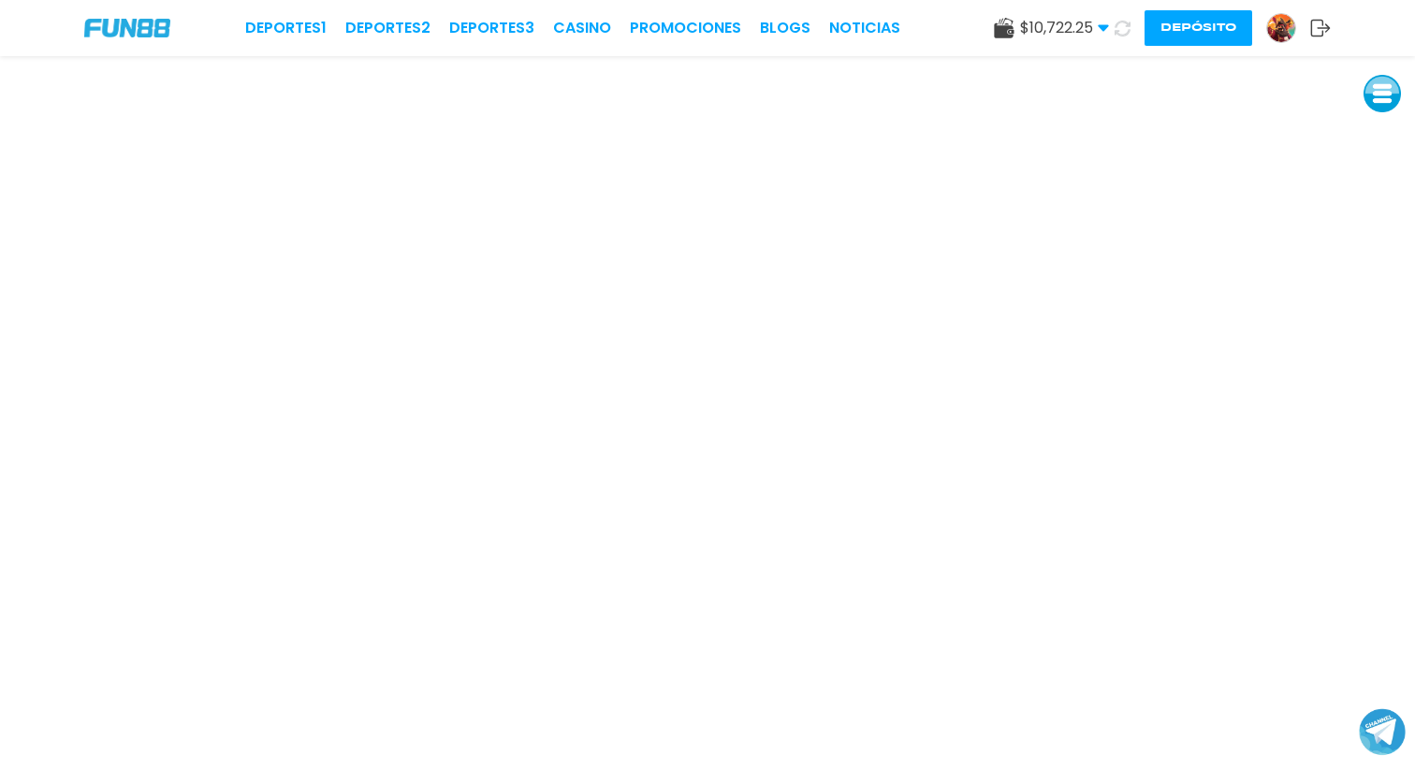
click at [1219, 0] on div "Deportes 1 Deportes 2 Deportes 3 CASINO Promociones BLOGS NOTICIAS $ 10,722.25 …" at bounding box center [707, 28] width 1415 height 56
click at [1198, 33] on button "Depósito" at bounding box center [1198, 28] width 108 height 36
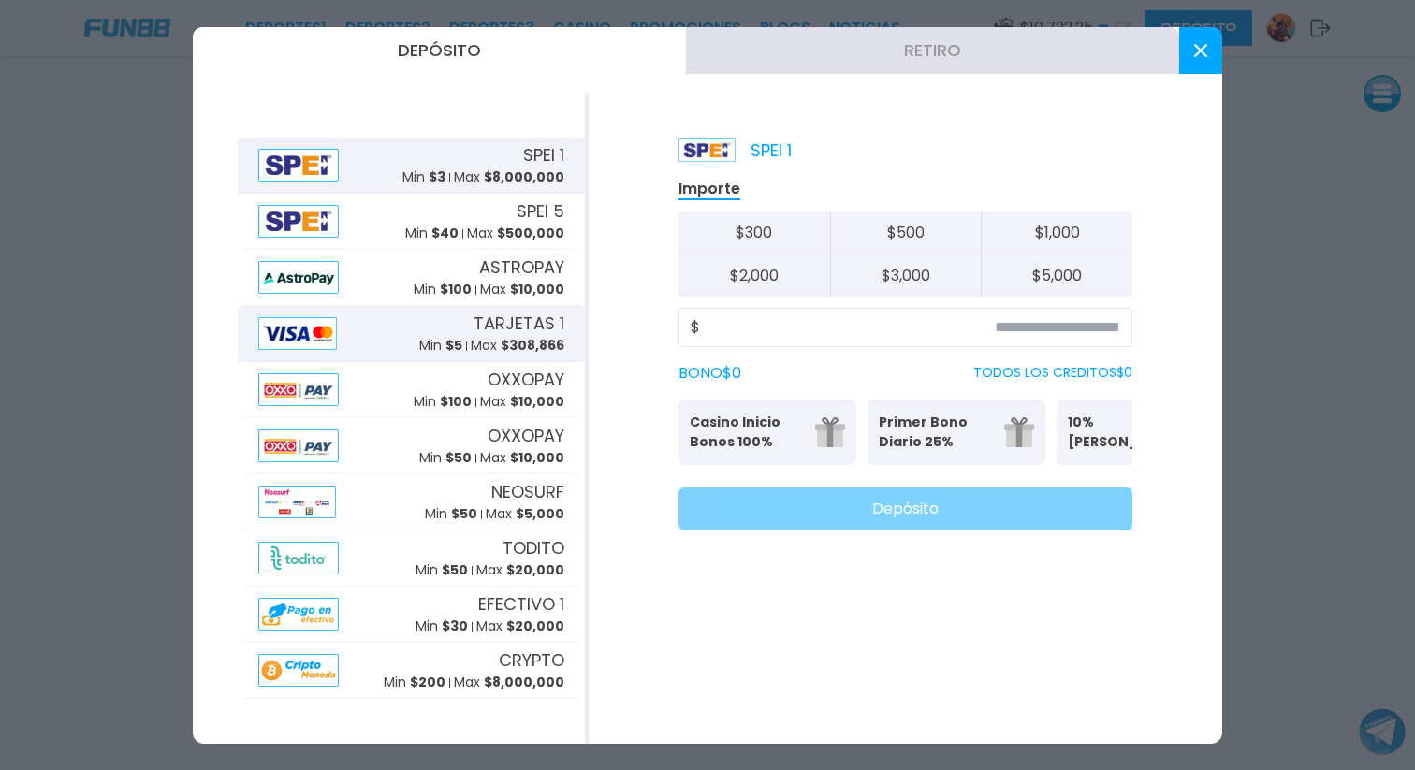
click at [376, 343] on div "TARJETAS 1 Min $ 5 Max $ 308,866" at bounding box center [411, 334] width 336 height 56
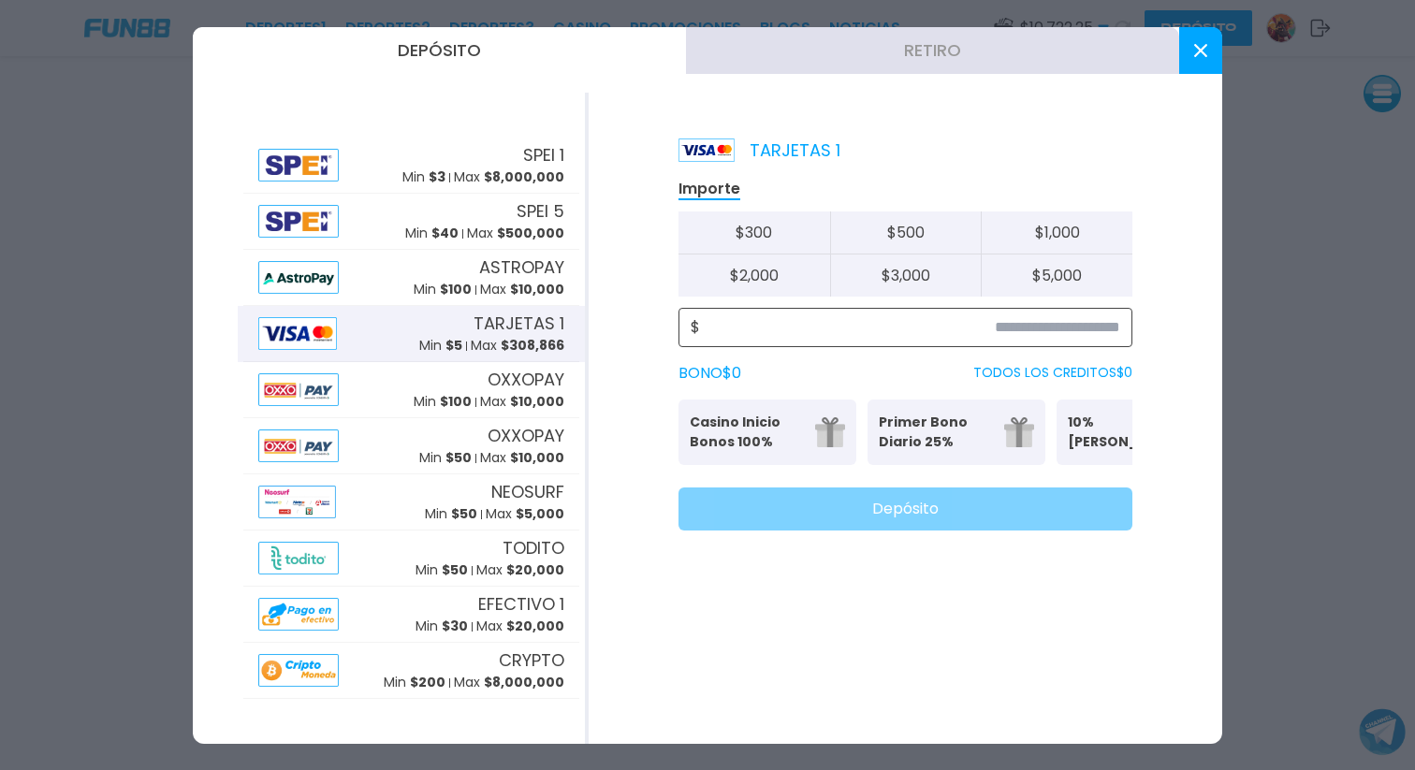
click at [999, 329] on input at bounding box center [910, 327] width 420 height 22
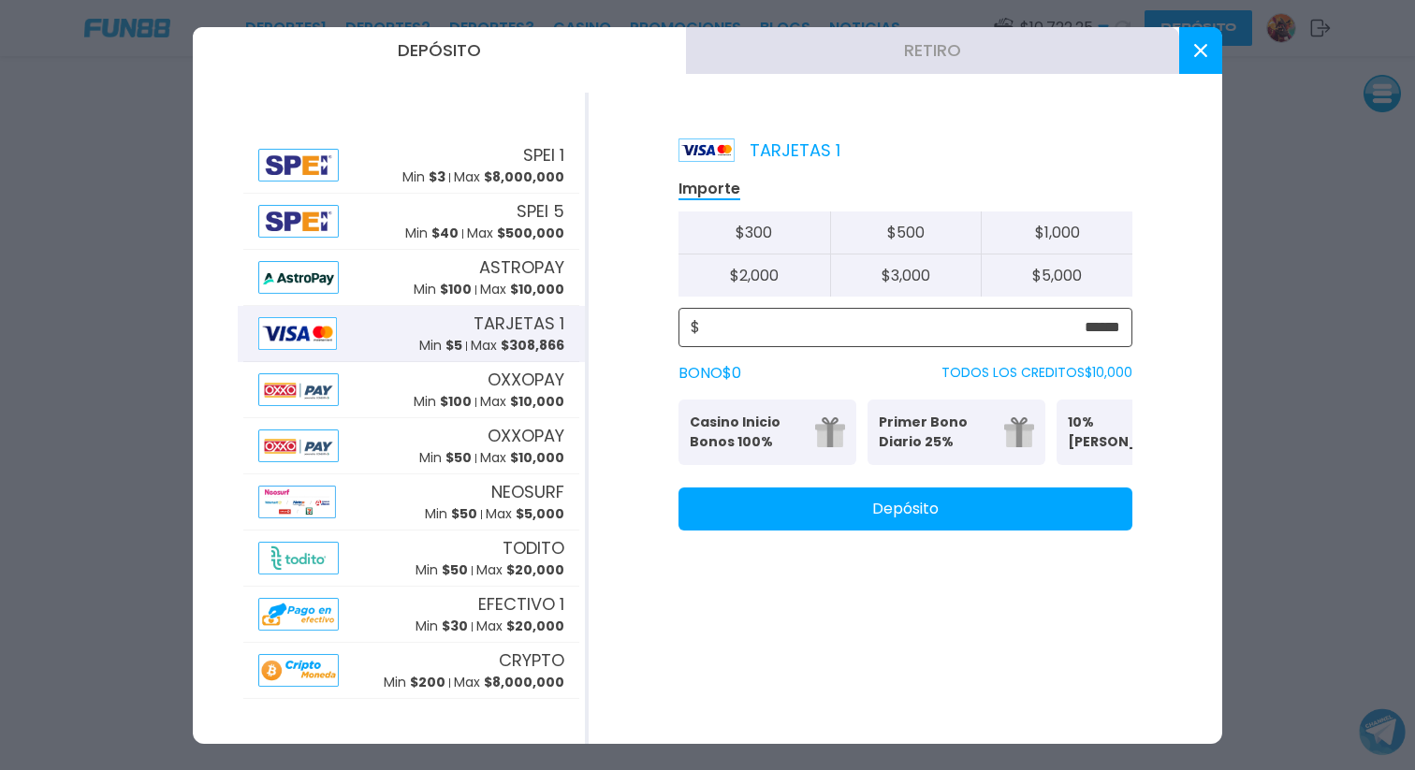
type input "******"
click at [984, 516] on button "Depósito" at bounding box center [905, 508] width 454 height 43
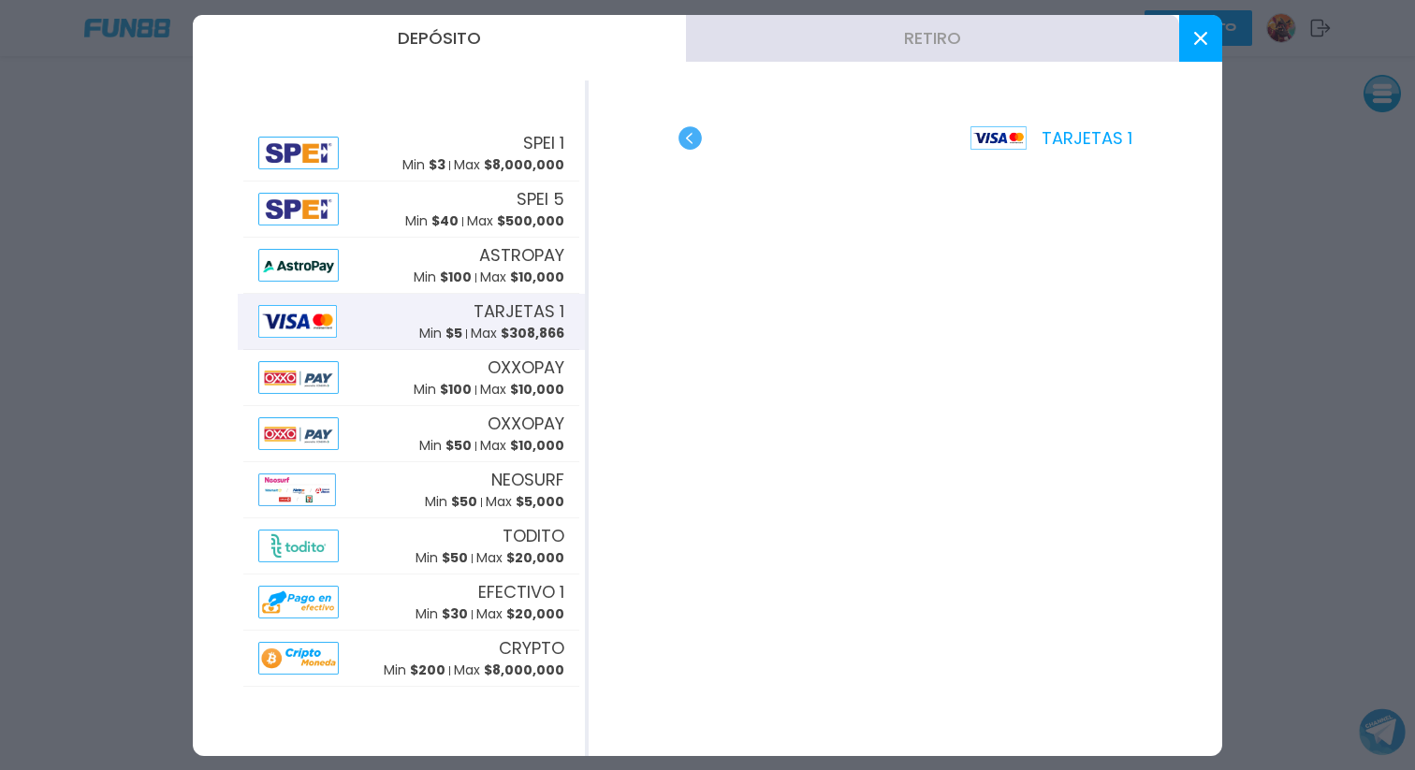
click at [1202, 41] on use at bounding box center [1200, 38] width 13 height 13
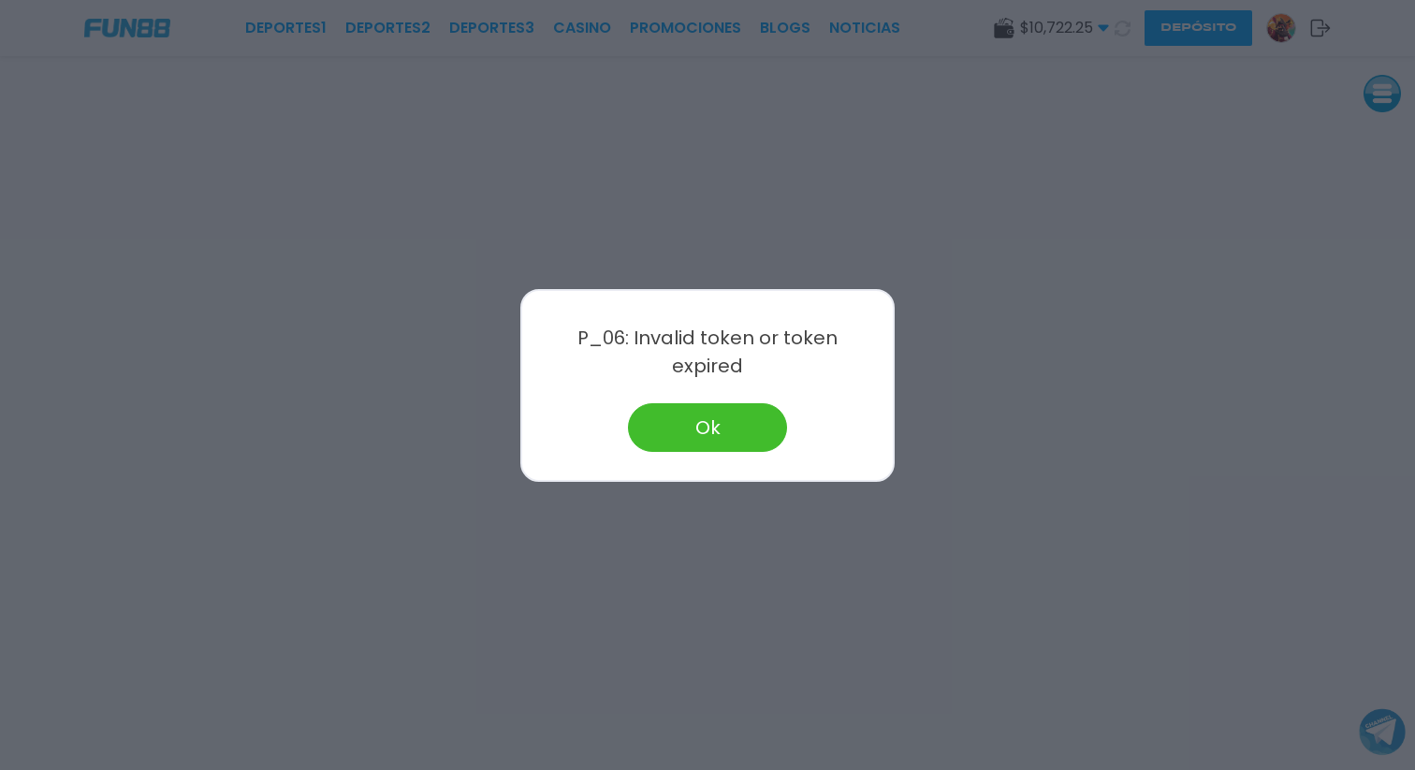
click at [753, 409] on button "Ok" at bounding box center [707, 427] width 159 height 49
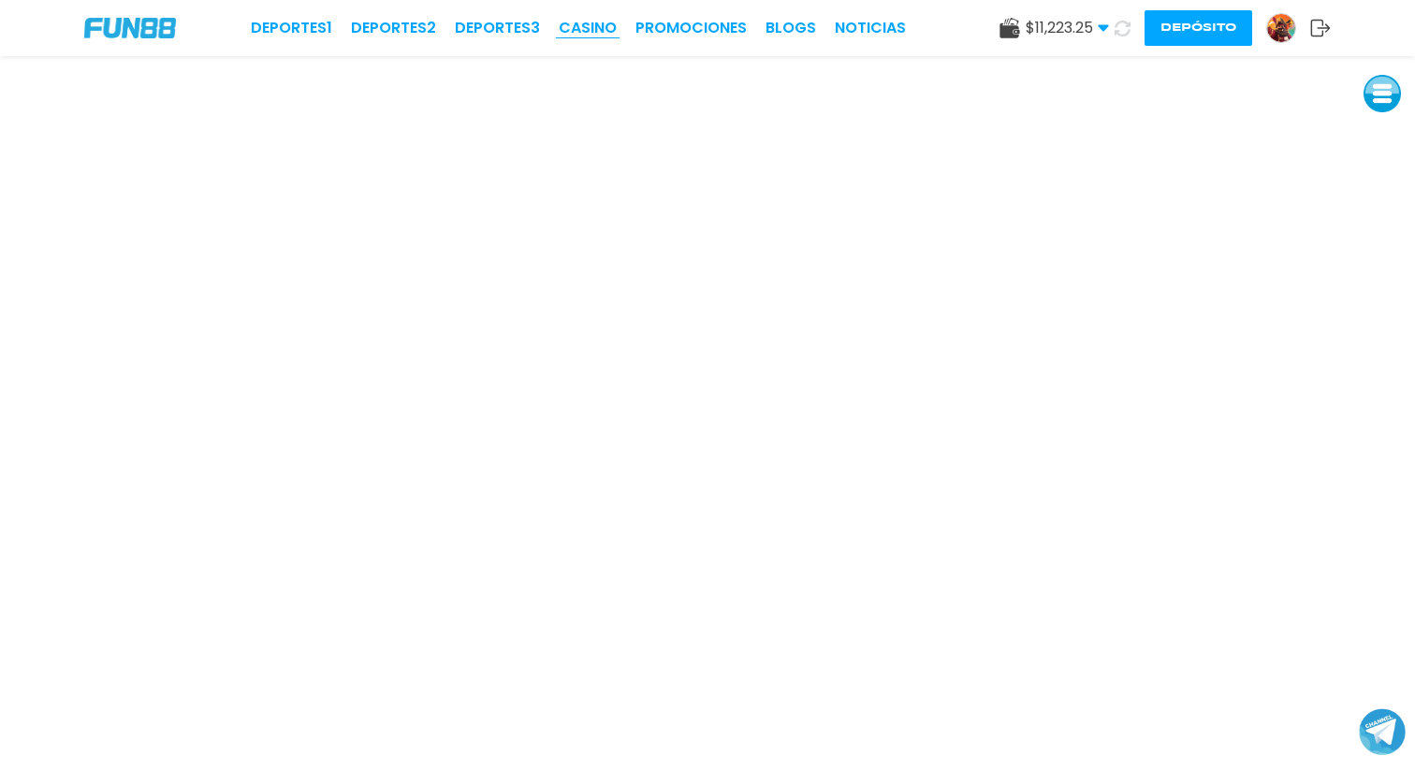
click at [576, 31] on link "CASINO" at bounding box center [588, 28] width 58 height 22
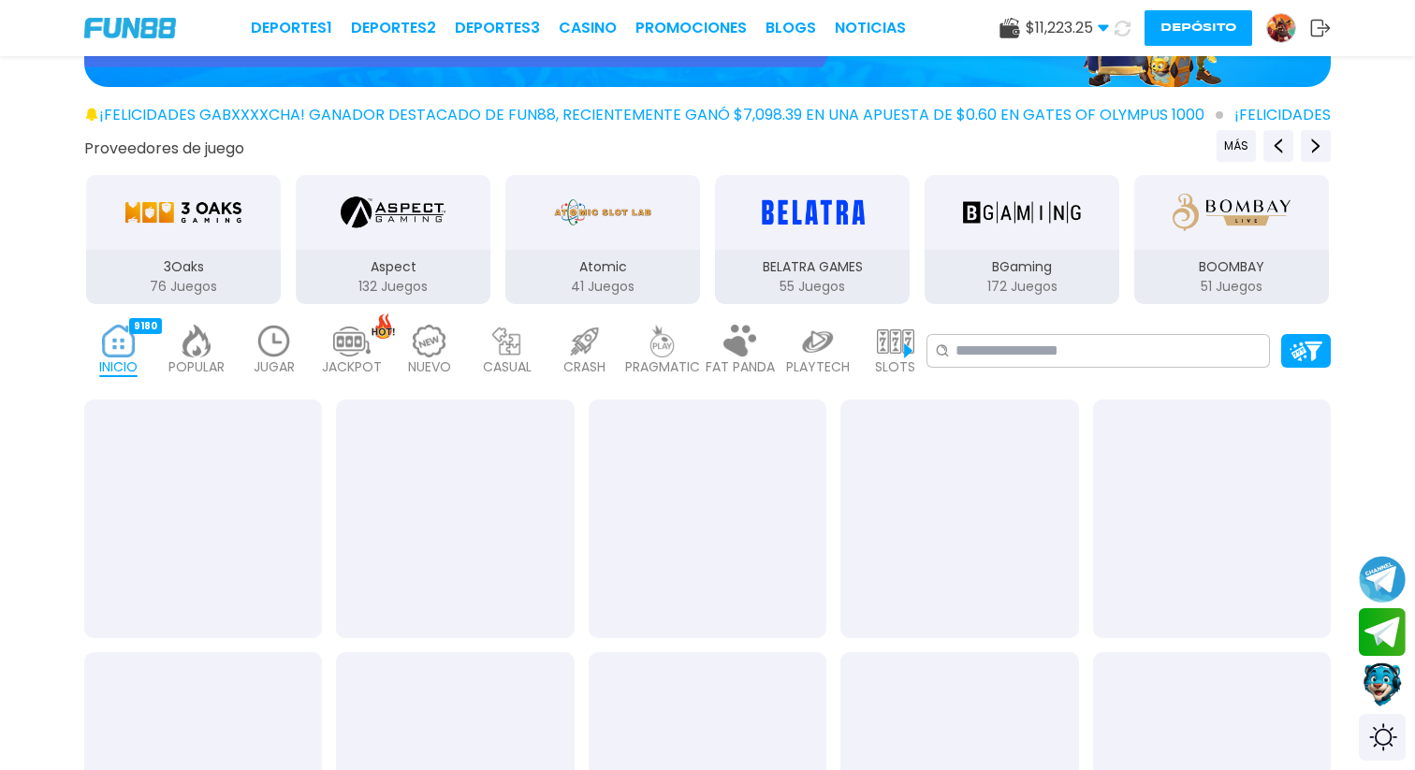
scroll to position [347, 0]
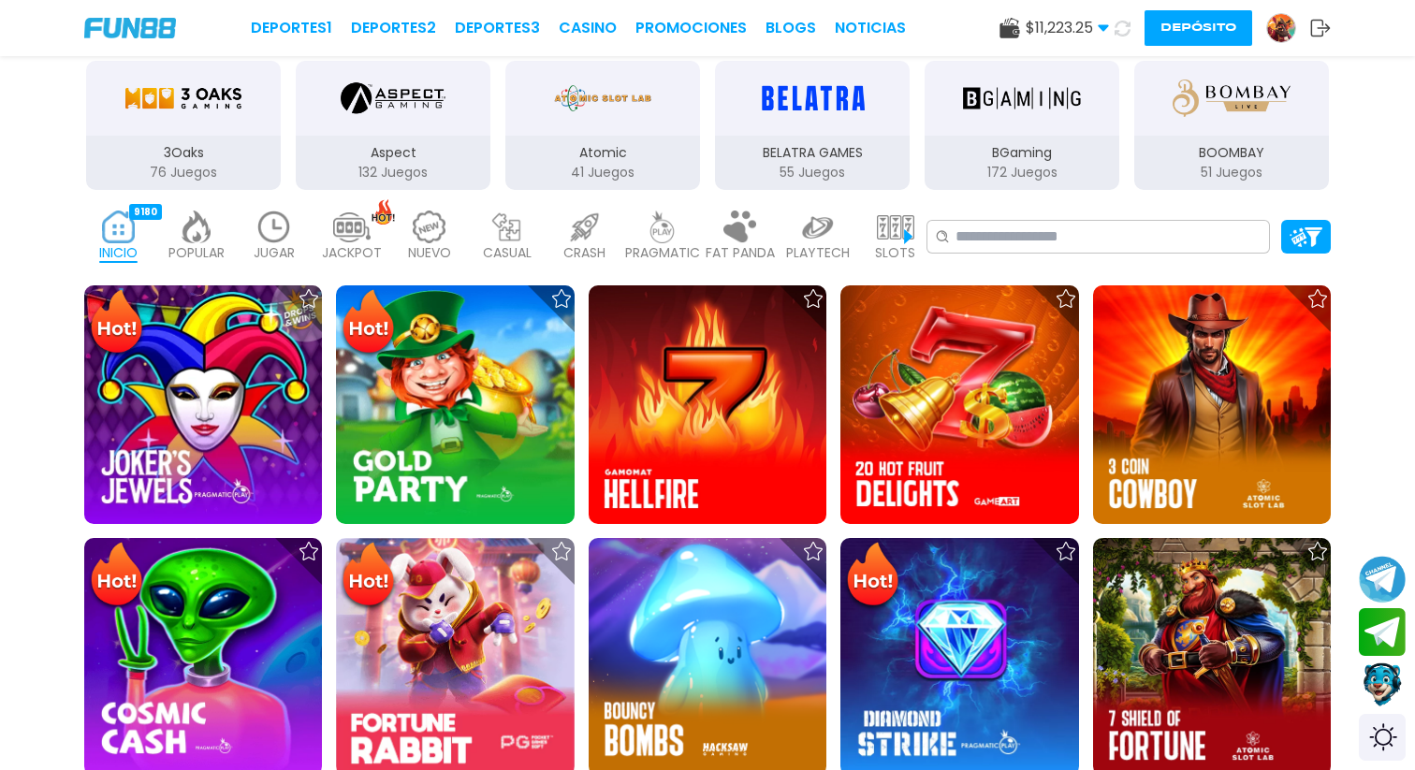
click at [258, 236] on img at bounding box center [273, 227] width 37 height 33
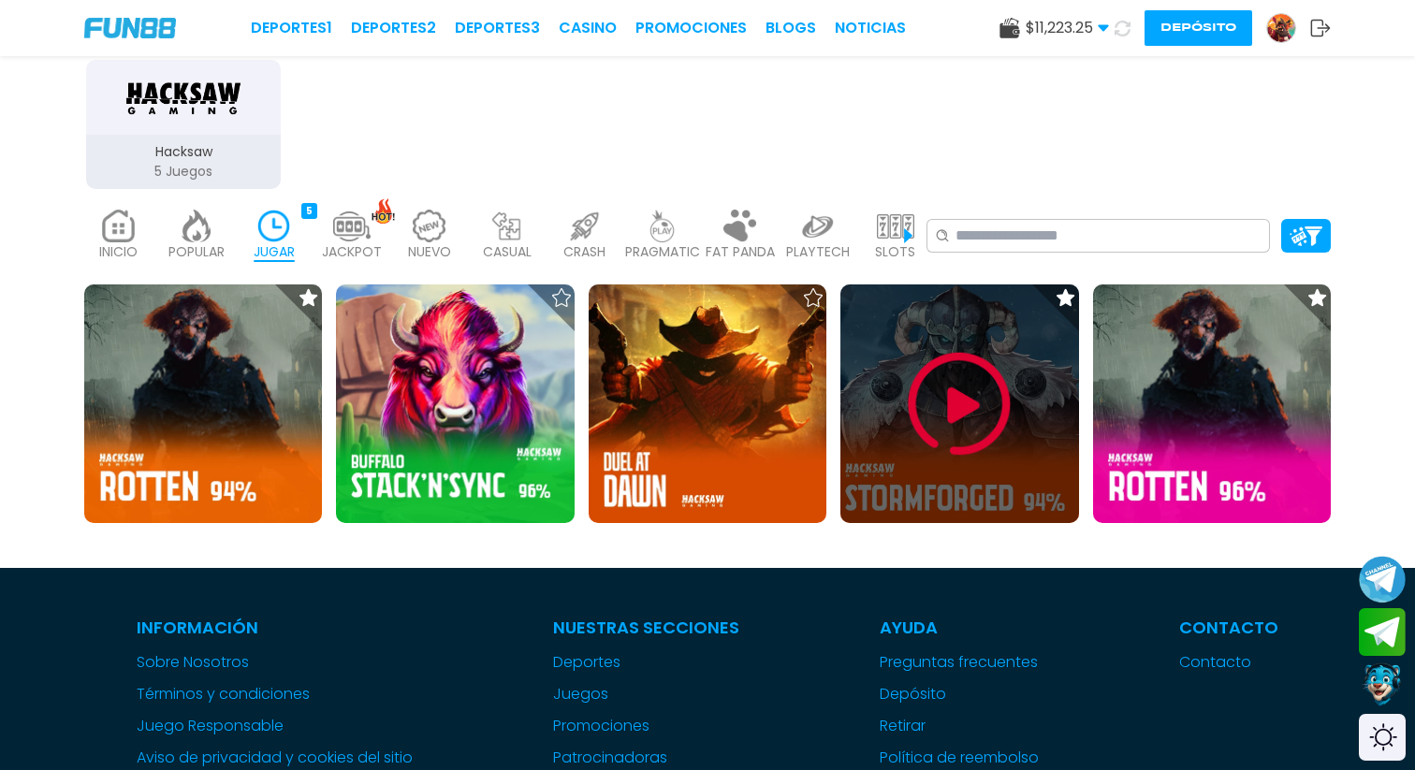
click at [967, 394] on img at bounding box center [959, 404] width 112 height 112
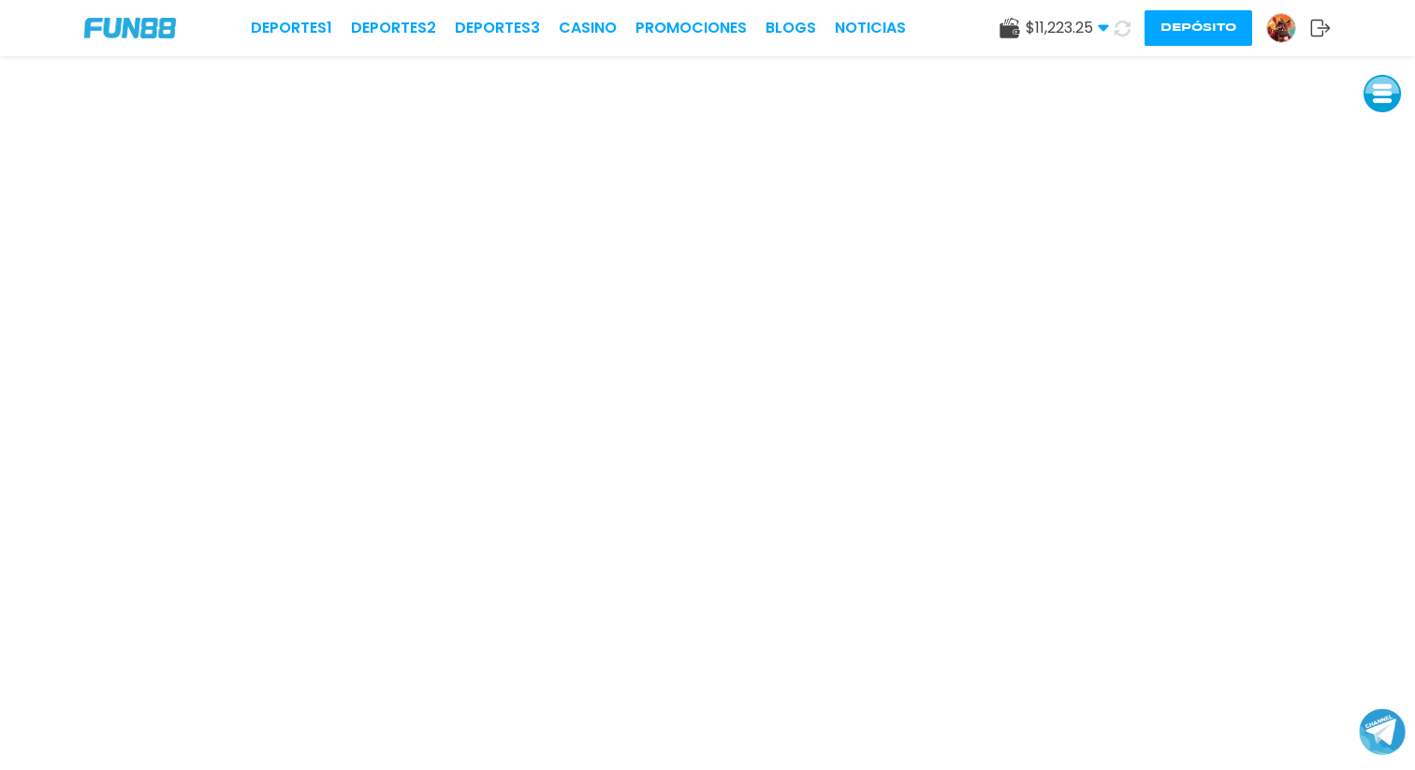
click at [575, 41] on div "Deportes 1 Deportes 2 Deportes 3 CASINO Promociones BLOGS NOTICIAS $ 11,223.25 …" at bounding box center [707, 28] width 1415 height 56
click at [575, 34] on link "CASINO" at bounding box center [588, 28] width 58 height 22
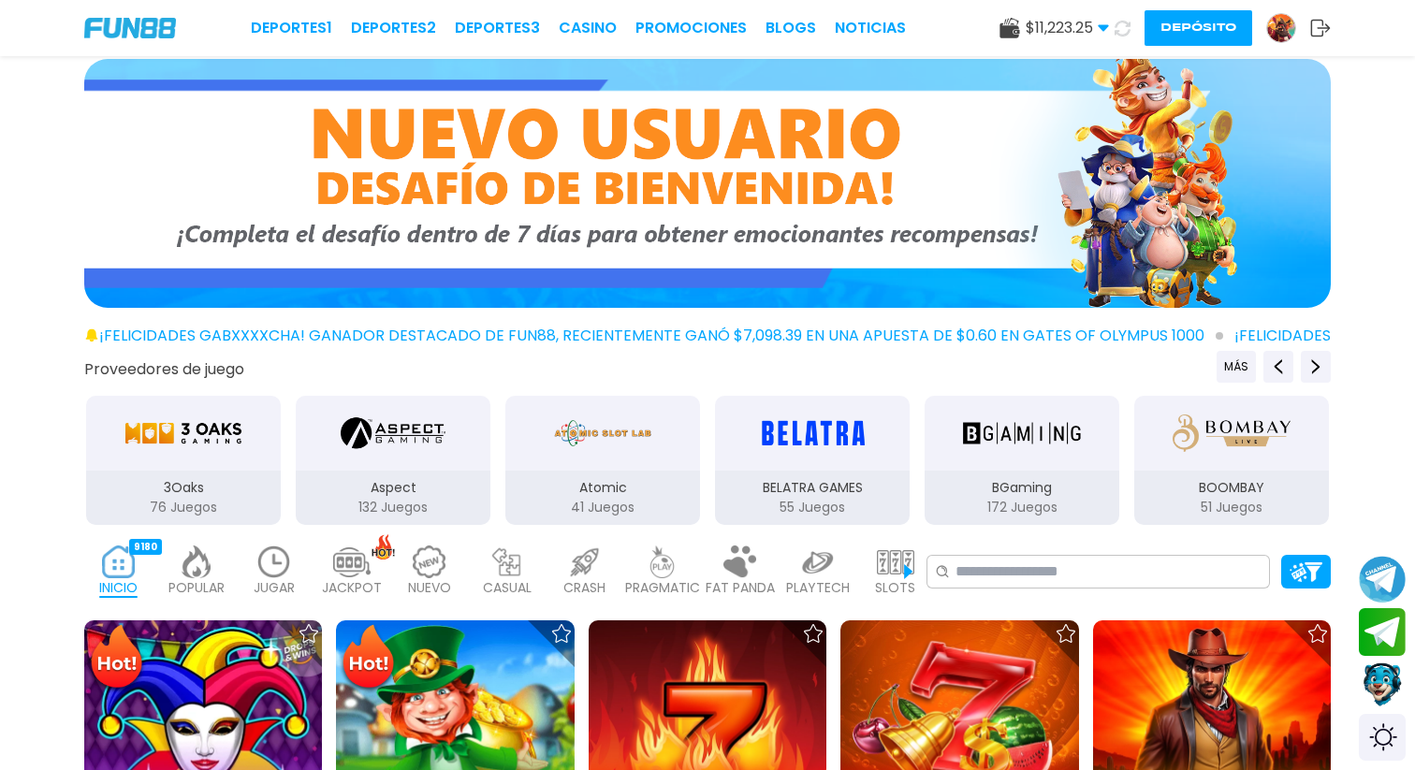
scroll to position [15, 0]
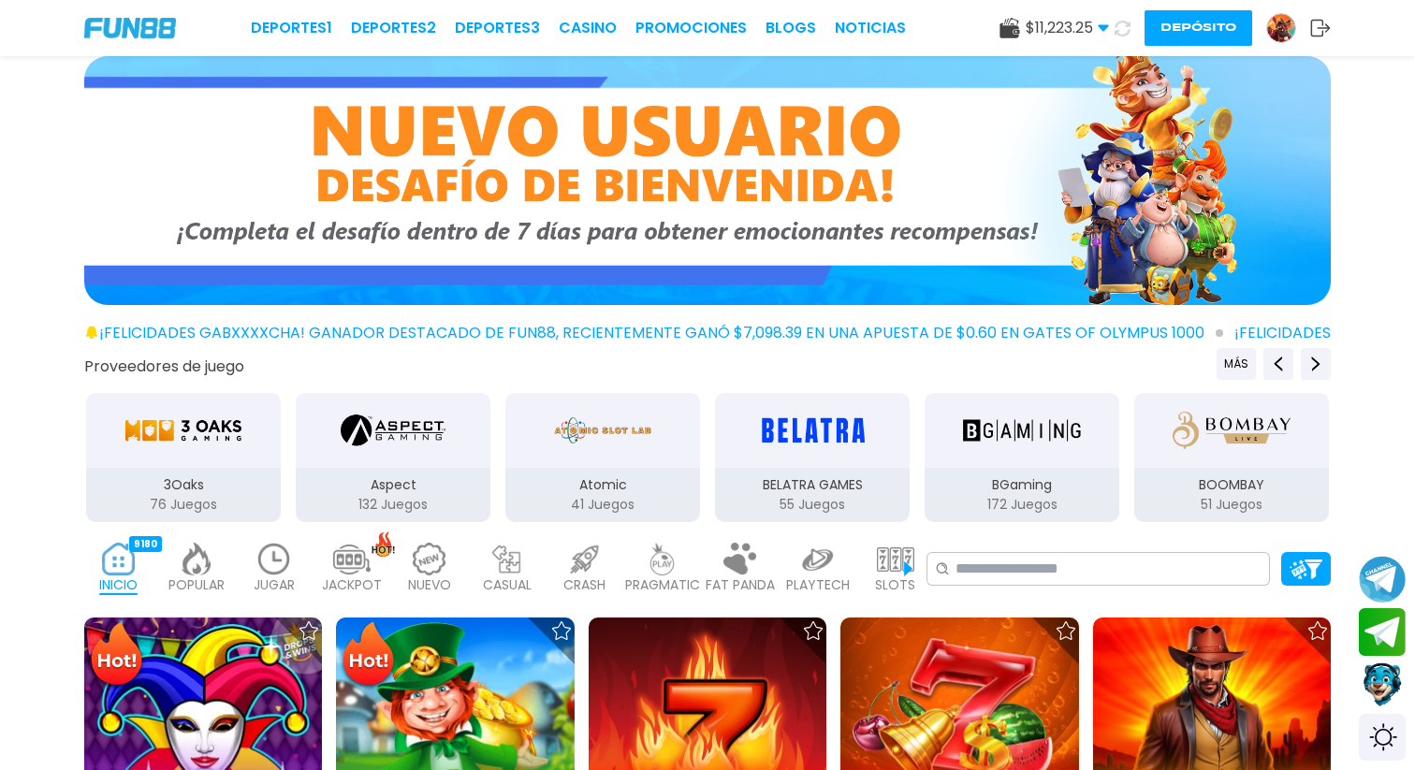
click at [279, 565] on img at bounding box center [273, 559] width 37 height 33
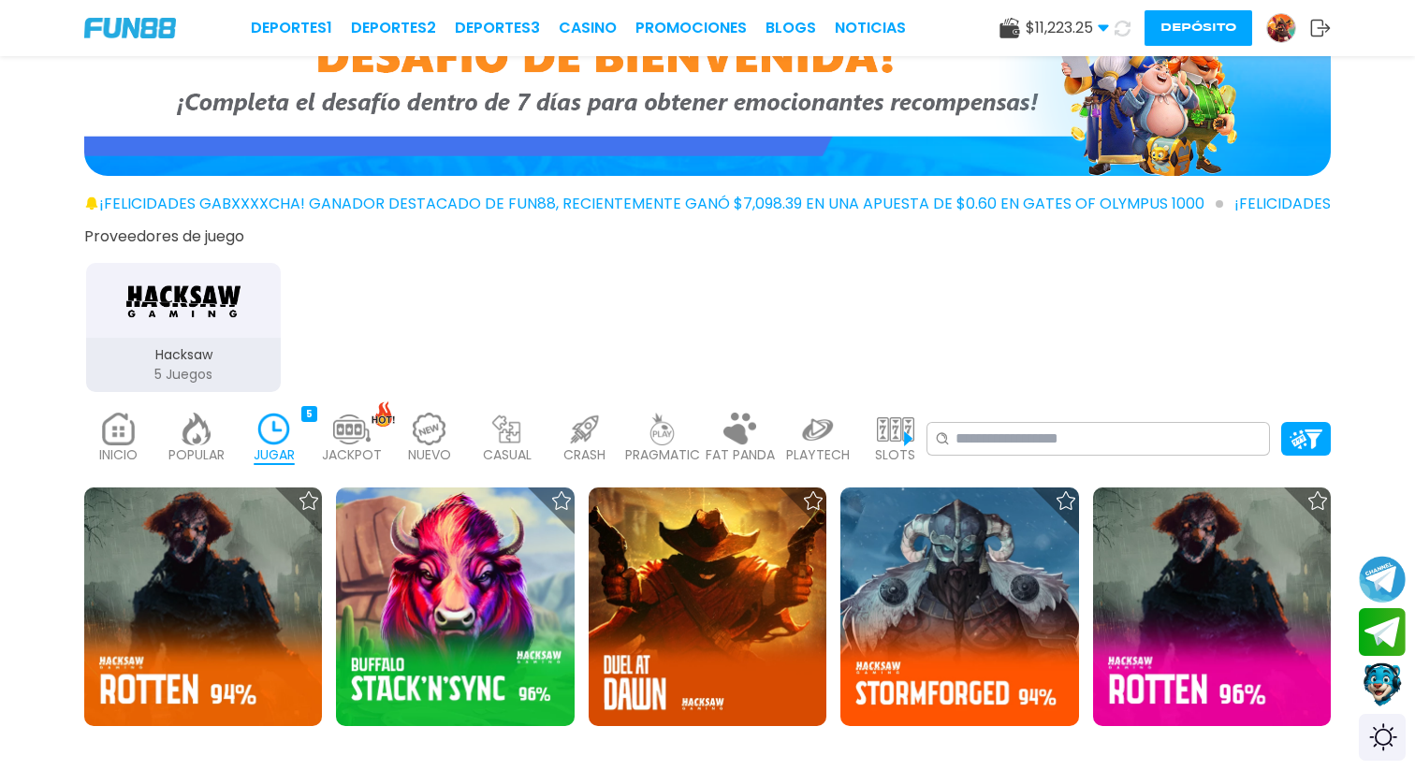
scroll to position [149, 0]
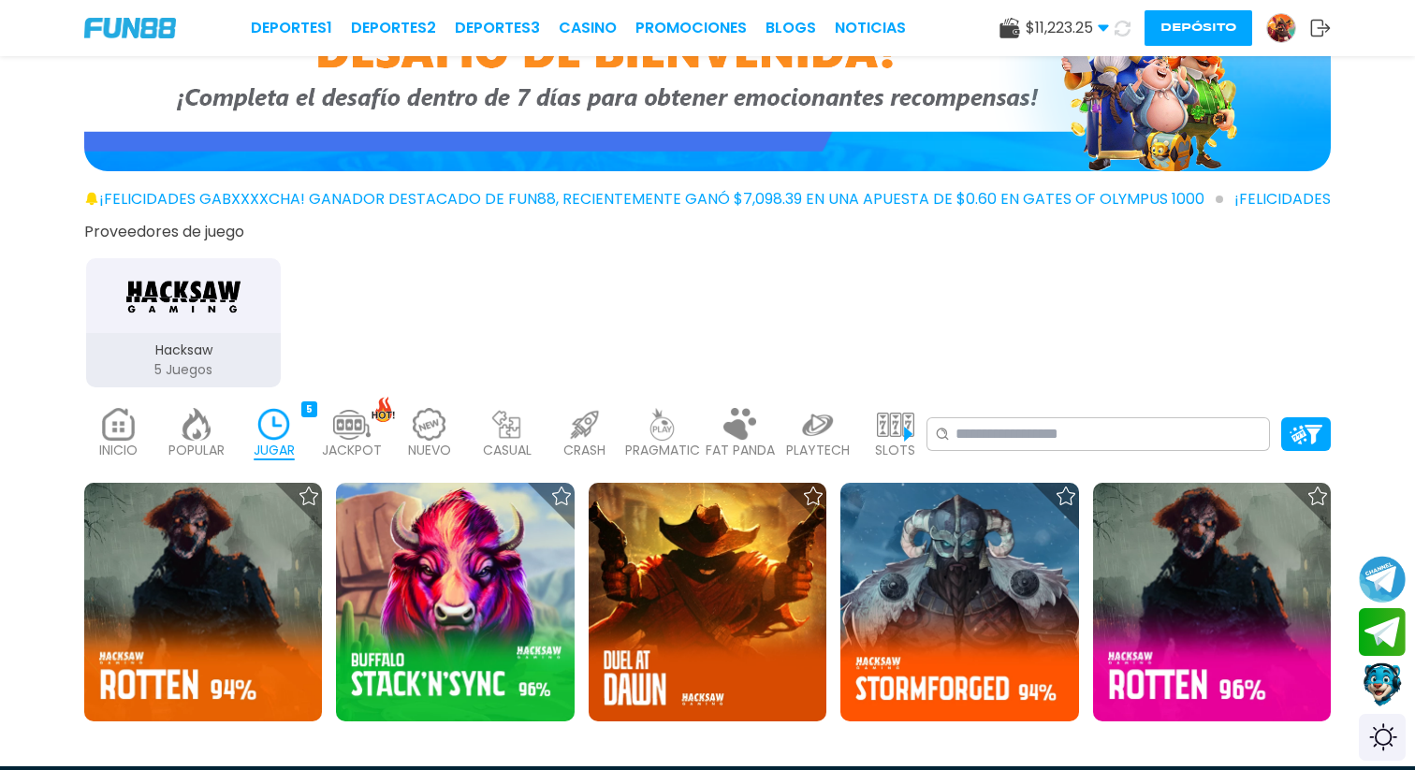
click at [354, 432] on img at bounding box center [351, 424] width 37 height 33
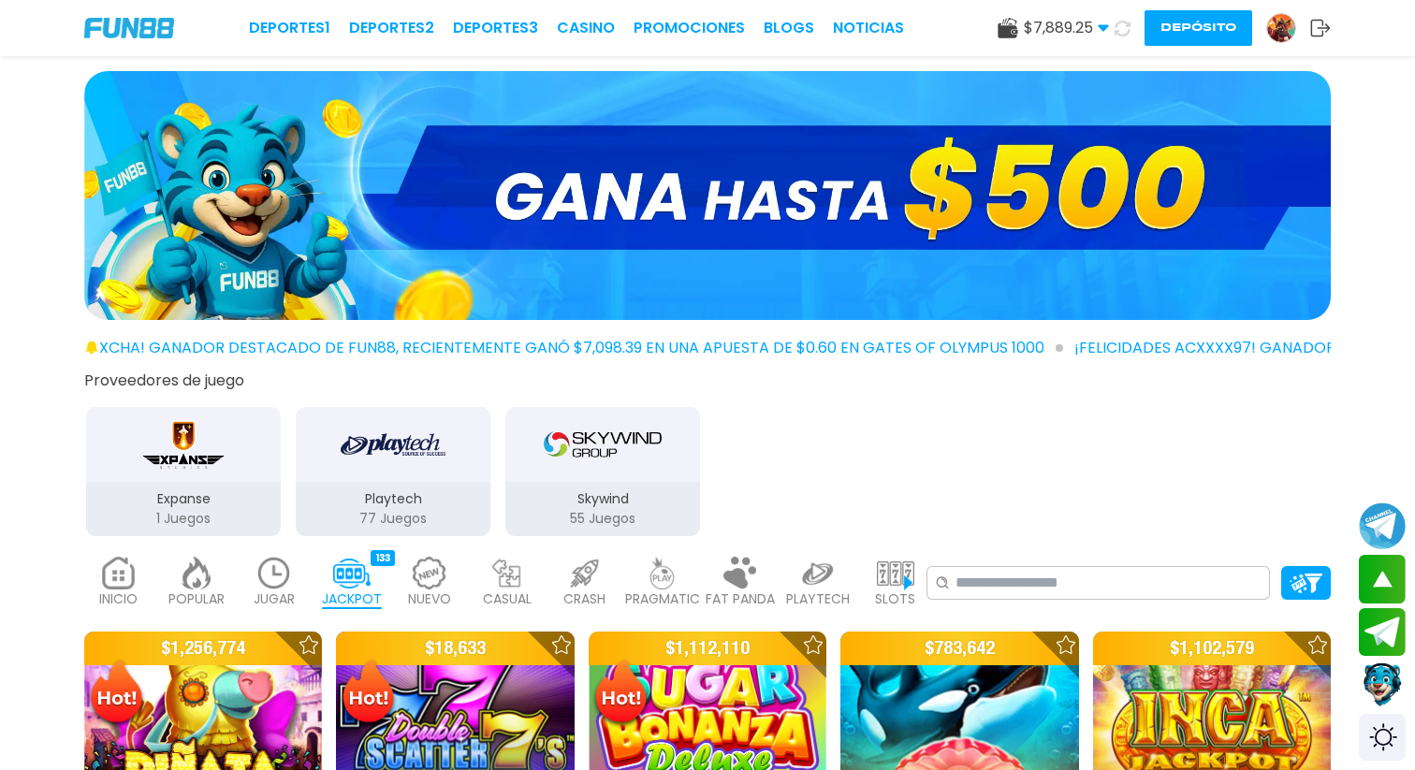
click at [269, 581] on img at bounding box center [273, 573] width 37 height 33
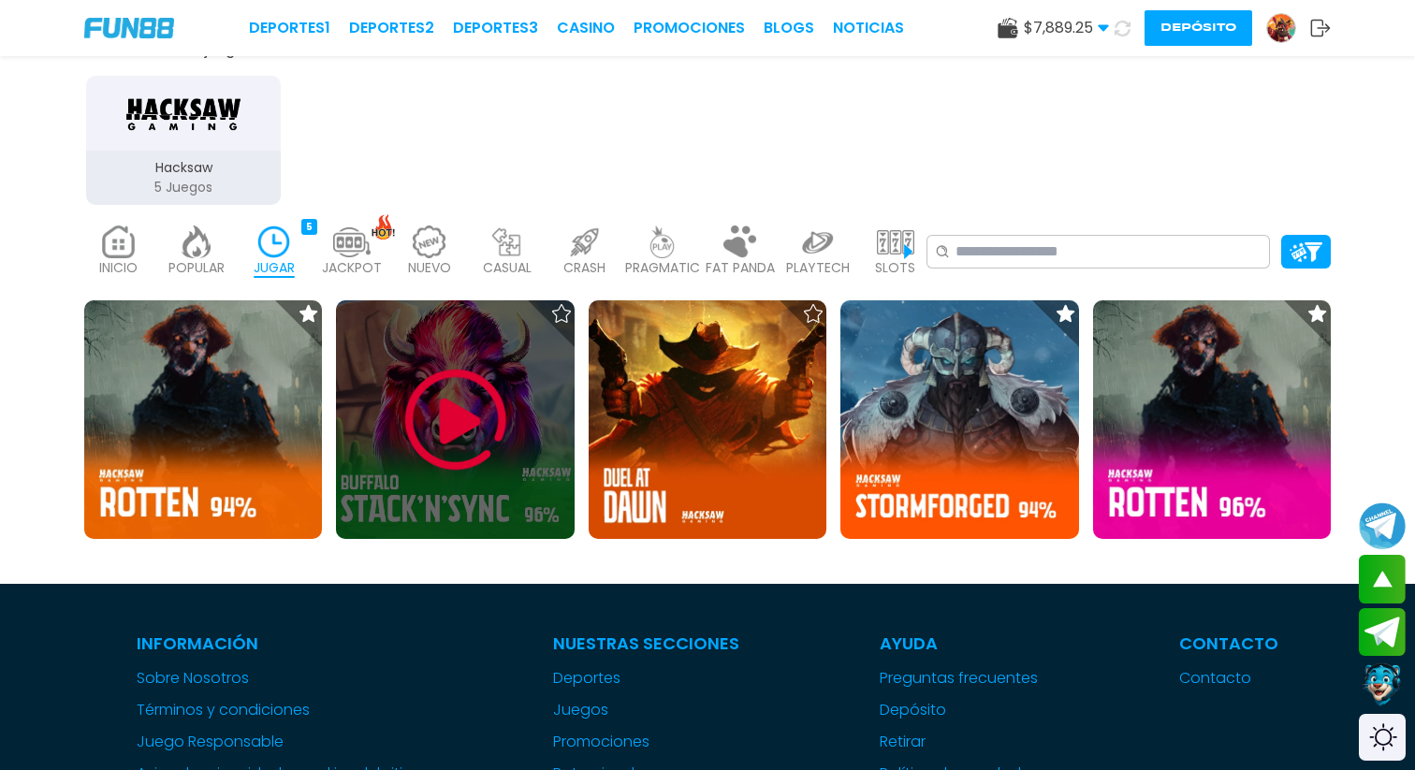
scroll to position [298, 0]
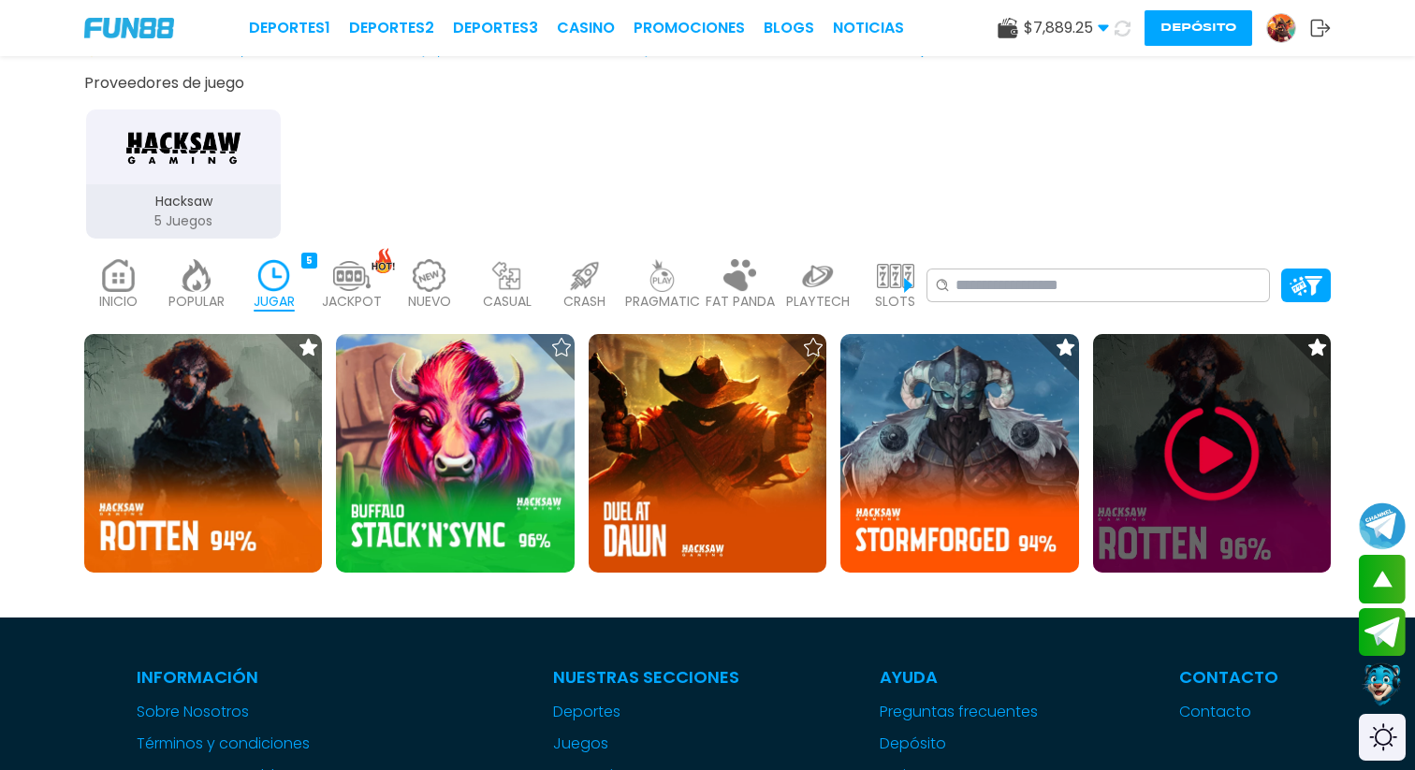
click at [1215, 444] on img at bounding box center [1212, 454] width 112 height 112
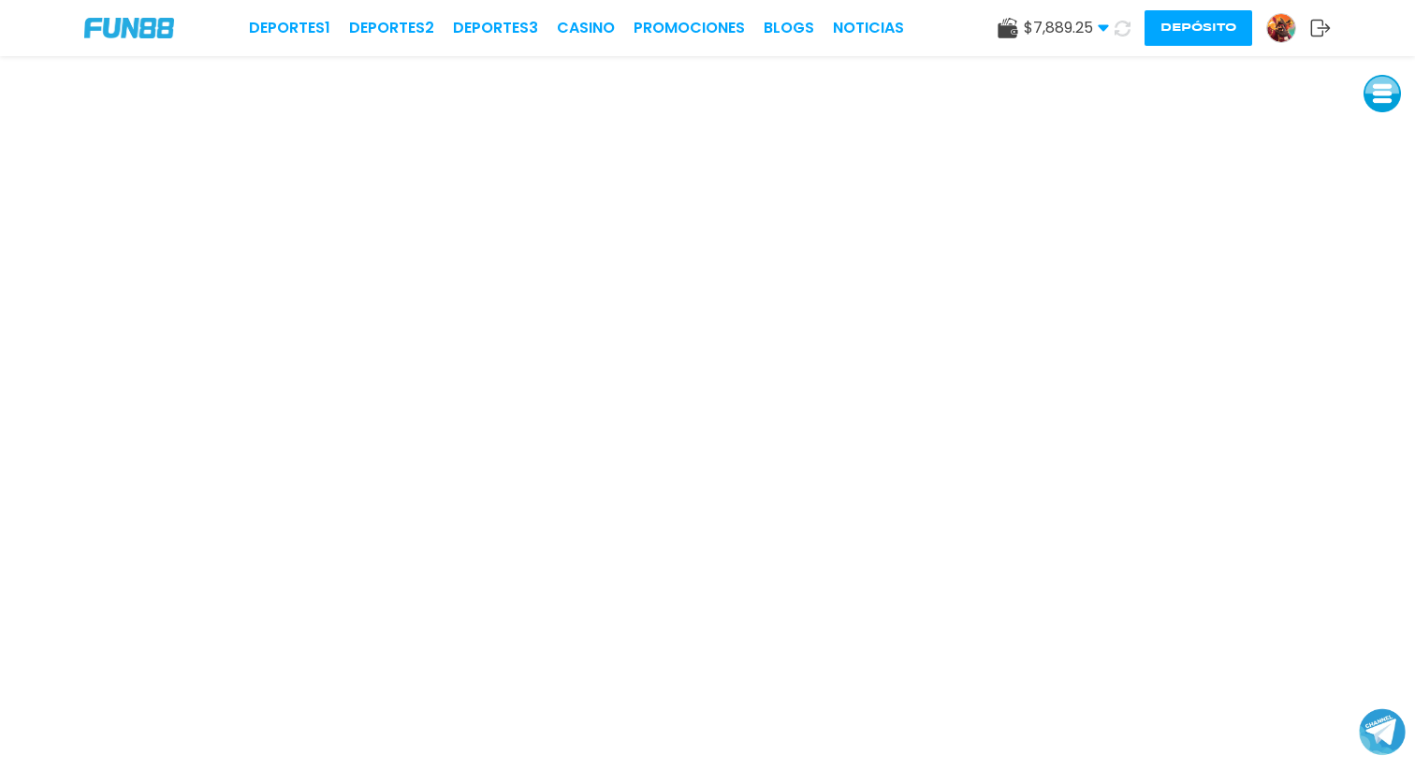
click at [215, 769] on iframe at bounding box center [707, 413] width 1415 height 714
click at [1122, 27] on icon at bounding box center [1122, 29] width 16 height 16
click at [1197, 36] on button "Depósito" at bounding box center [1198, 28] width 108 height 36
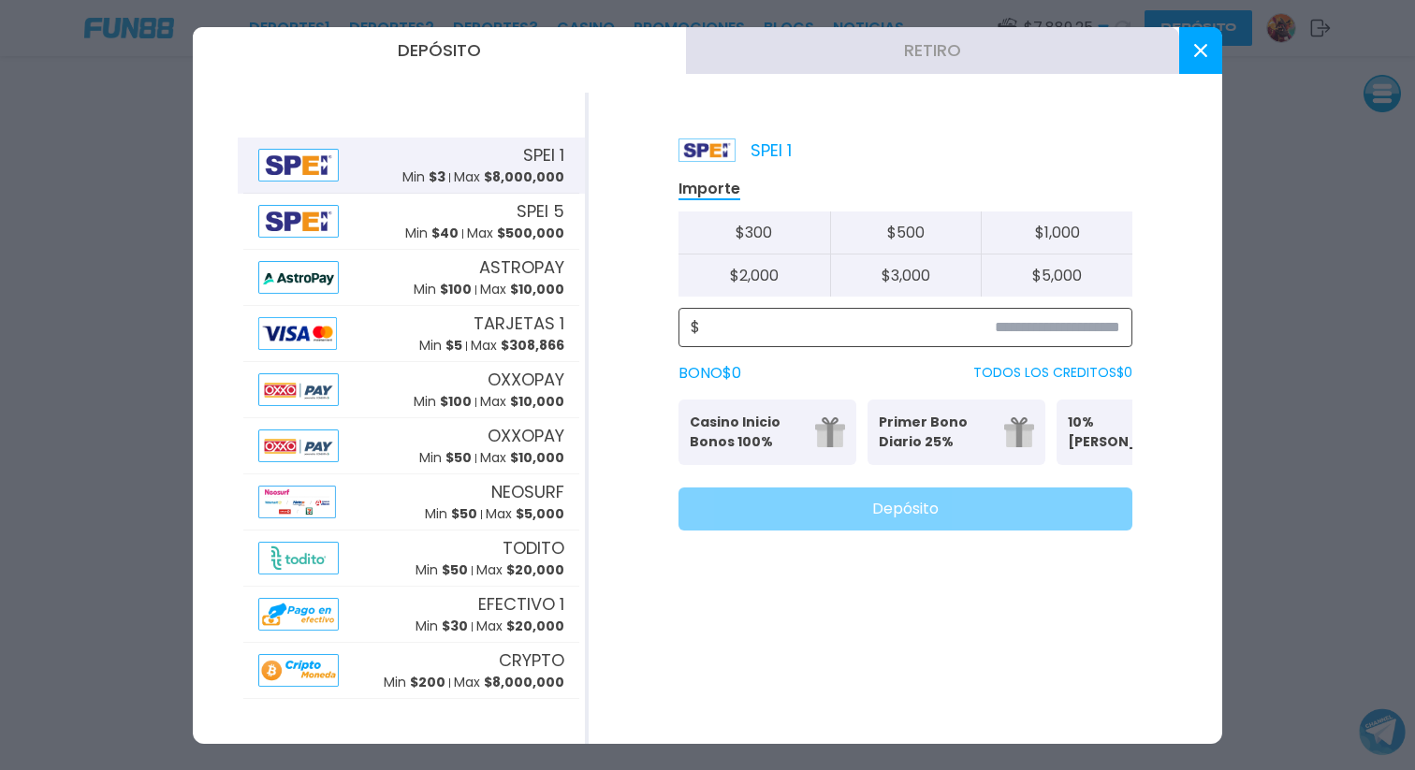
click at [1009, 324] on input at bounding box center [910, 327] width 420 height 22
click at [387, 332] on div "TARJETAS 1 Min $ 5 Max $ 308,866" at bounding box center [411, 334] width 336 height 56
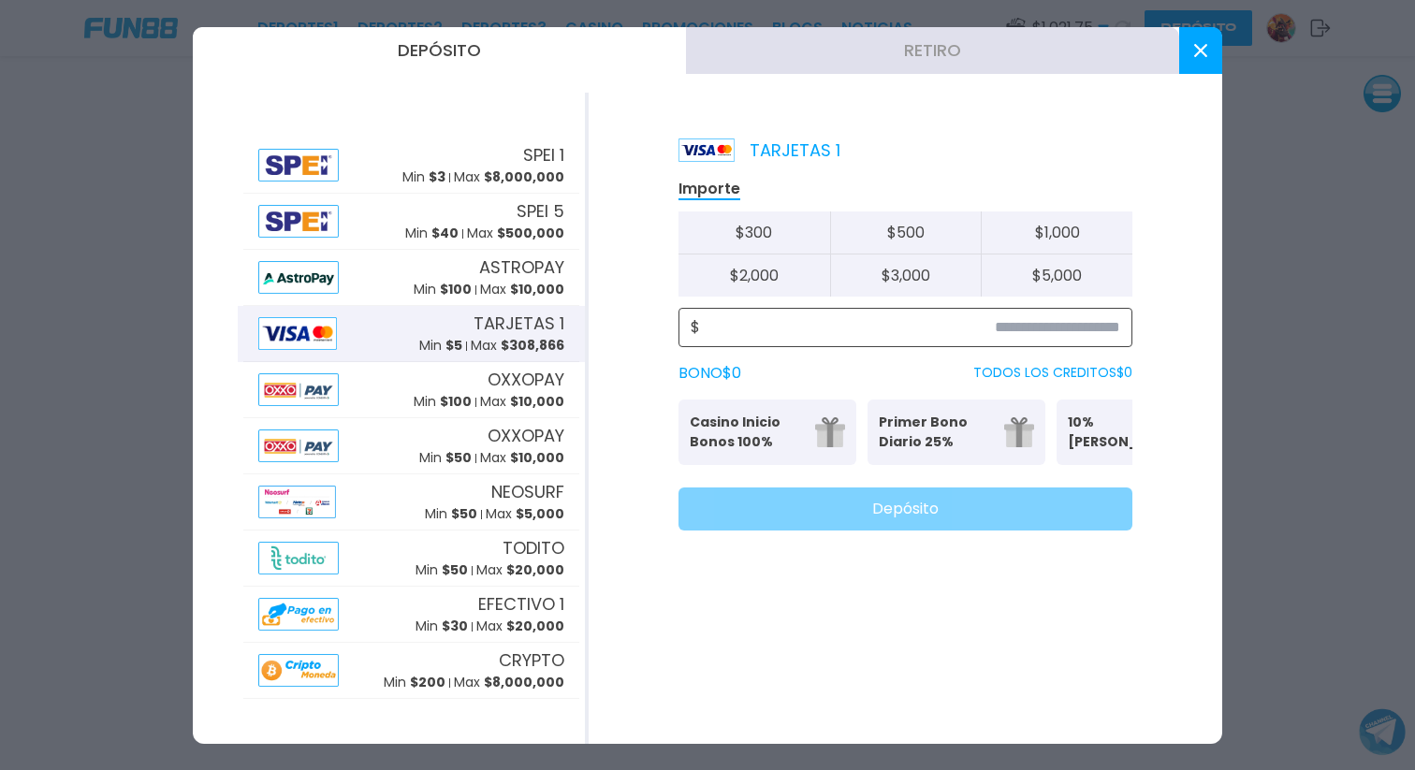
click at [1068, 337] on input at bounding box center [910, 327] width 420 height 22
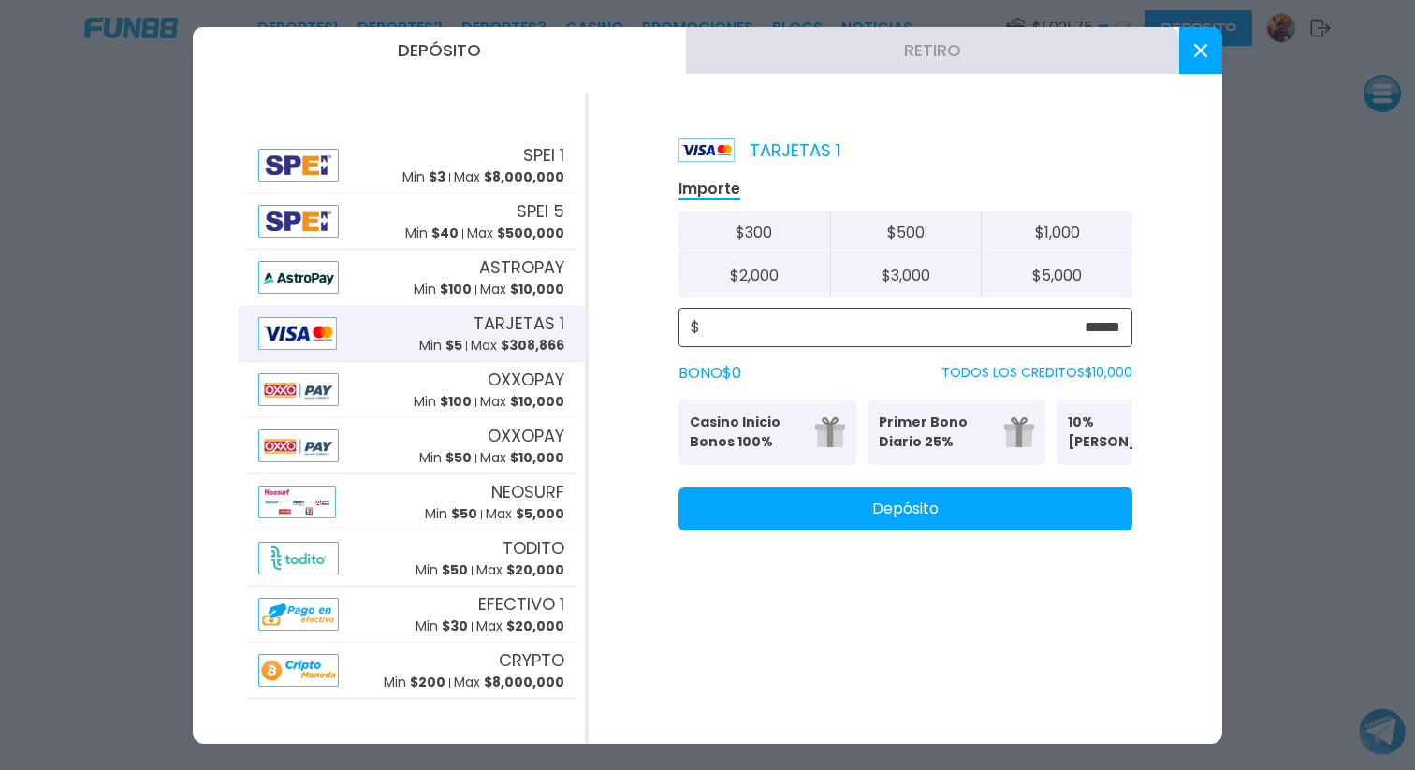
type input "******"
click at [896, 522] on button "Depósito" at bounding box center [905, 508] width 454 height 43
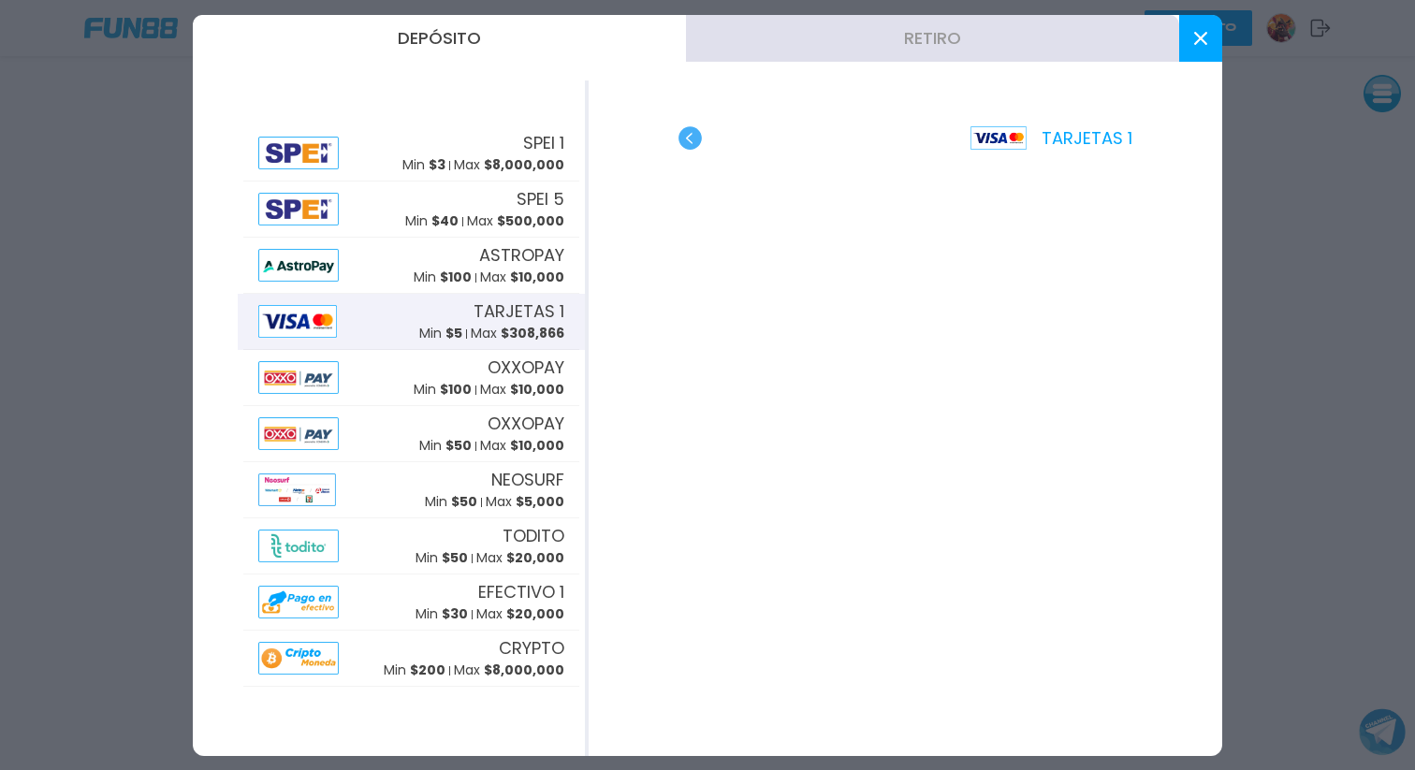
click at [1200, 42] on icon at bounding box center [1200, 38] width 13 height 13
